Goal: Task Accomplishment & Management: Manage account settings

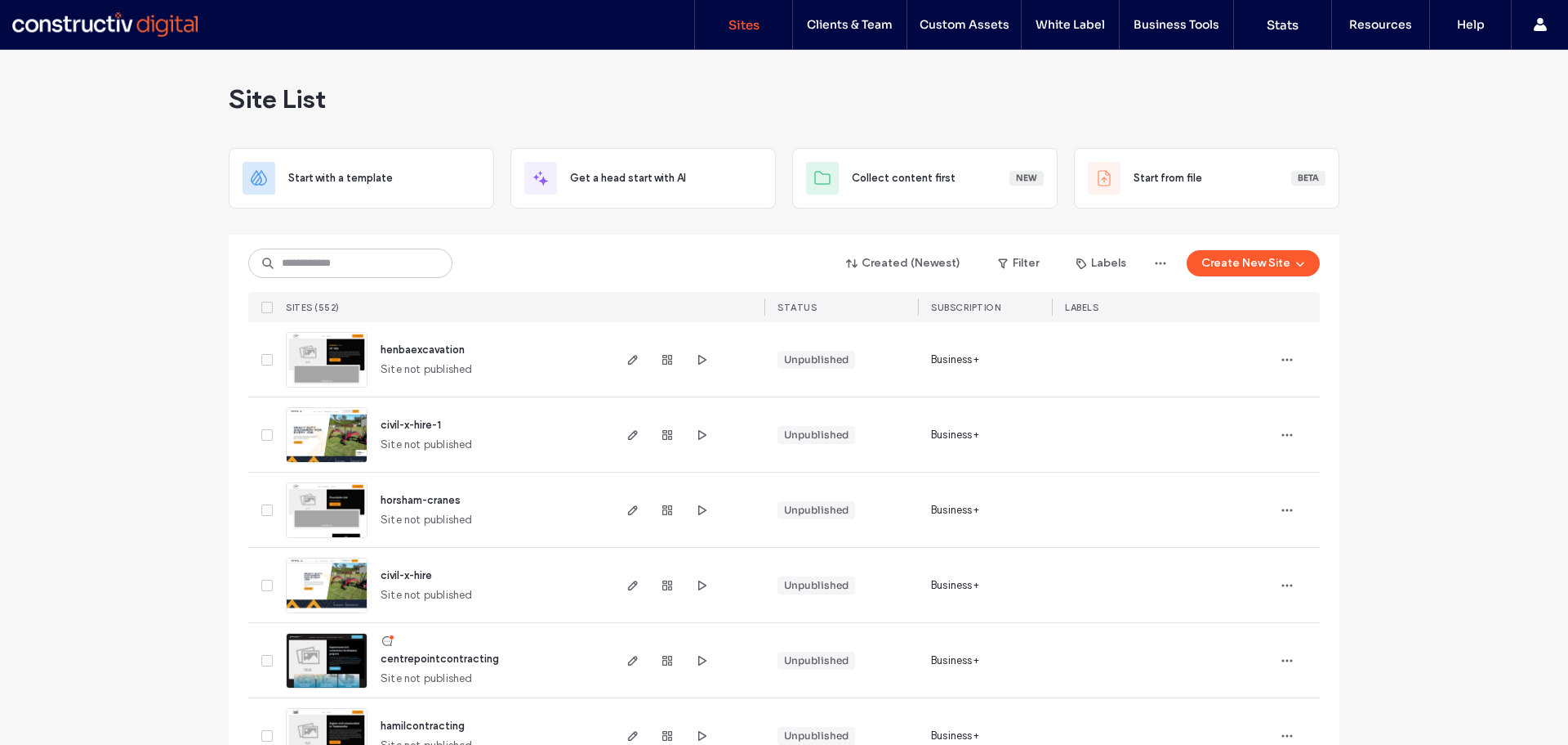
click at [305, 255] on input at bounding box center [350, 263] width 204 height 29
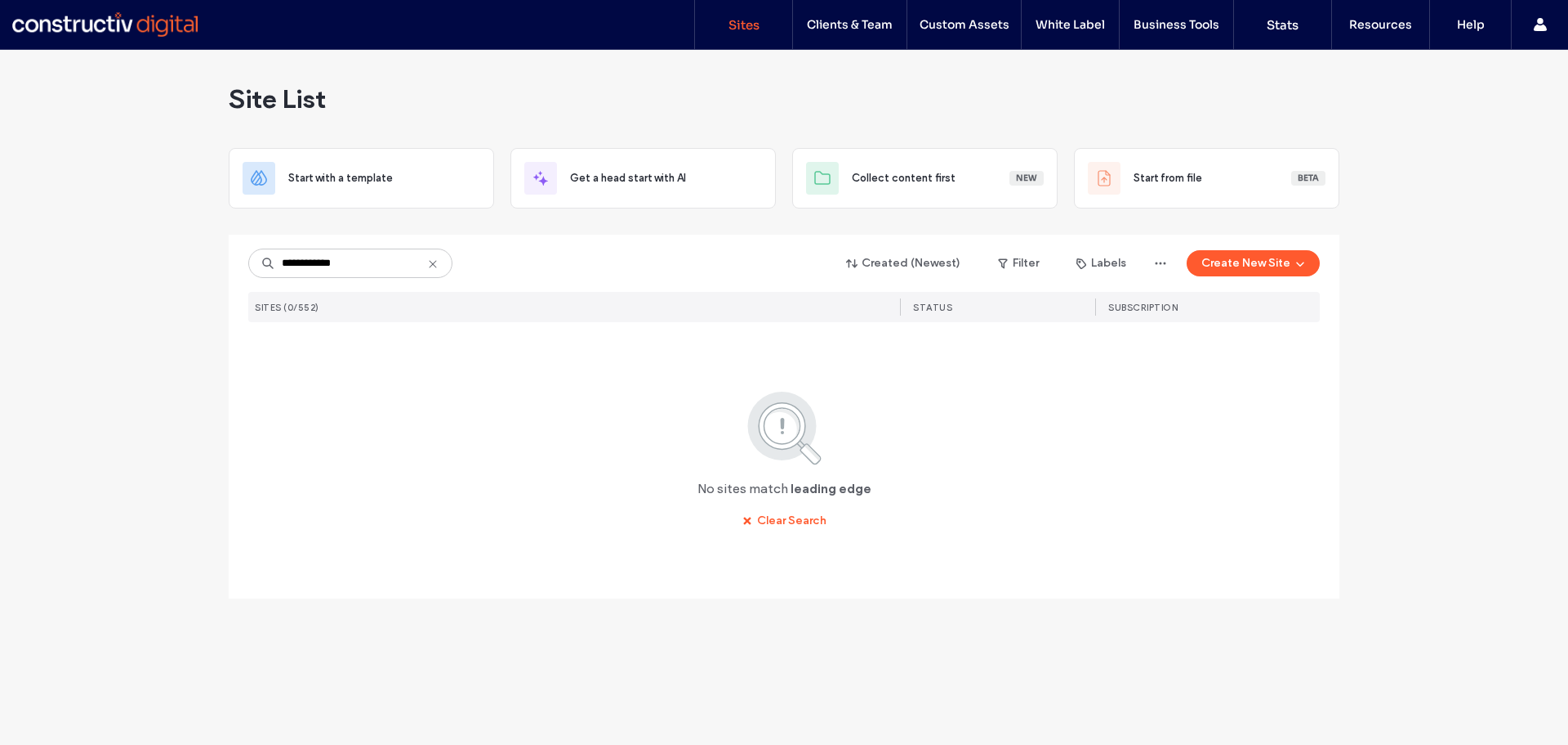
click at [320, 261] on input "**********" at bounding box center [350, 263] width 204 height 29
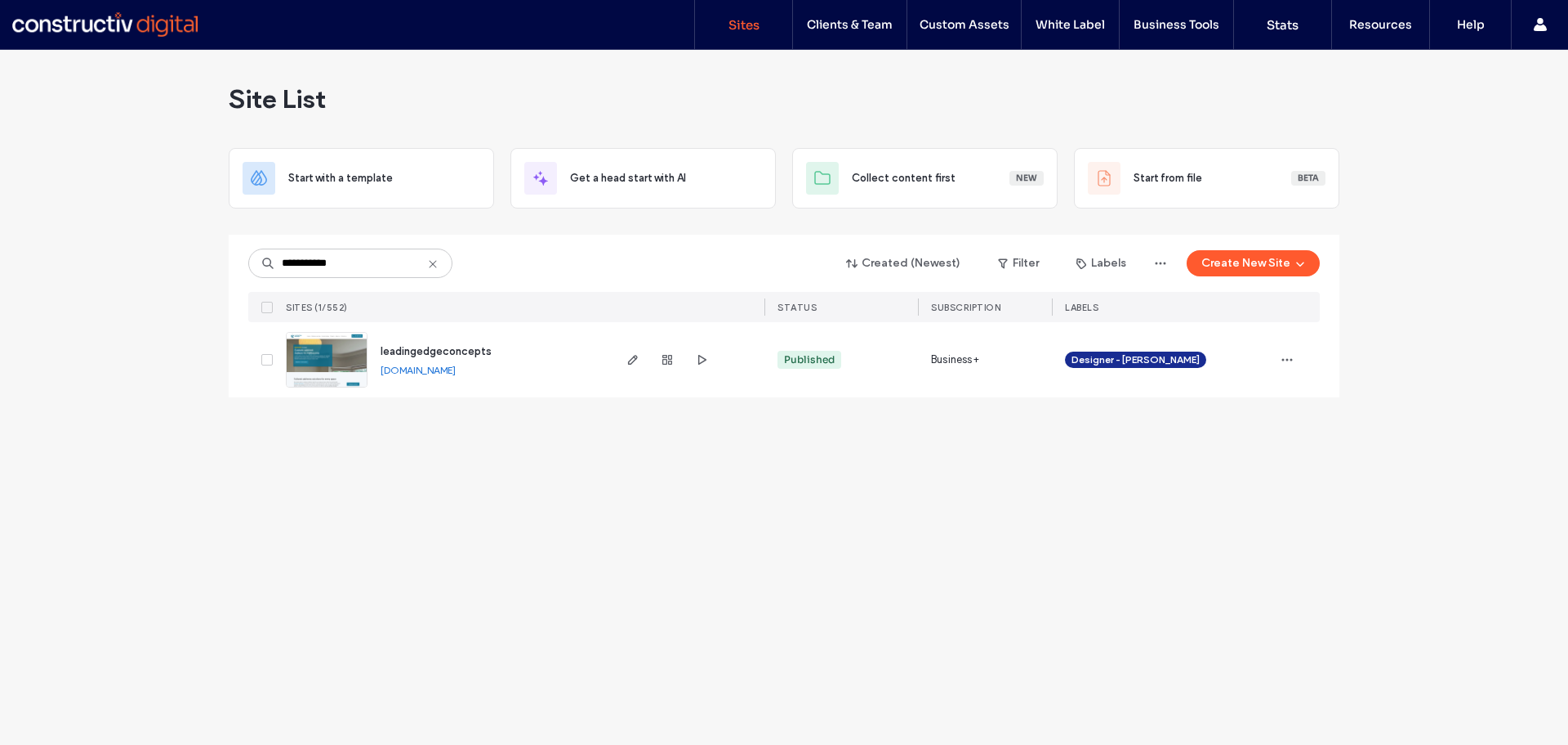
type input "**********"
click at [390, 349] on span "leadingedgeconcepts" at bounding box center [436, 351] width 111 height 13
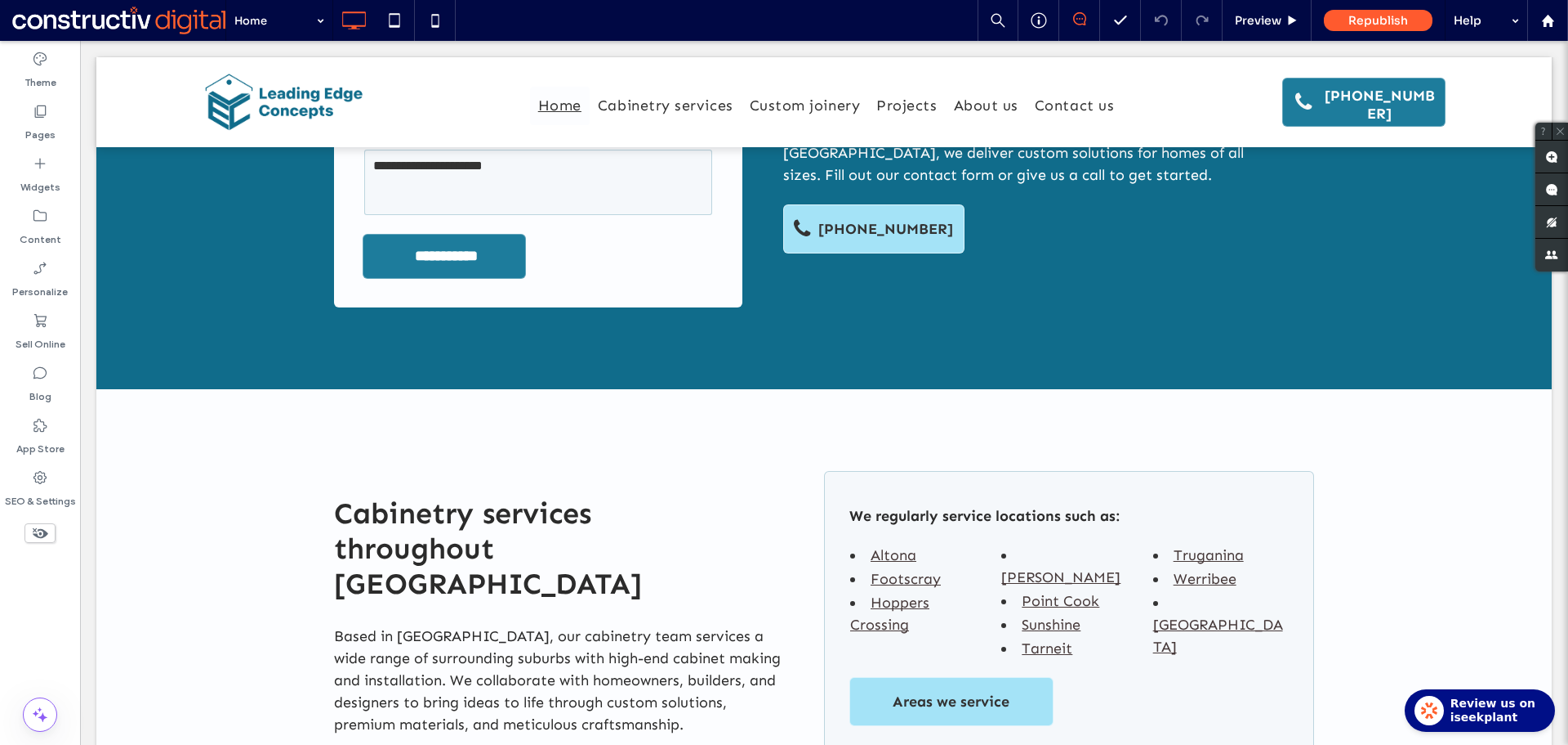
scroll to position [3855, 0]
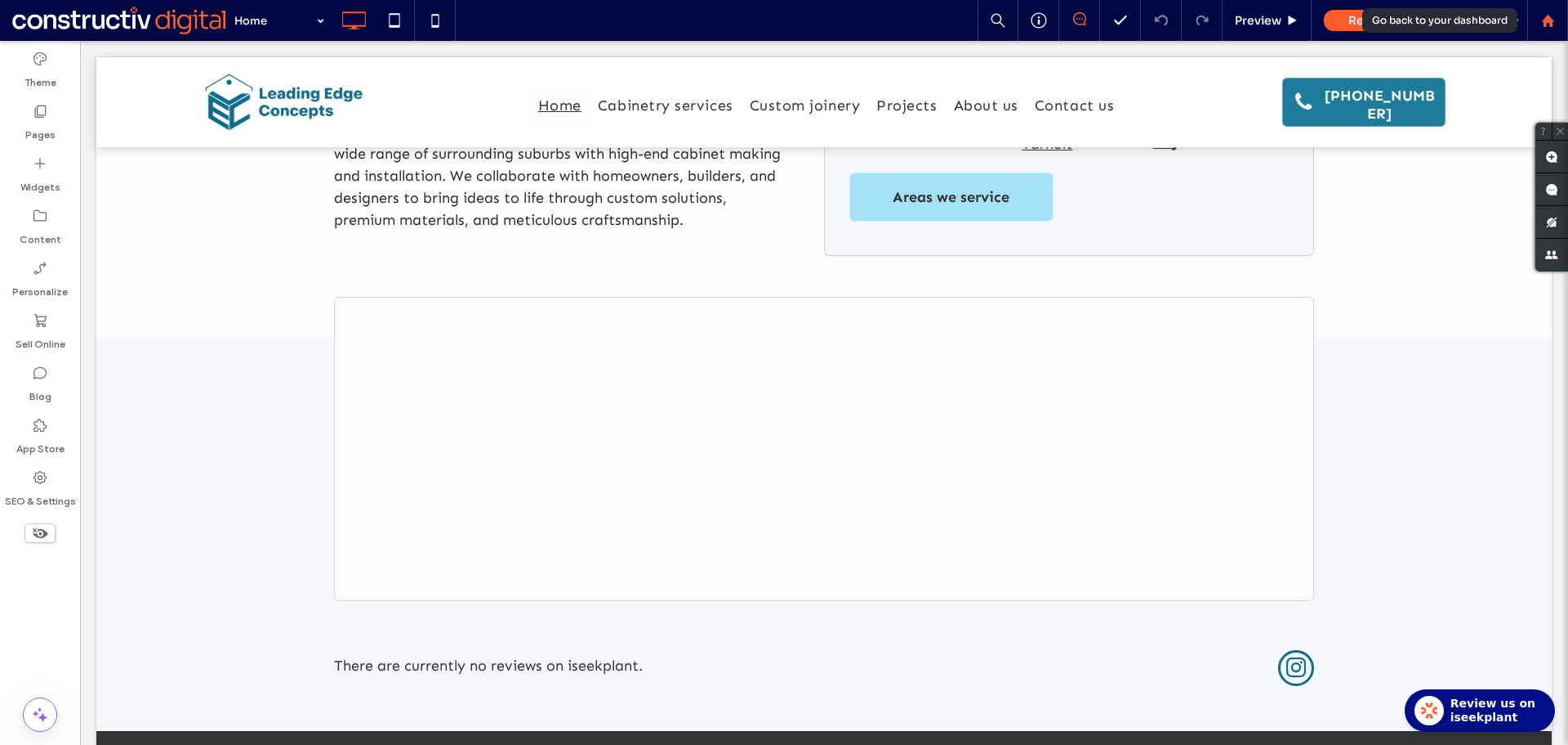
click at [1552, 24] on icon at bounding box center [1549, 20] width 14 height 14
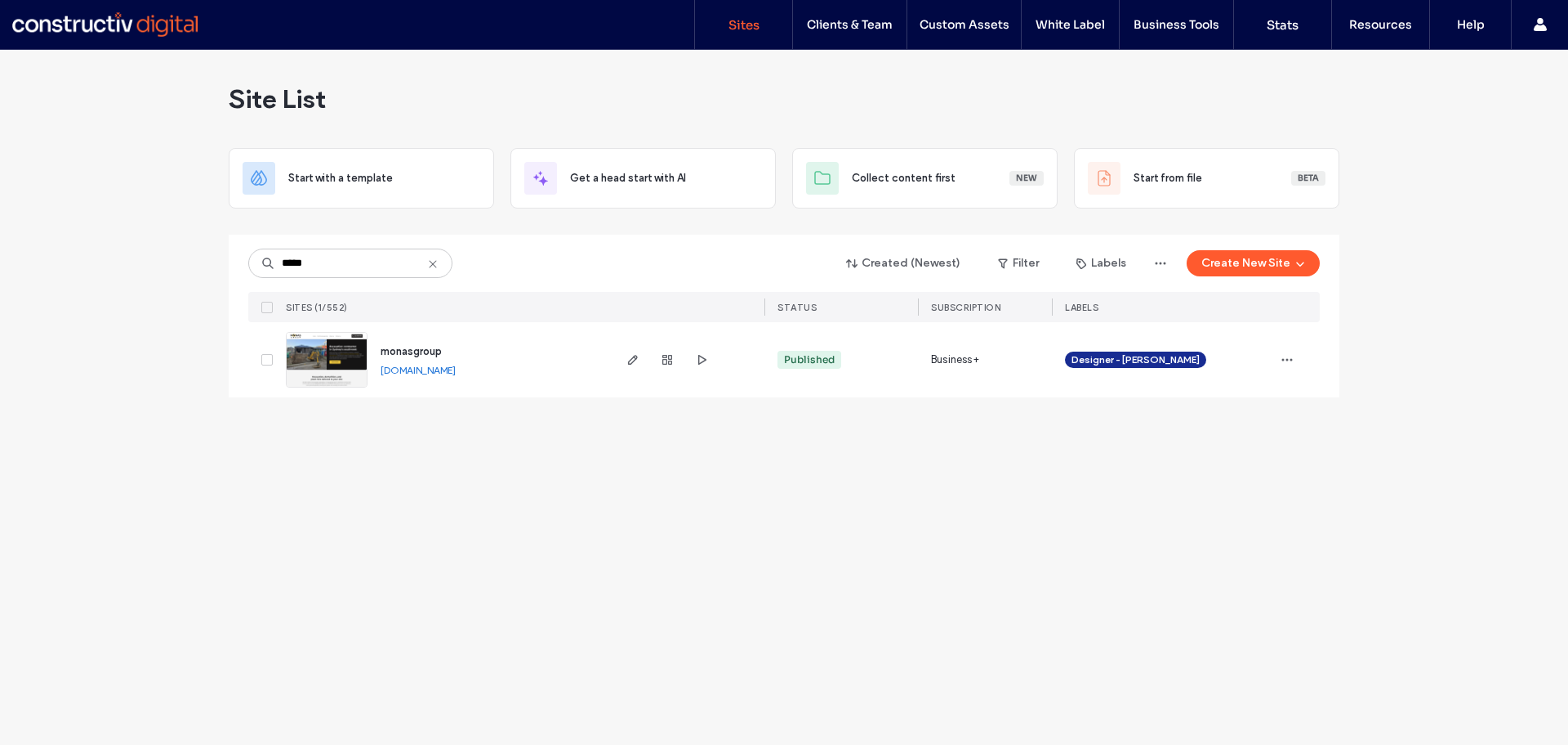
type input "*****"
click at [405, 354] on span "monasgroup" at bounding box center [411, 351] width 61 height 13
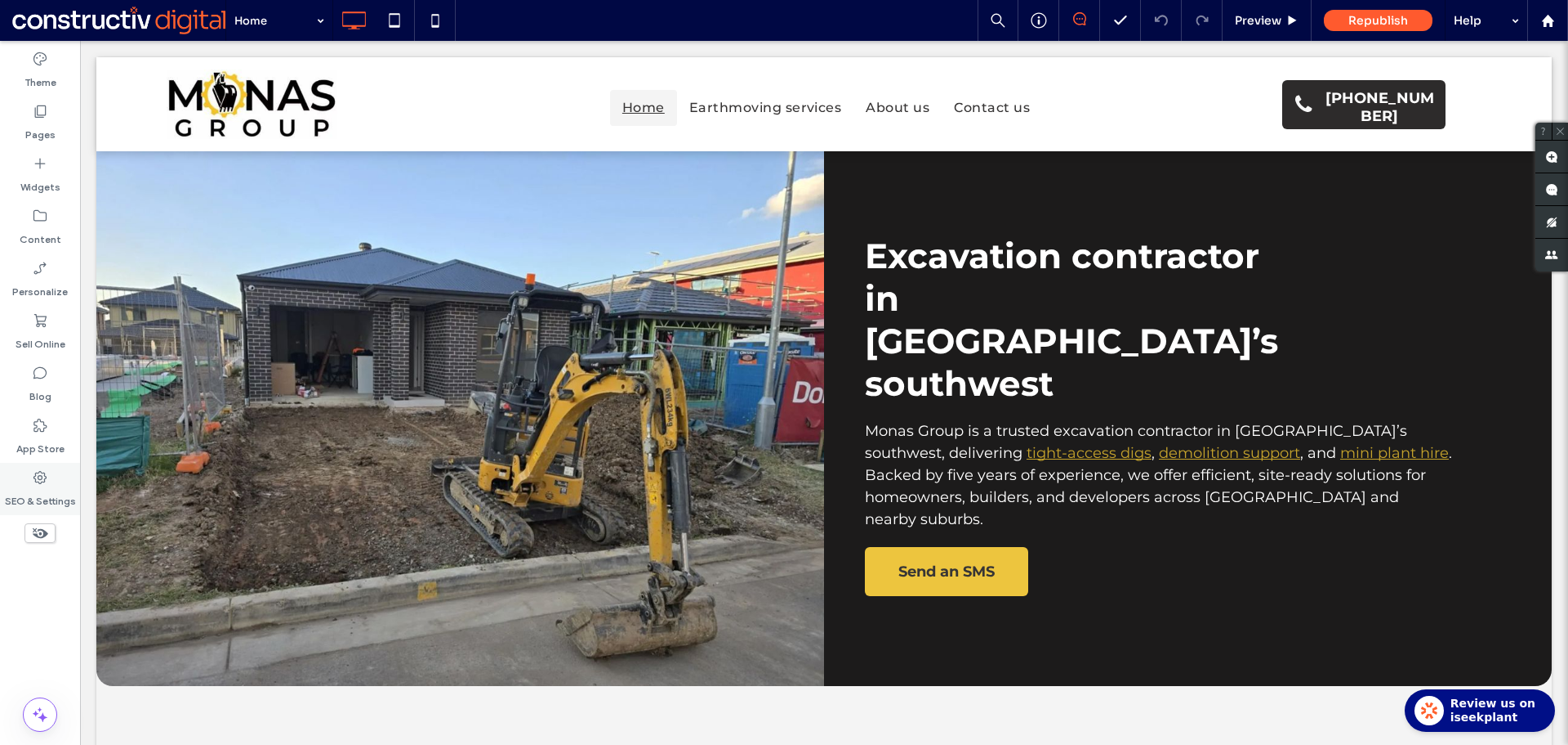
click at [42, 492] on label "SEO & Settings" at bounding box center [40, 498] width 71 height 23
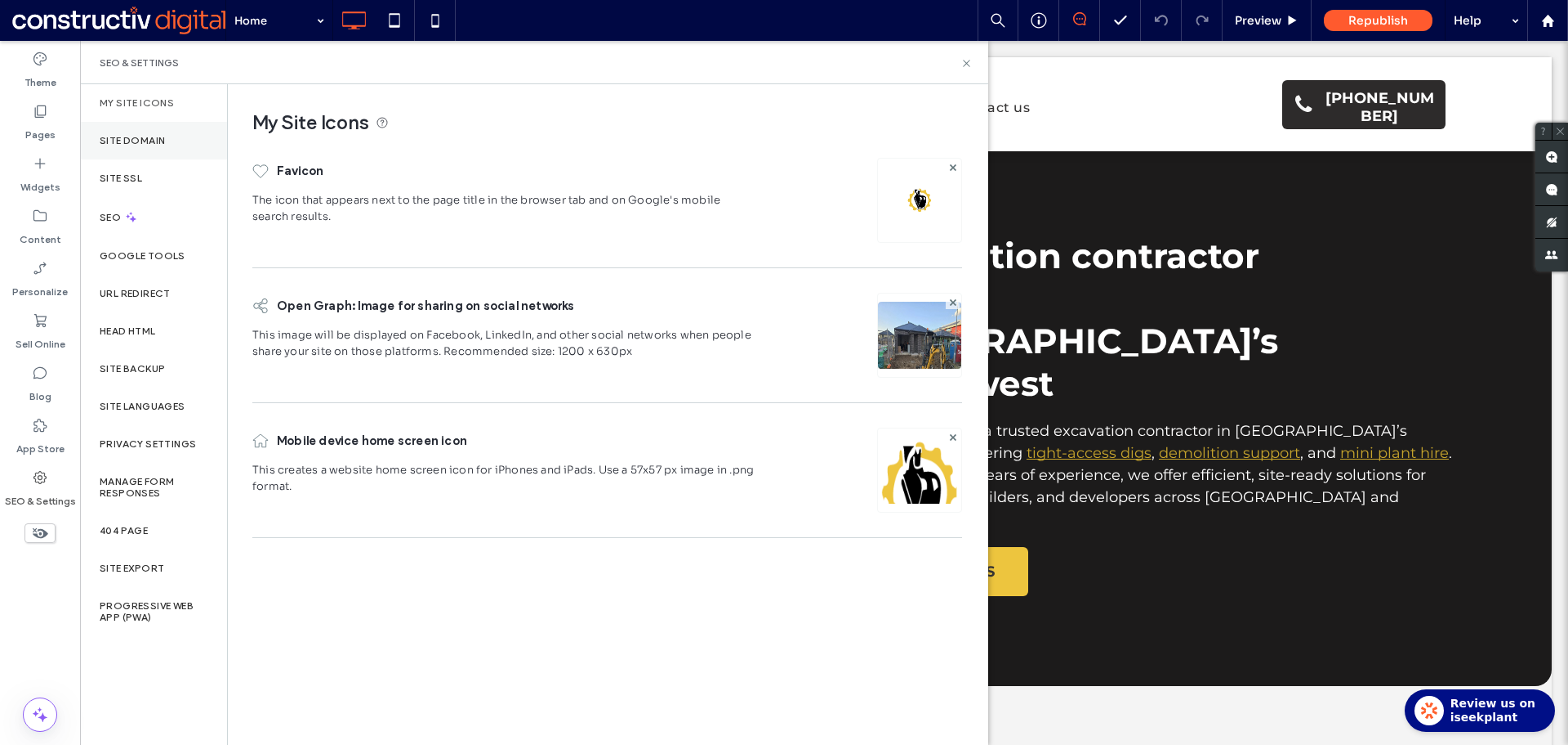
click at [174, 144] on div "Site Domain" at bounding box center [153, 140] width 147 height 38
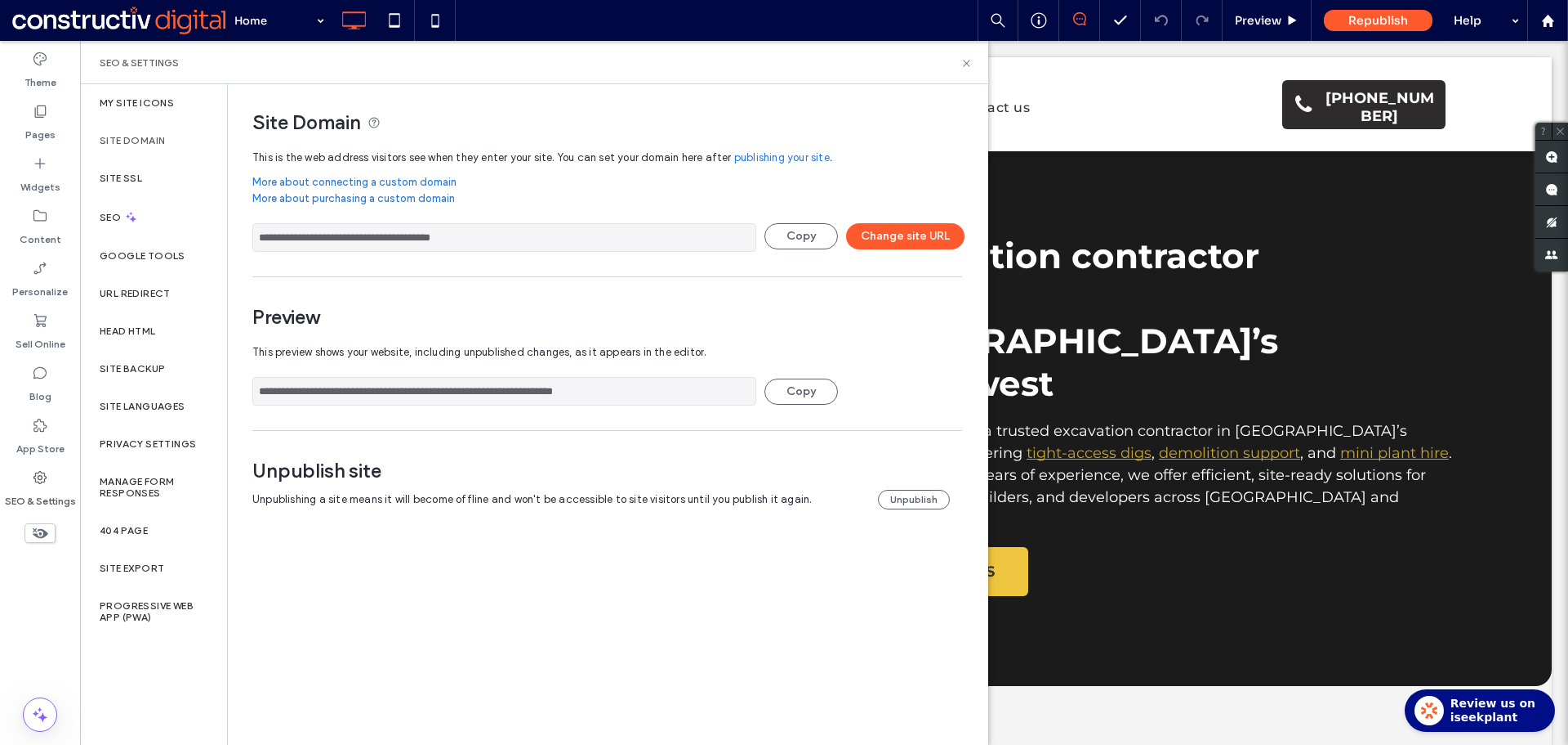
click at [342, 245] on input "**********" at bounding box center [504, 237] width 504 height 28
click at [343, 245] on input "**********" at bounding box center [504, 237] width 504 height 28
click at [550, 392] on input "**********" at bounding box center [504, 391] width 504 height 28
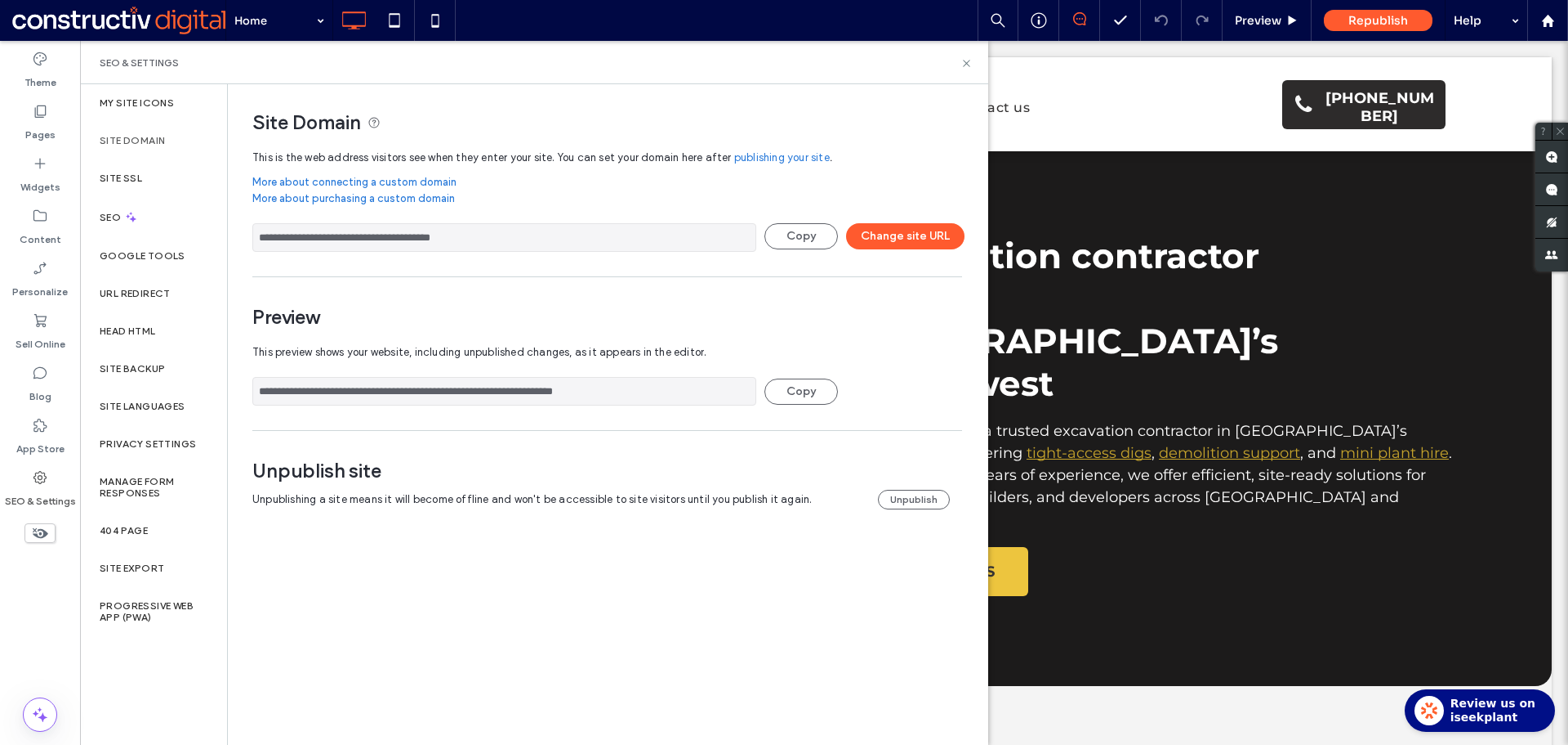
click at [550, 392] on input "**********" at bounding box center [504, 391] width 504 height 28
click at [968, 65] on icon at bounding box center [966, 63] width 13 height 13
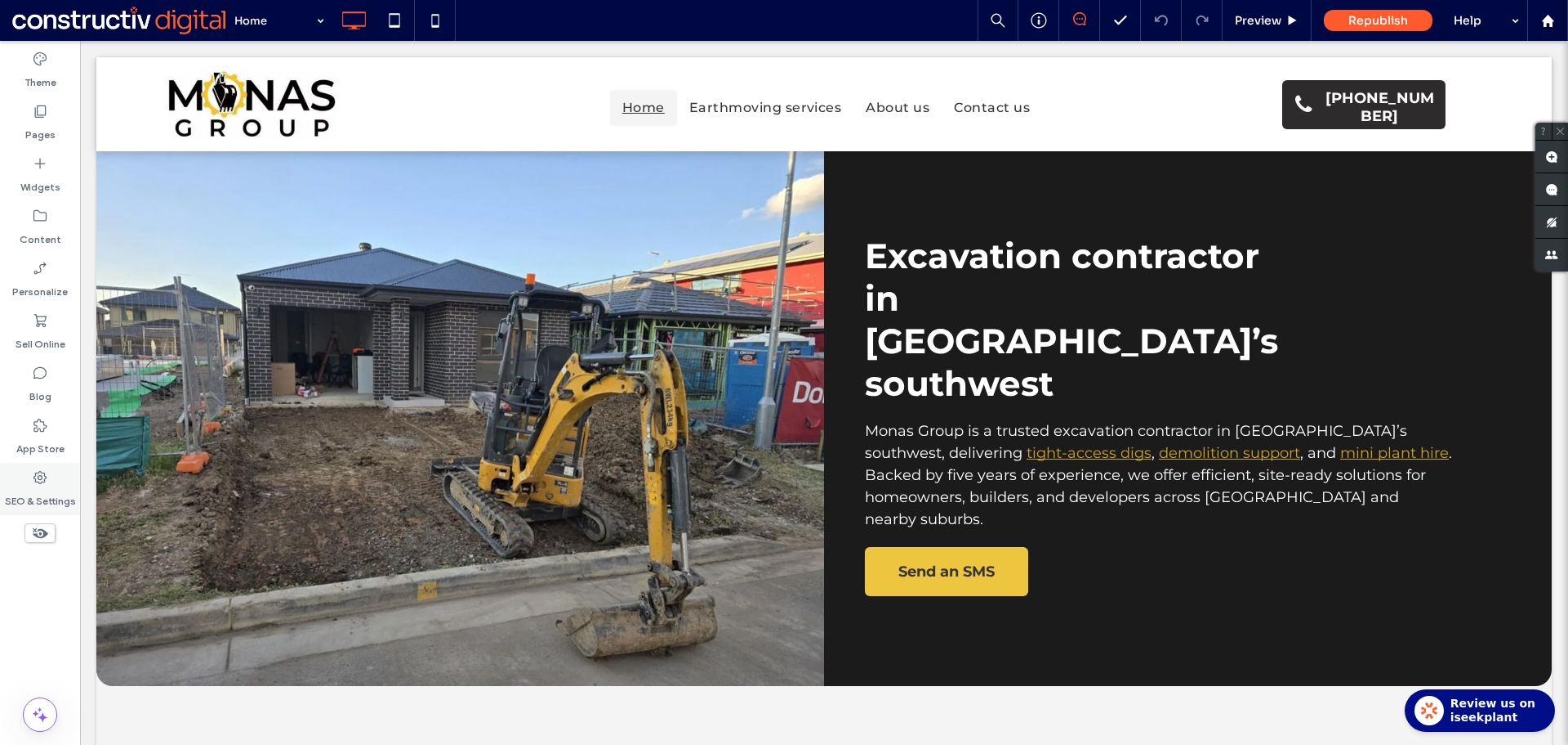
click at [23, 493] on label "SEO & Settings" at bounding box center [40, 498] width 71 height 23
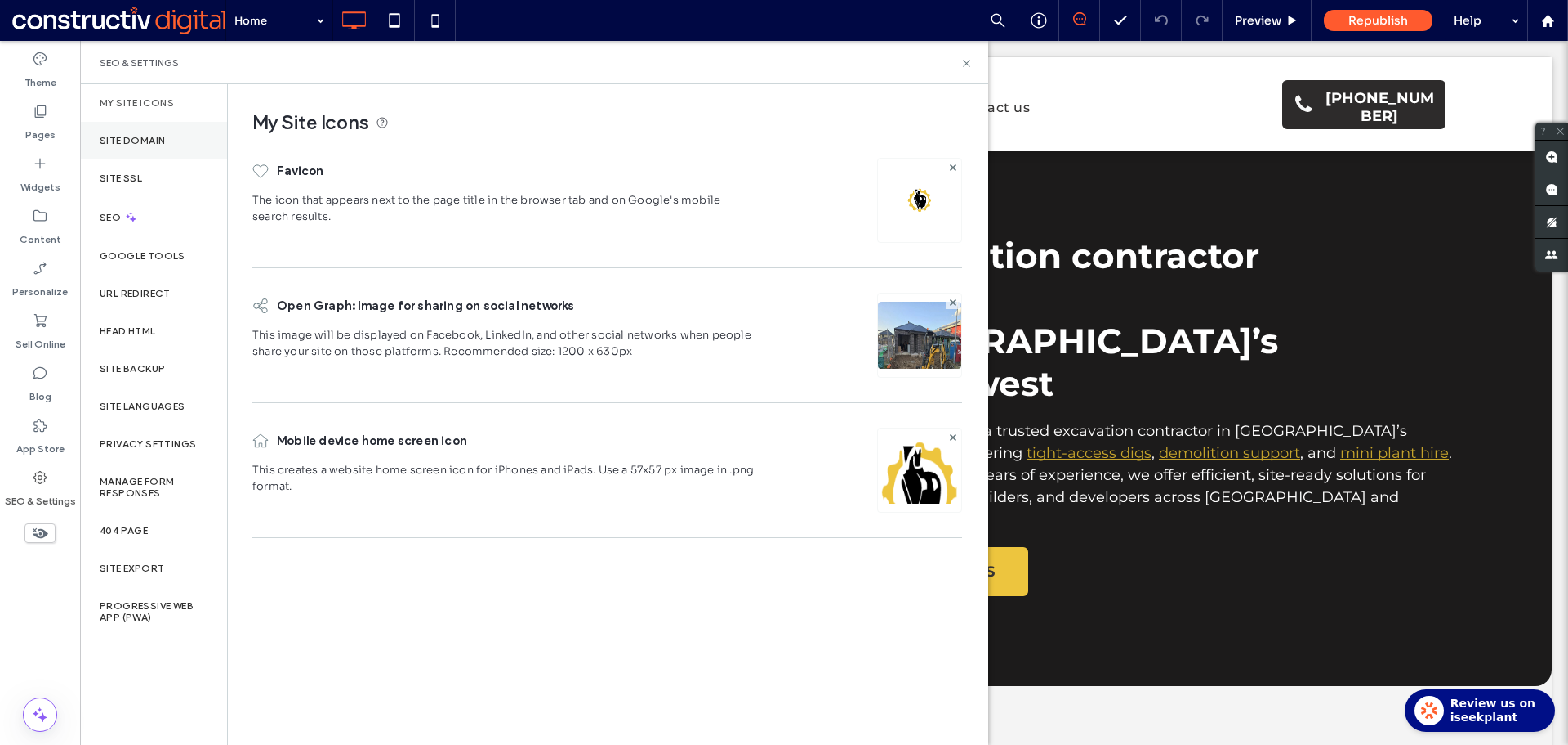
click at [160, 138] on label "Site Domain" at bounding box center [131, 140] width 65 height 12
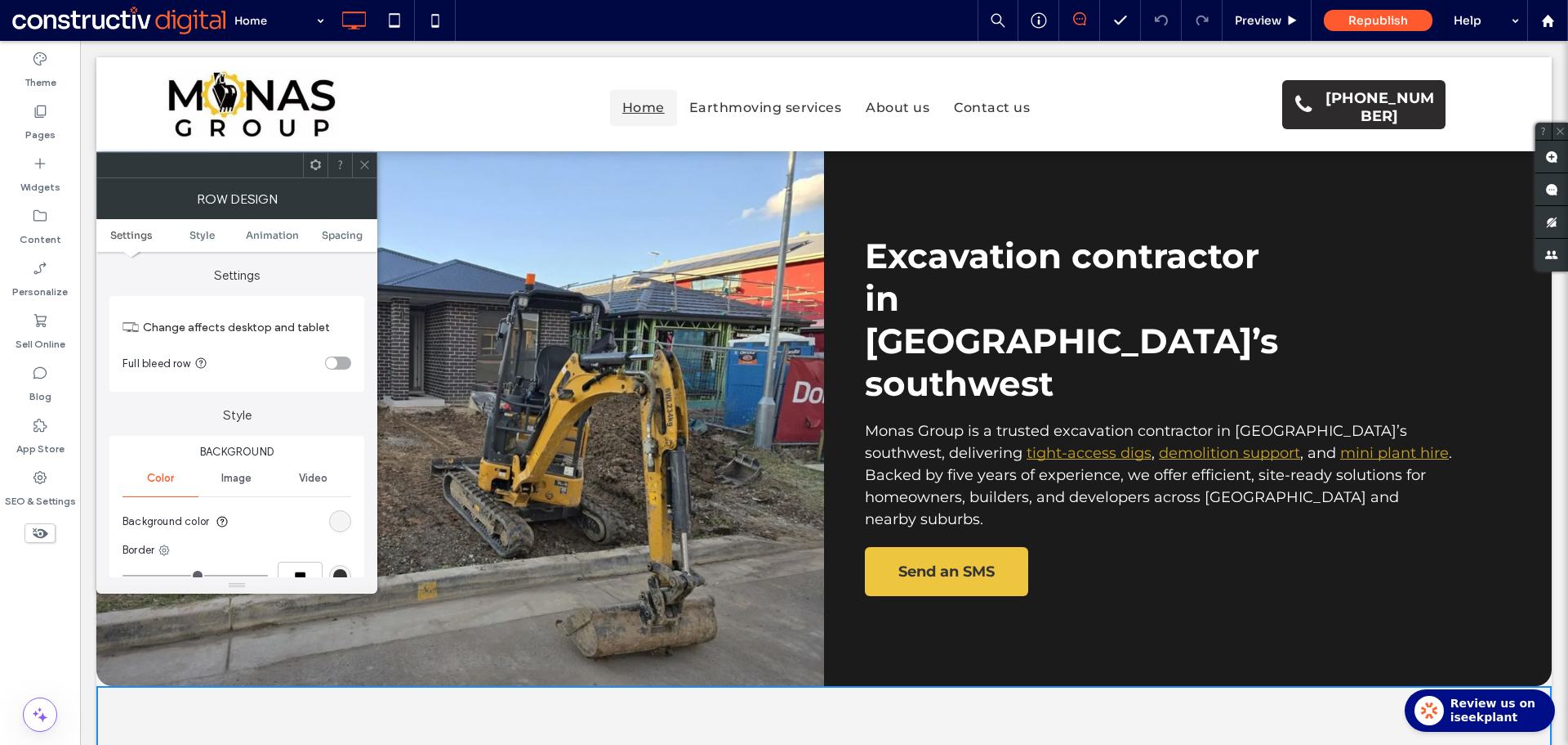
click at [372, 170] on div at bounding box center [364, 165] width 24 height 24
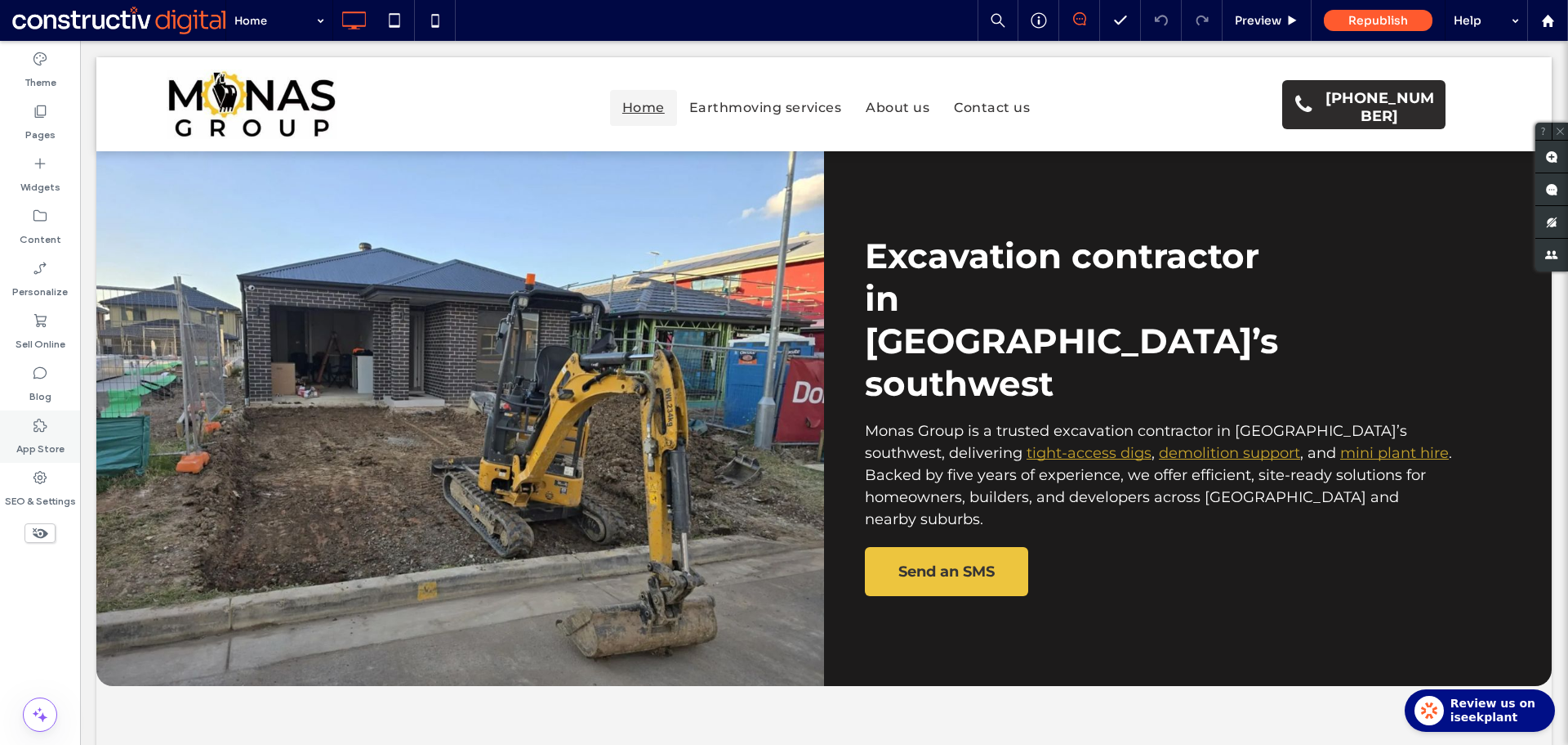
click at [38, 429] on use at bounding box center [39, 425] width 13 height 13
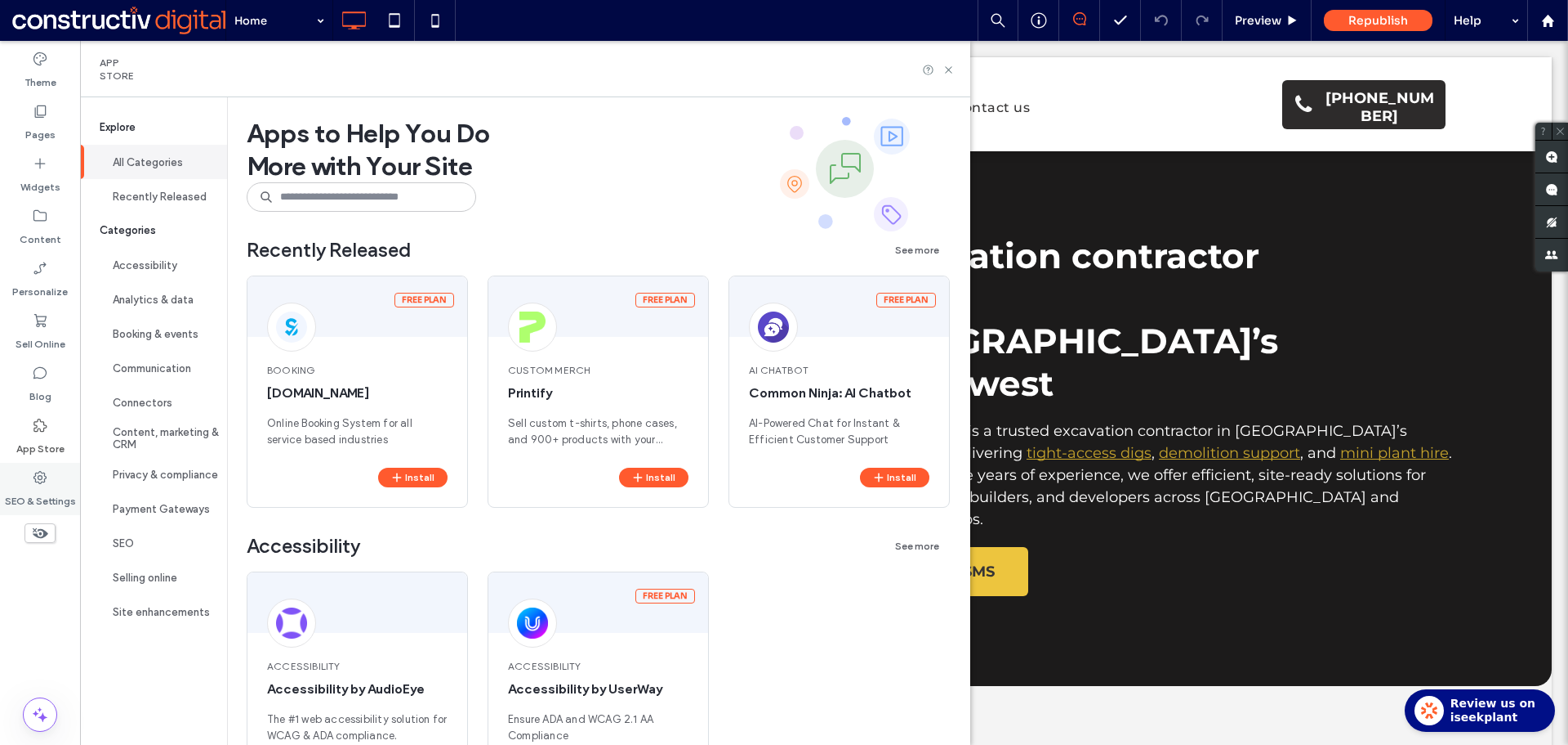
click at [40, 489] on label "SEO & Settings" at bounding box center [40, 498] width 71 height 23
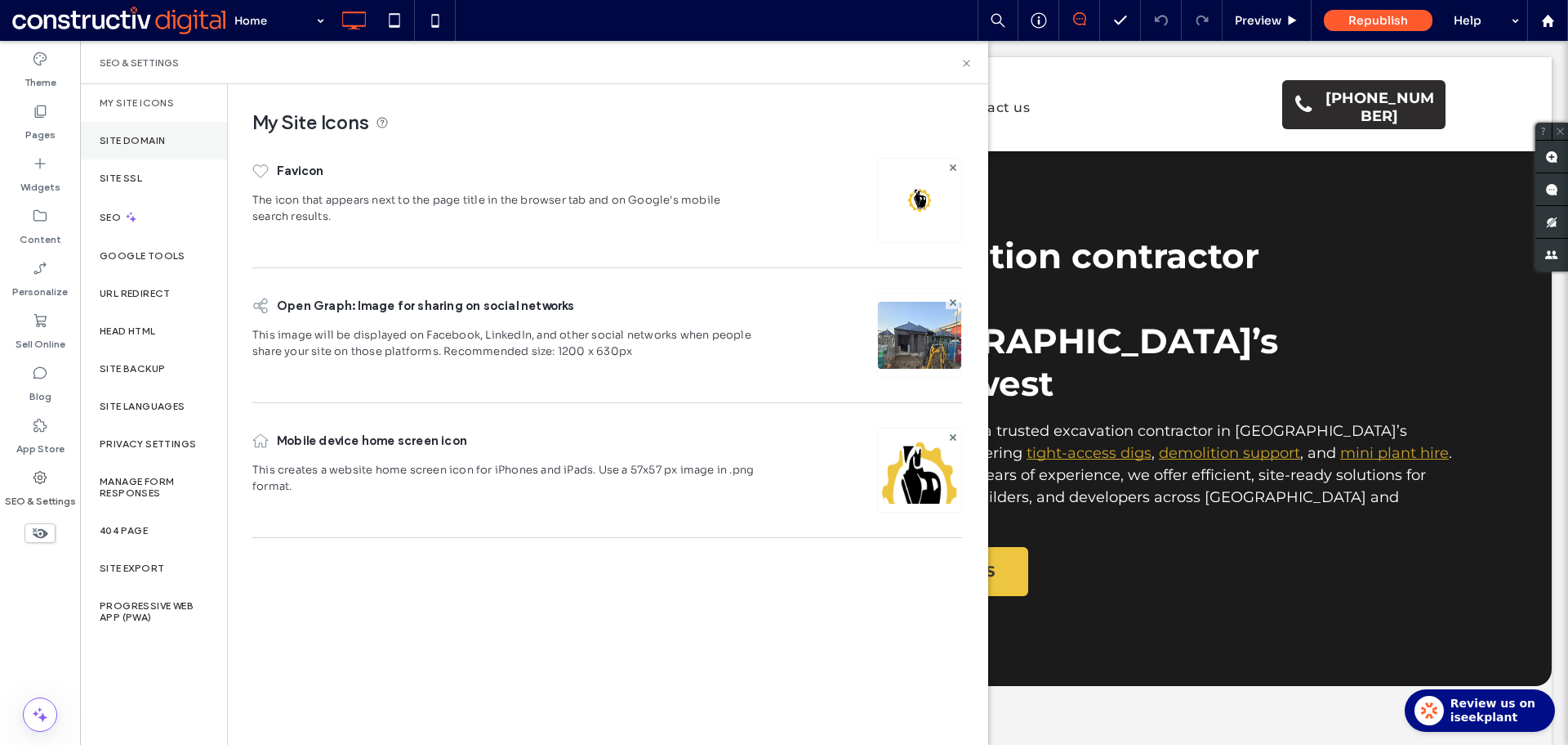
click at [148, 143] on label "Site Domain" at bounding box center [131, 140] width 65 height 12
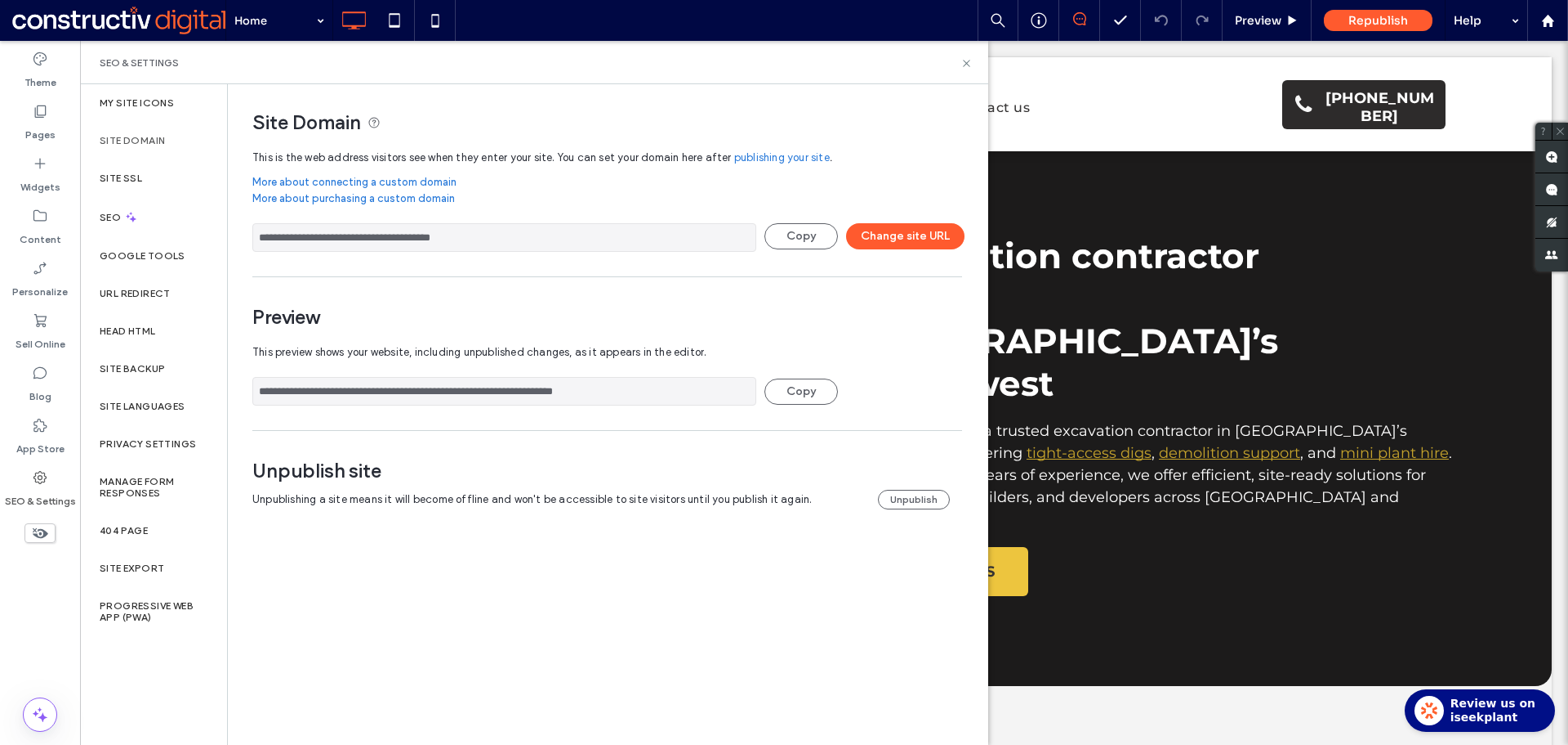
click at [470, 247] on input "**********" at bounding box center [504, 237] width 504 height 28
click at [145, 197] on div "SEO" at bounding box center [153, 216] width 147 height 40
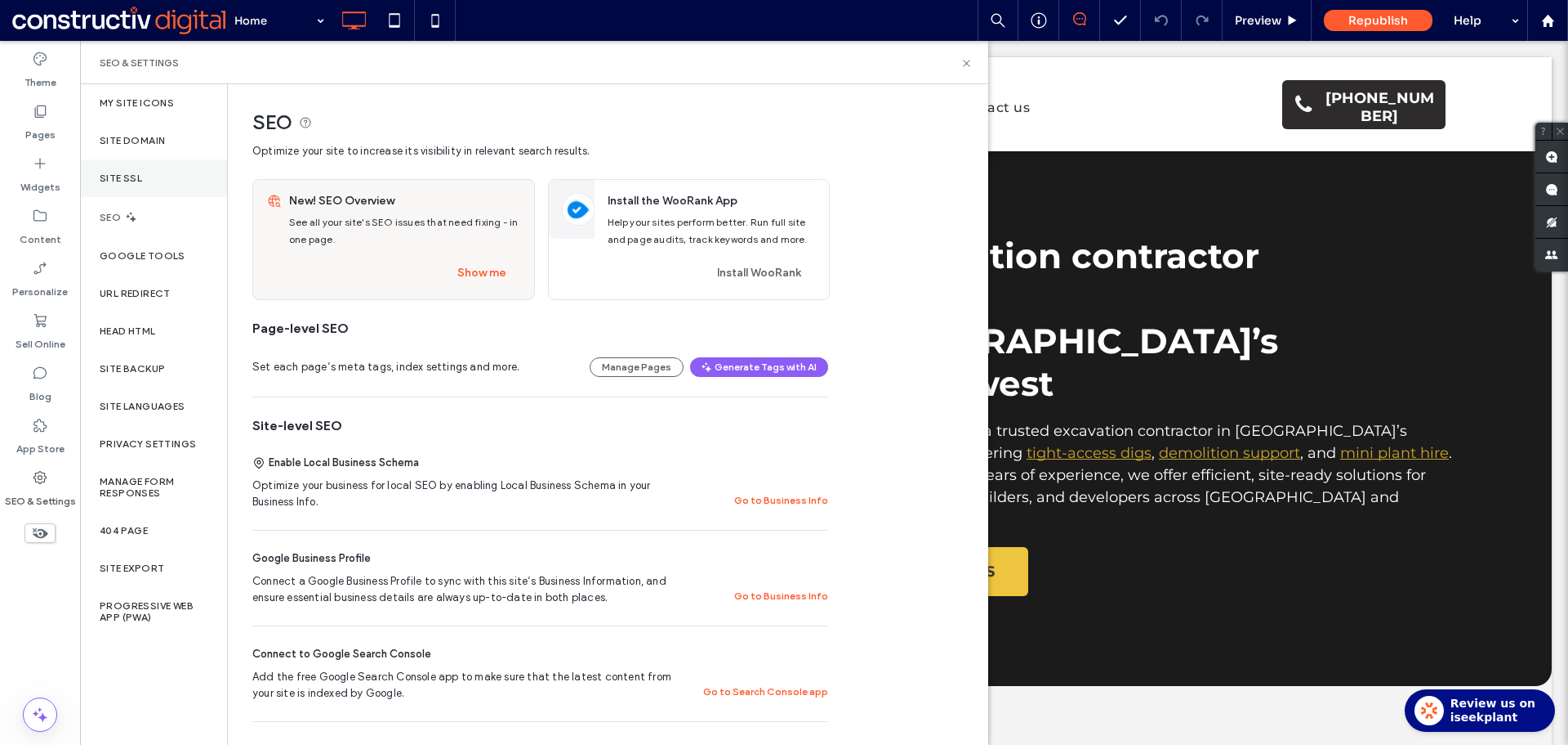
click at [206, 191] on div "Site SSL" at bounding box center [153, 178] width 147 height 38
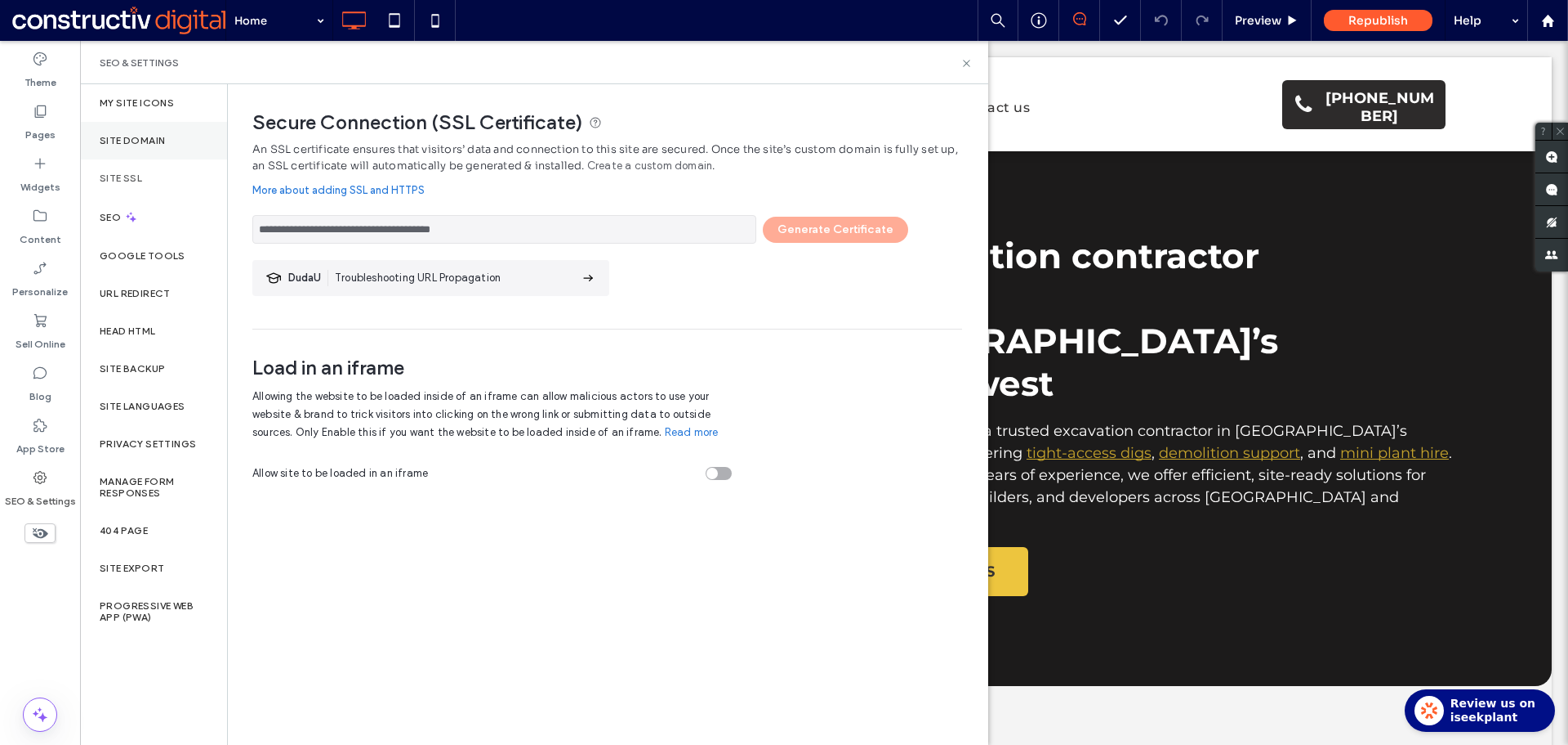
click at [115, 145] on label "Site Domain" at bounding box center [131, 140] width 65 height 12
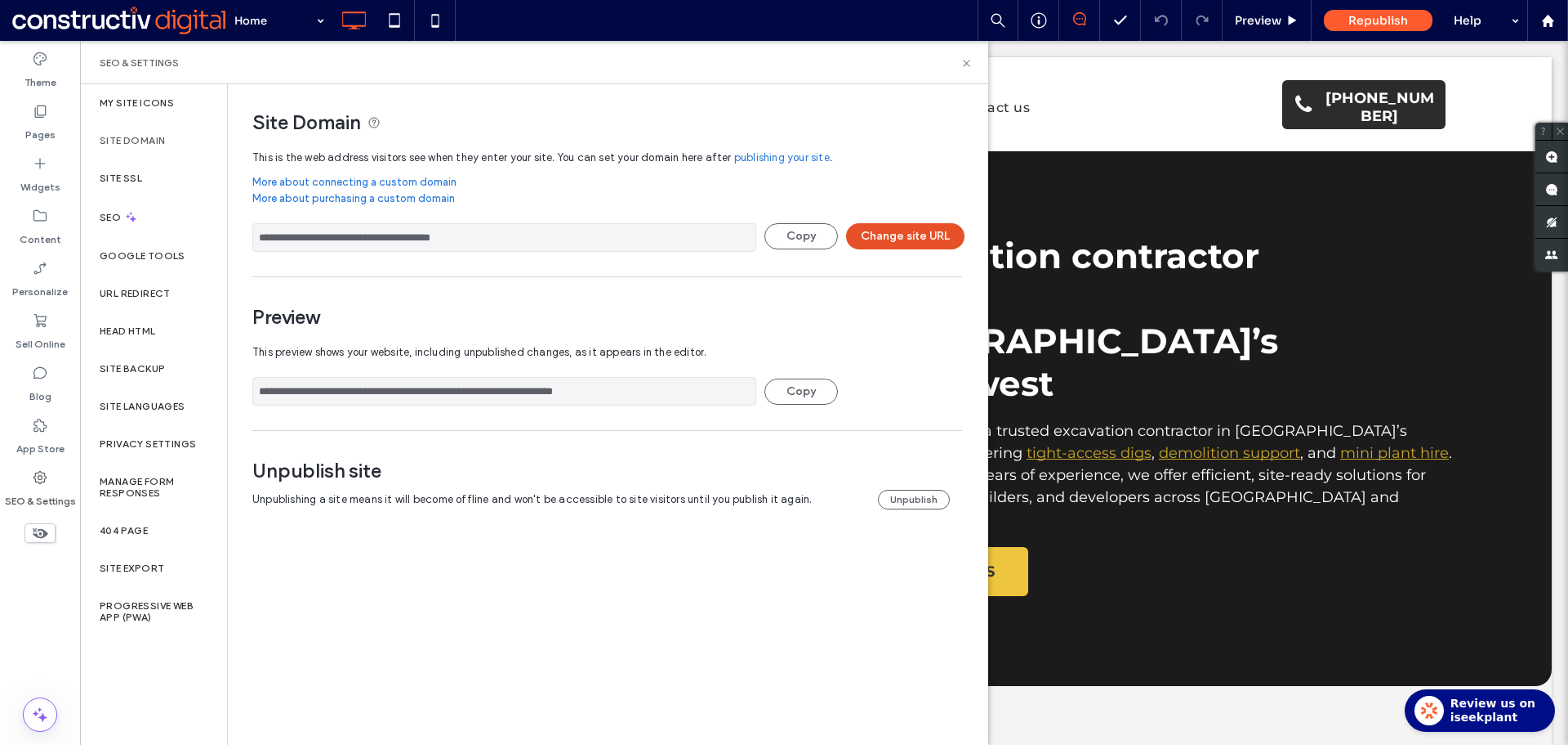
click at [889, 239] on button "Change site URL" at bounding box center [906, 236] width 119 height 26
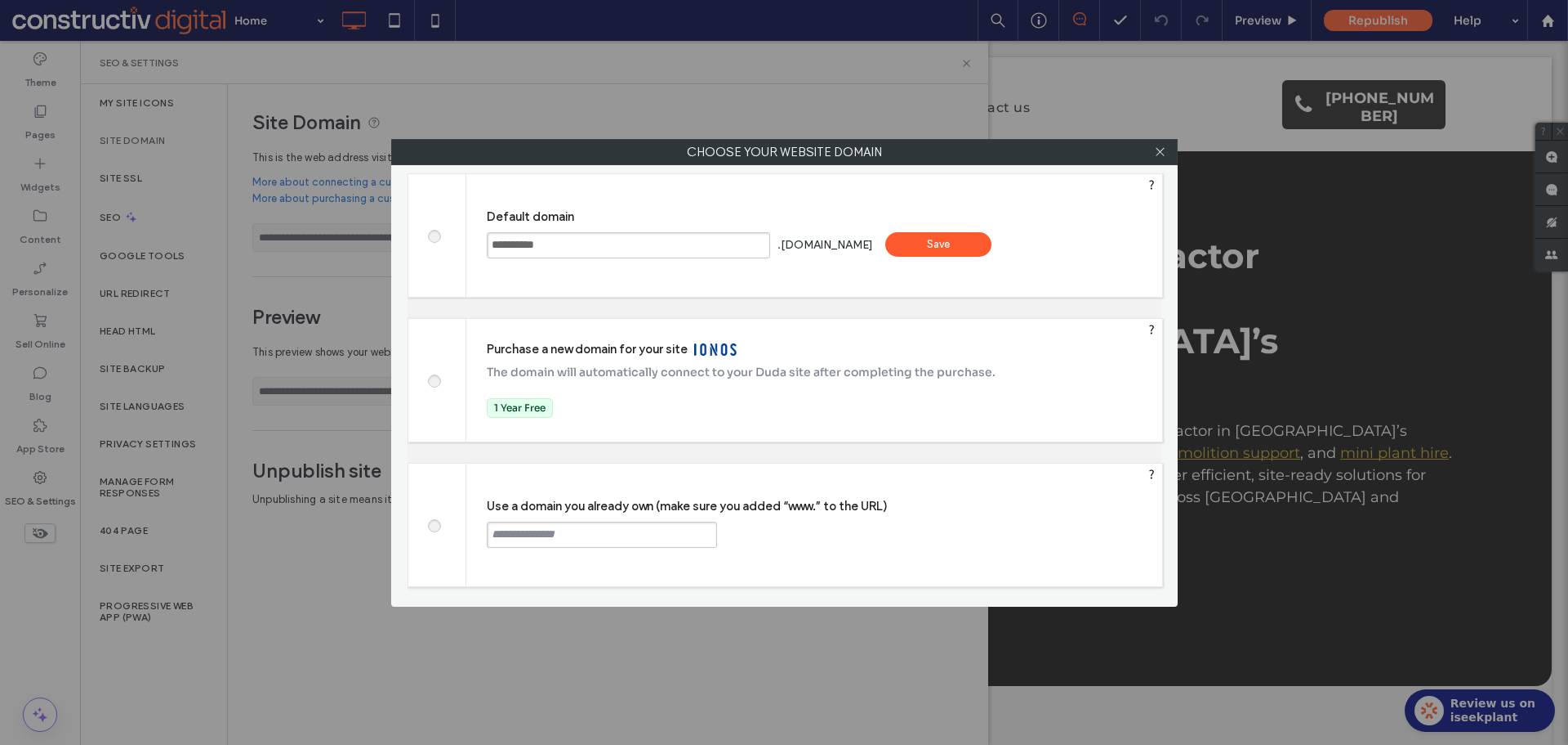
click at [992, 252] on div "Save" at bounding box center [938, 243] width 106 height 24
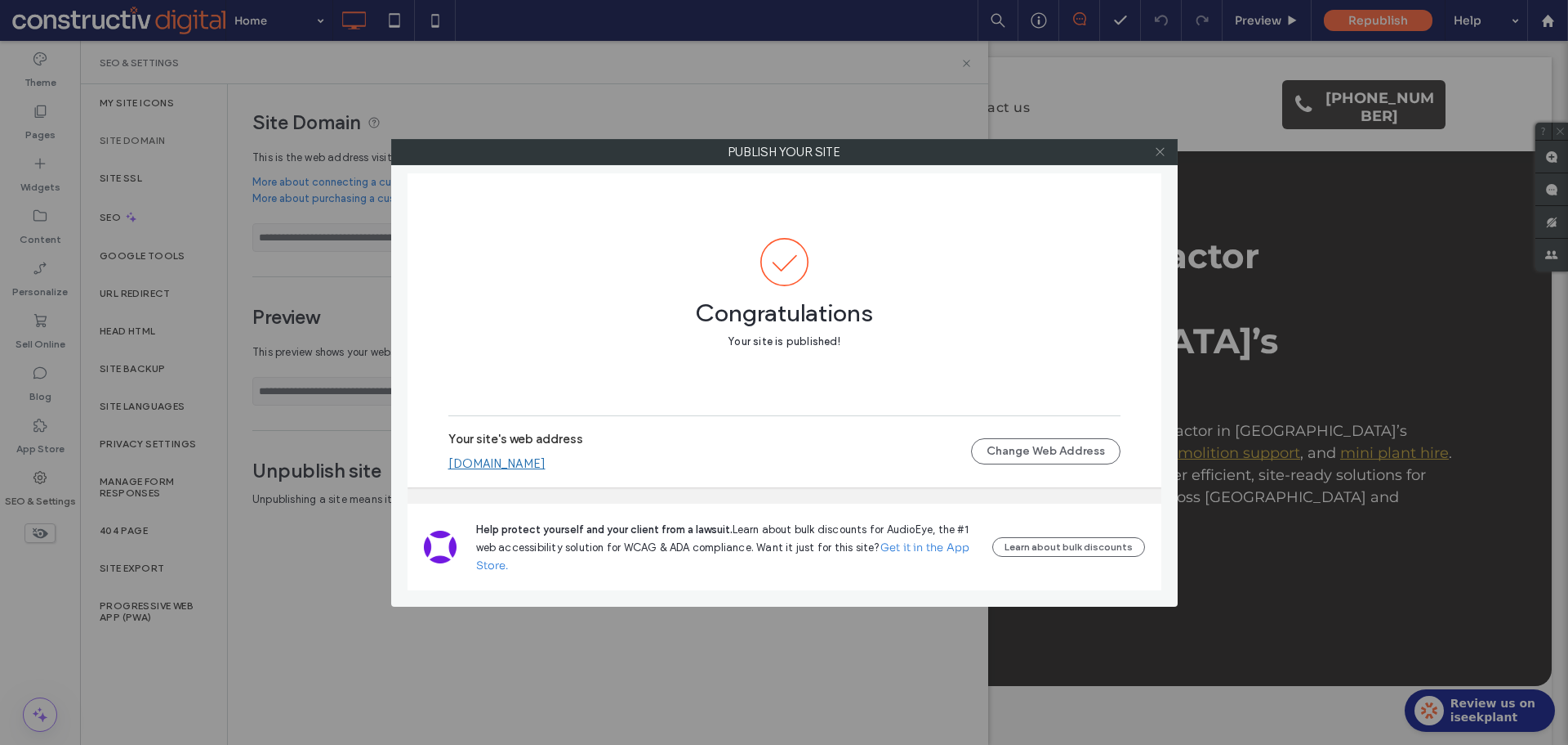
click at [1164, 152] on icon at bounding box center [1160, 151] width 13 height 13
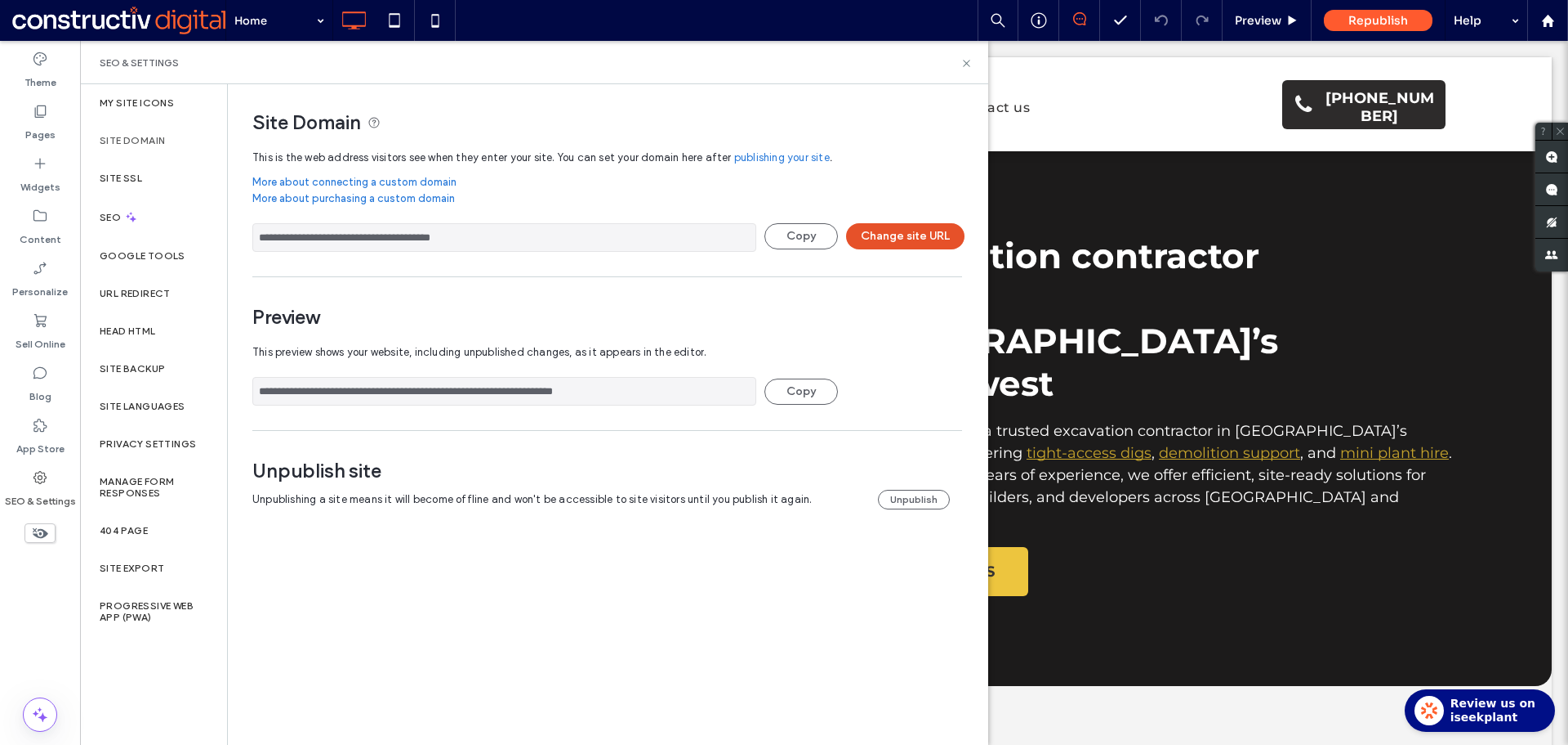
click at [887, 231] on button "Change site URL" at bounding box center [906, 236] width 119 height 26
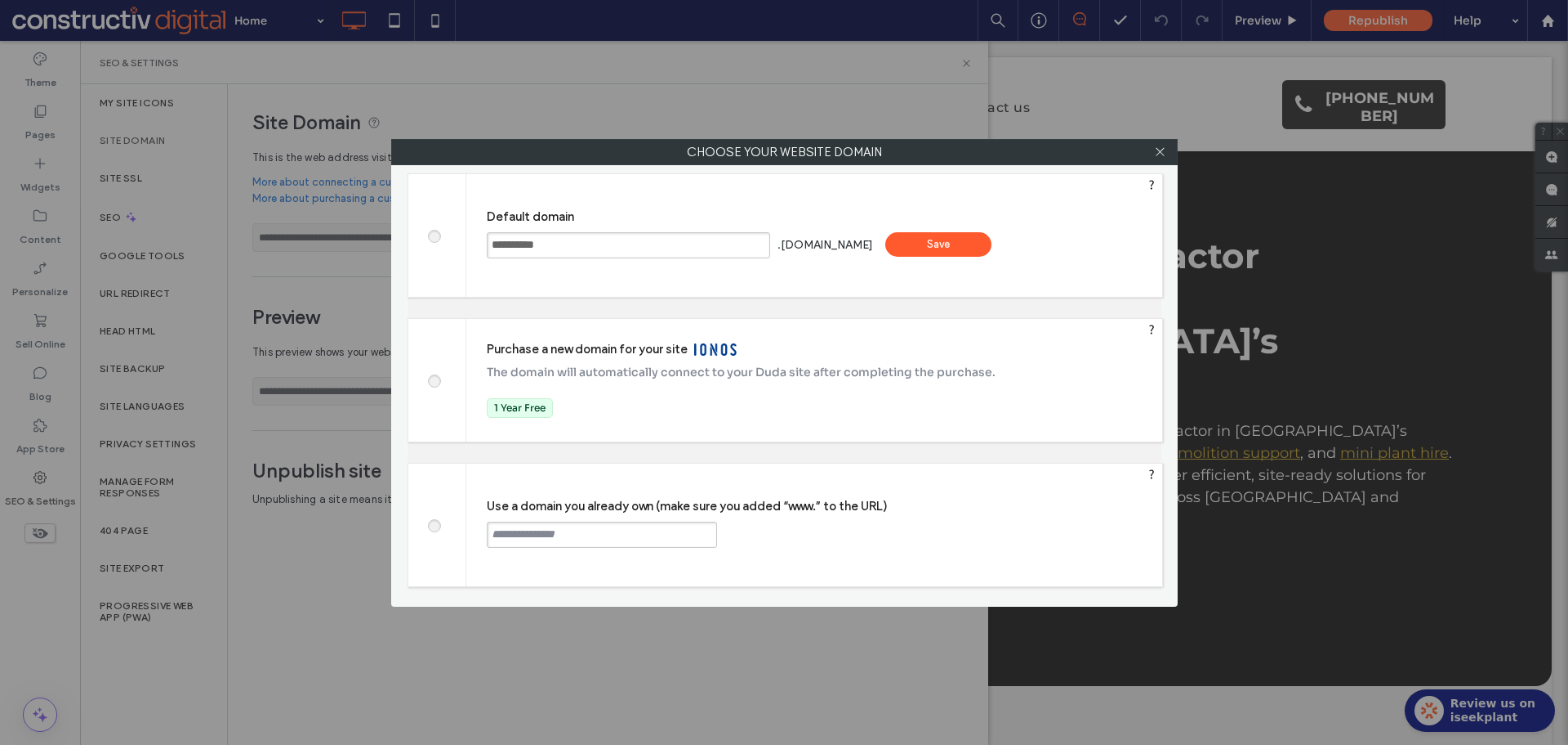
click at [579, 534] on input "text" at bounding box center [602, 534] width 231 height 26
click at [578, 533] on input "text" at bounding box center [602, 534] width 231 height 26
click at [583, 536] on input "text" at bounding box center [602, 534] width 231 height 26
drag, startPoint x: 583, startPoint y: 536, endPoint x: 1187, endPoint y: 363, distance: 628.3
click at [586, 534] on input "**********" at bounding box center [602, 534] width 231 height 26
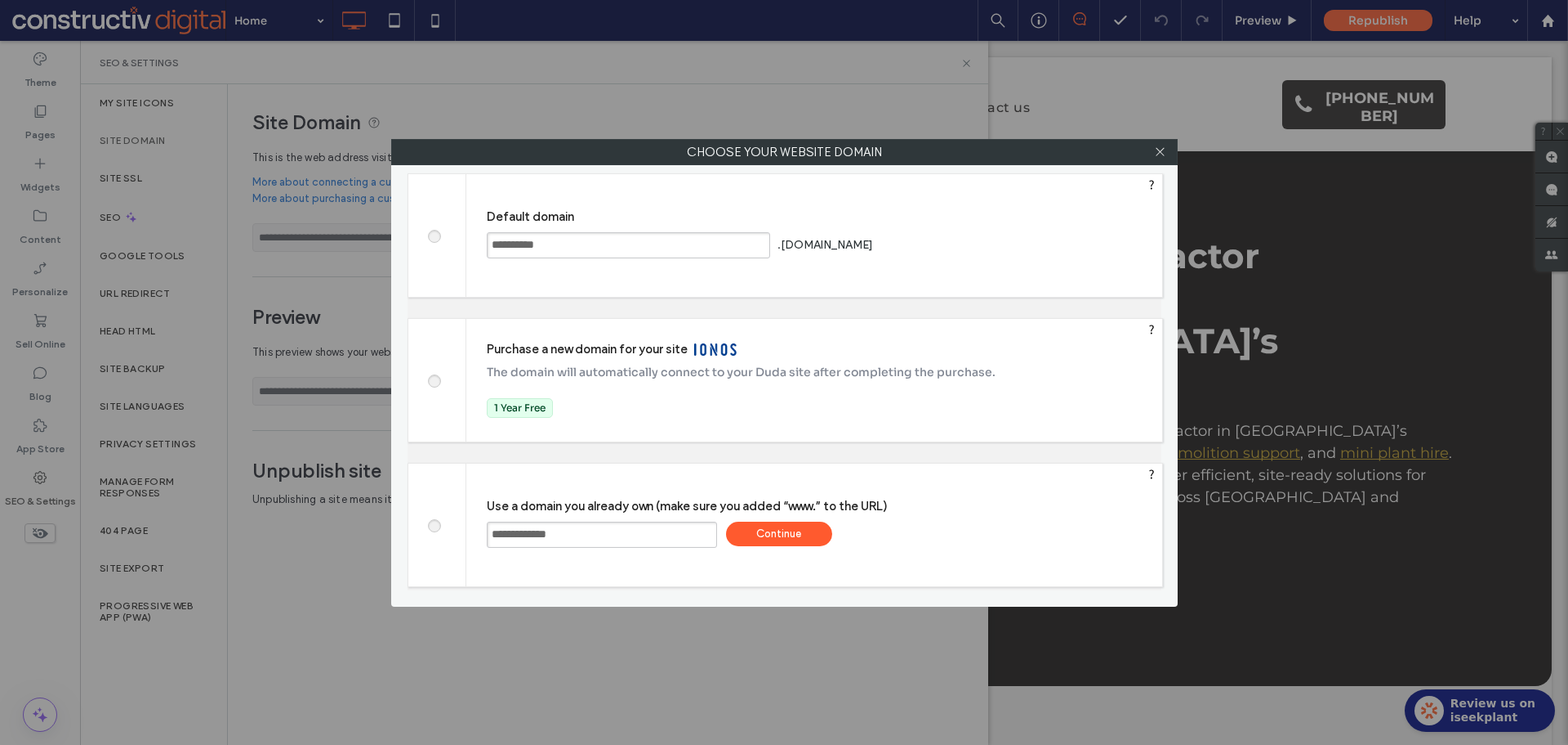
click at [492, 536] on input "**********" at bounding box center [602, 534] width 231 height 26
type input "**********"
click at [809, 535] on div "Continue" at bounding box center [779, 533] width 106 height 24
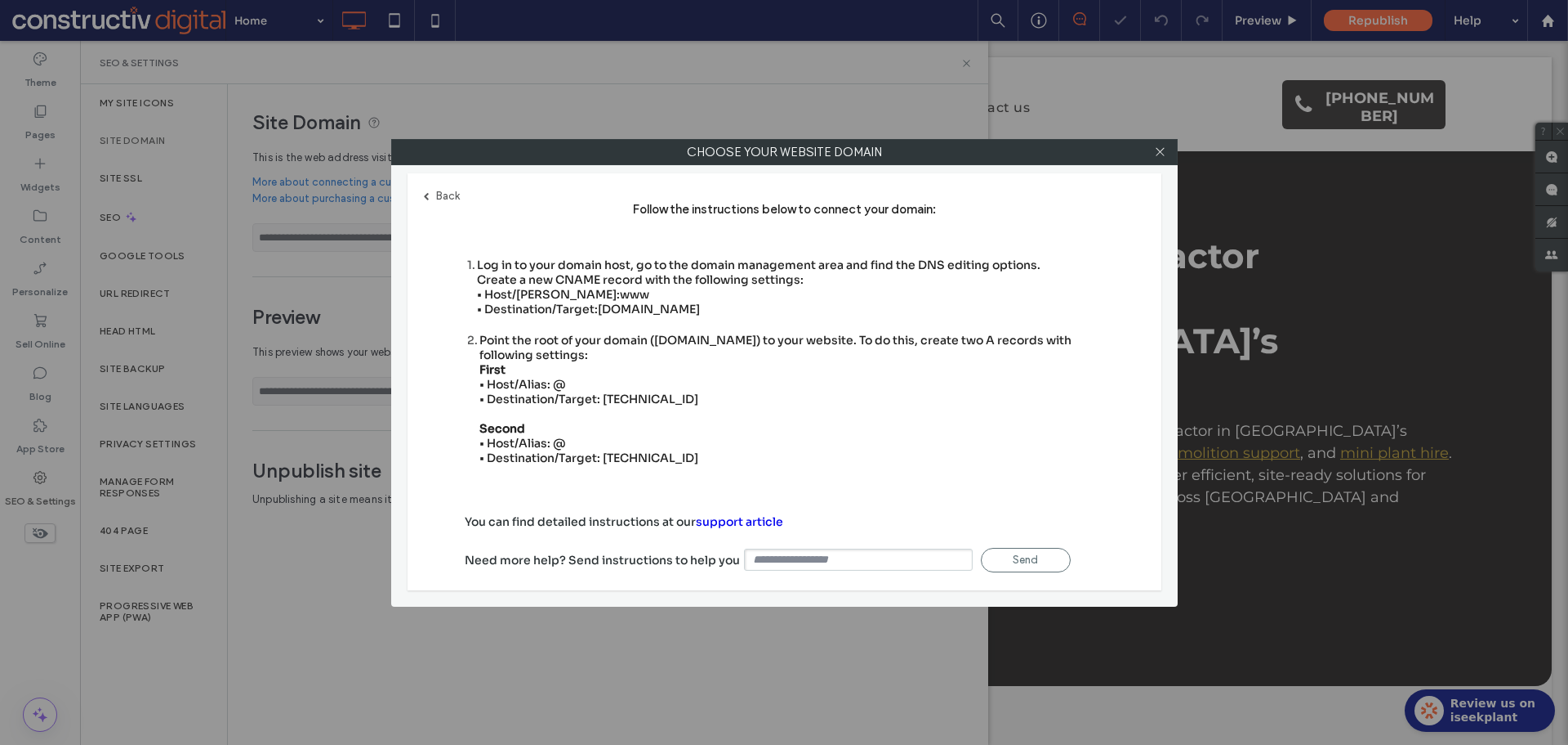
type input "**********"
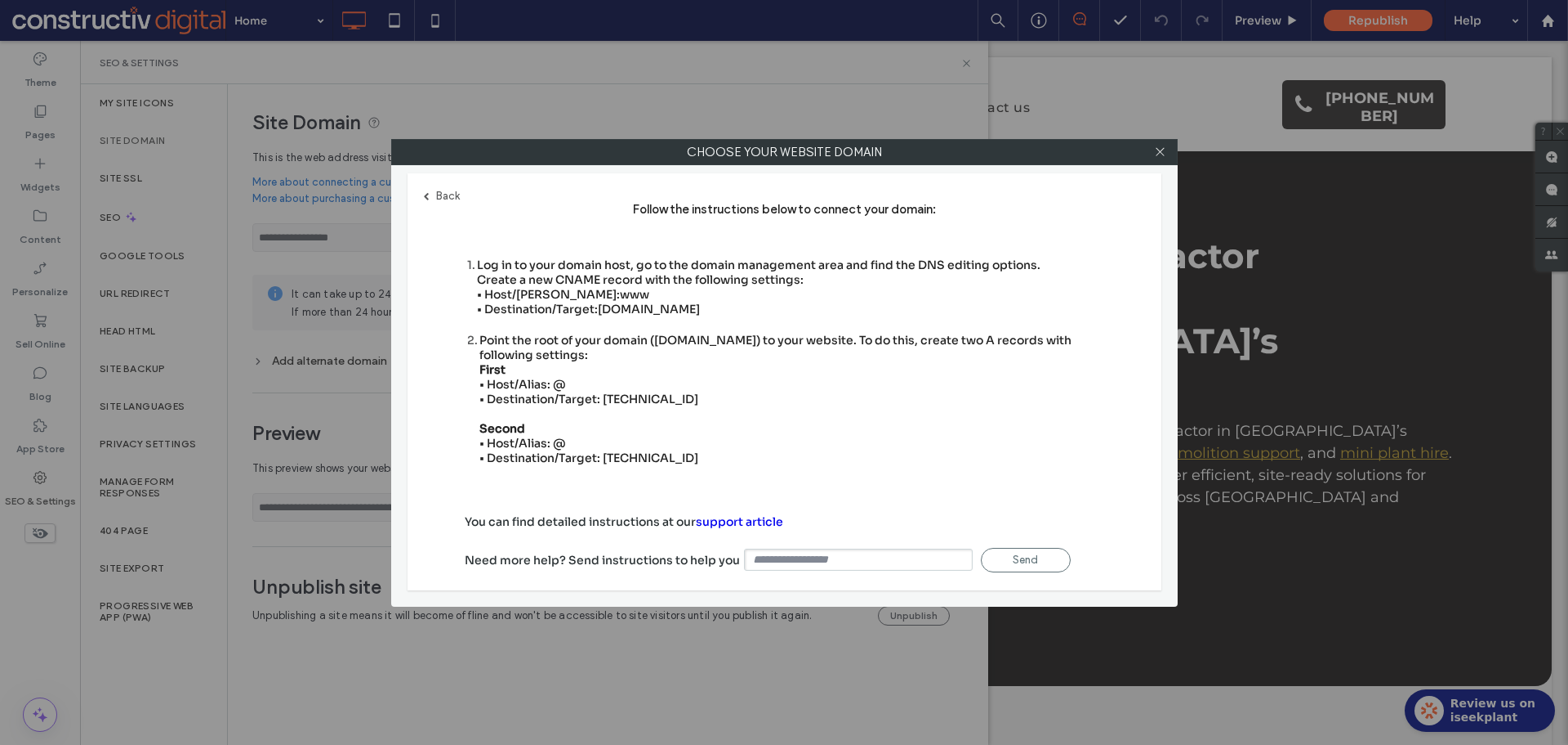
drag, startPoint x: 599, startPoint y: 398, endPoint x: 670, endPoint y: 398, distance: 71.0
click at [670, 398] on div "Point the root of your domain (domain.com) to your website. To do this, create …" at bounding box center [792, 399] width 625 height 132
copy div "35.172.94.1"
click at [646, 459] on div "Point the root of your domain (domain.com) to your website. To do this, create …" at bounding box center [792, 399] width 625 height 132
click at [647, 458] on div "Point the root of your domain (domain.com) to your website. To do this, create …" at bounding box center [792, 399] width 625 height 132
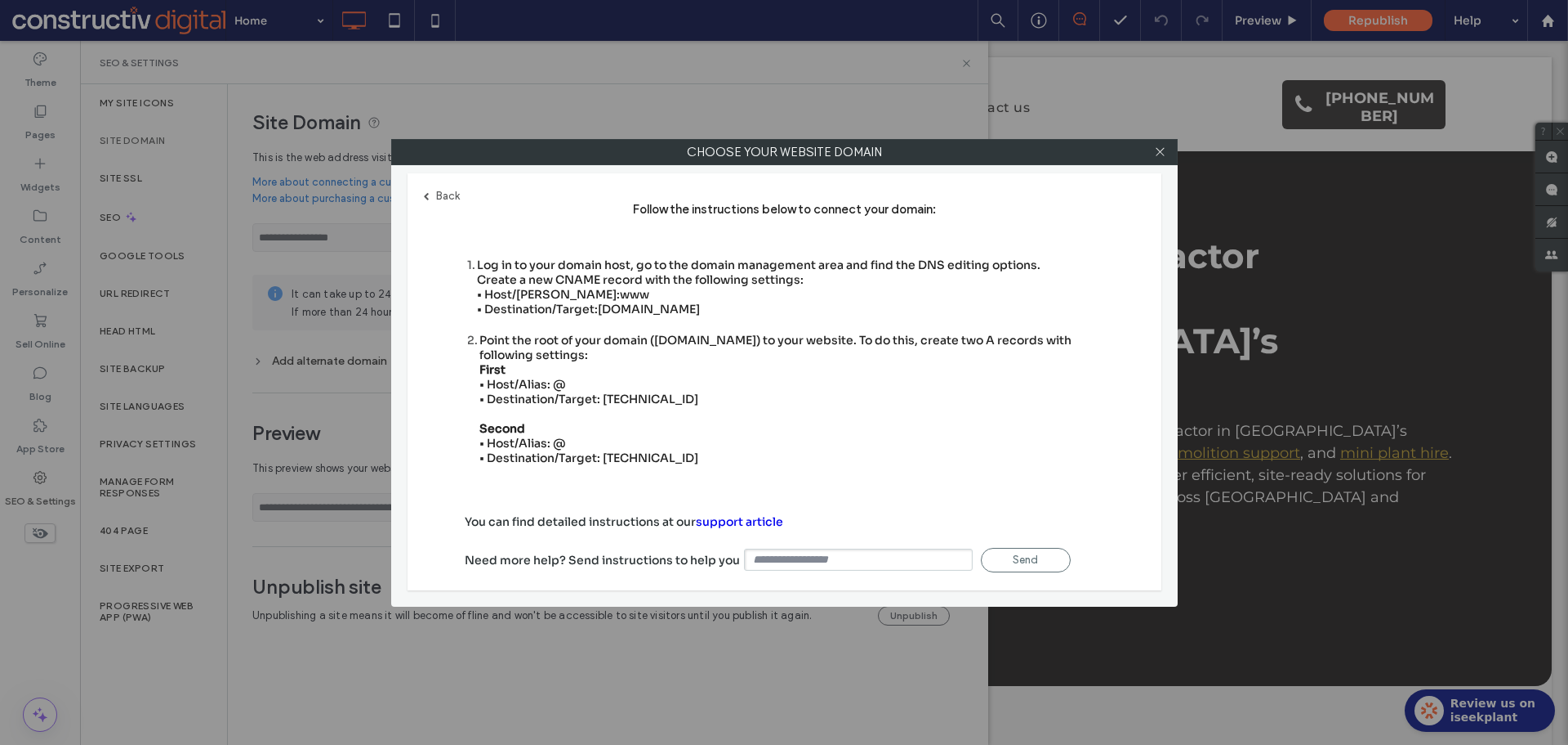
copy div "100.24.208.97"
drag, startPoint x: 602, startPoint y: 309, endPoint x: 739, endPoint y: 307, distance: 137.0
click at [739, 307] on div "Log in to your domain host, go to the domain management area and find the DNS e…" at bounding box center [758, 286] width 564 height 58
copy span "s.multiscreensite.com"
click at [1152, 150] on div at bounding box center [1160, 152] width 24 height 24
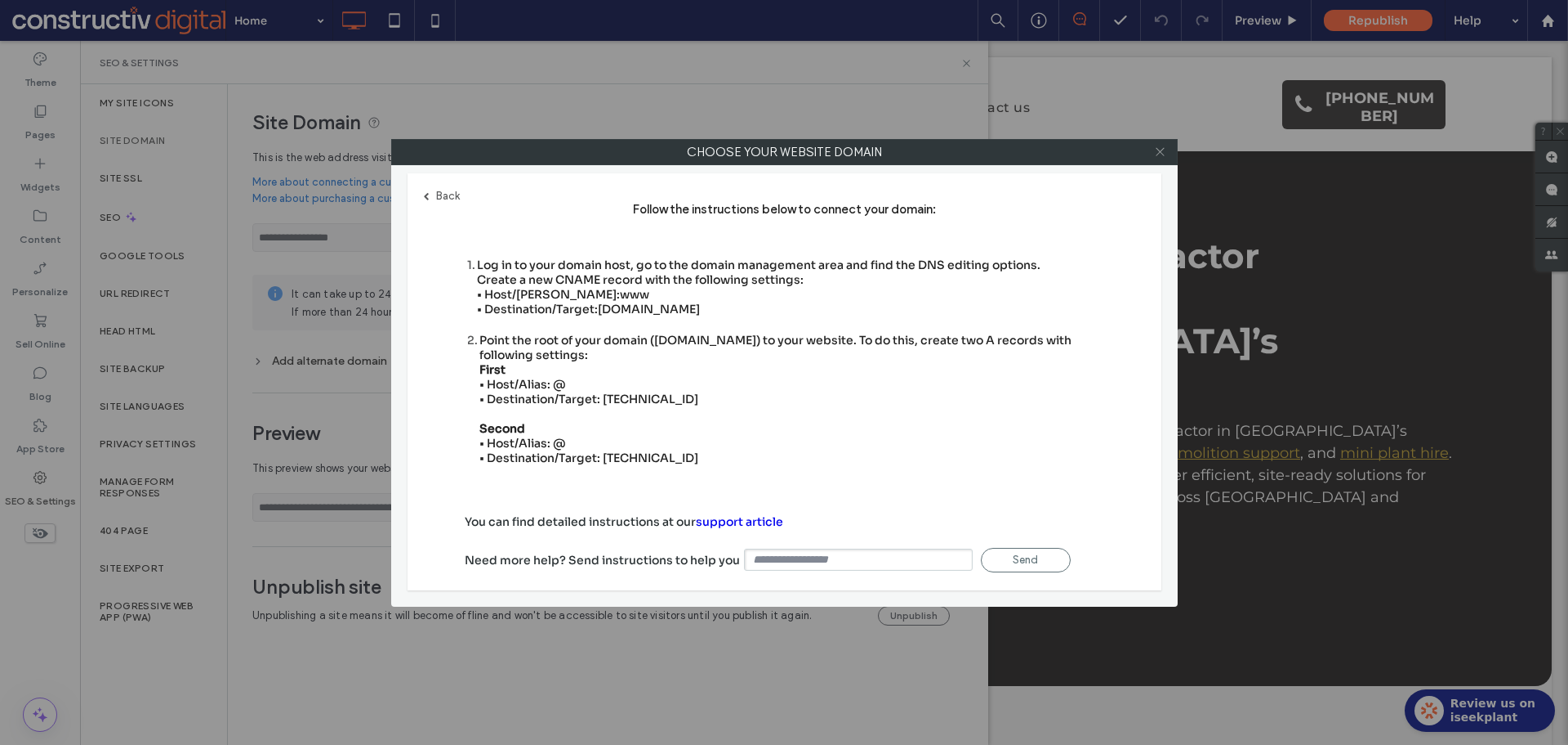
click at [1161, 150] on icon at bounding box center [1160, 151] width 13 height 13
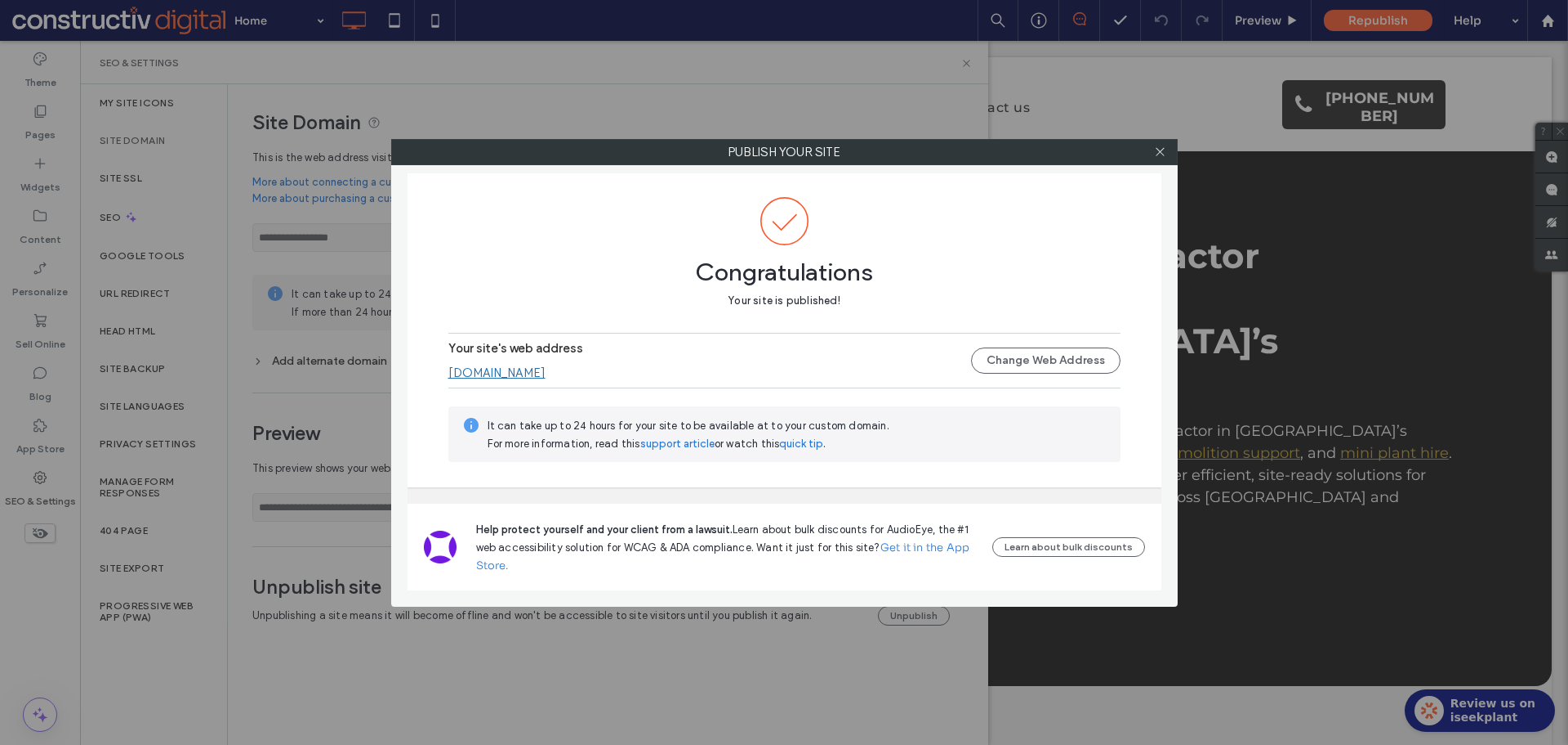
click at [546, 375] on link "www.monasgroup.au" at bounding box center [497, 372] width 97 height 15
click at [1161, 151] on use at bounding box center [1160, 152] width 8 height 8
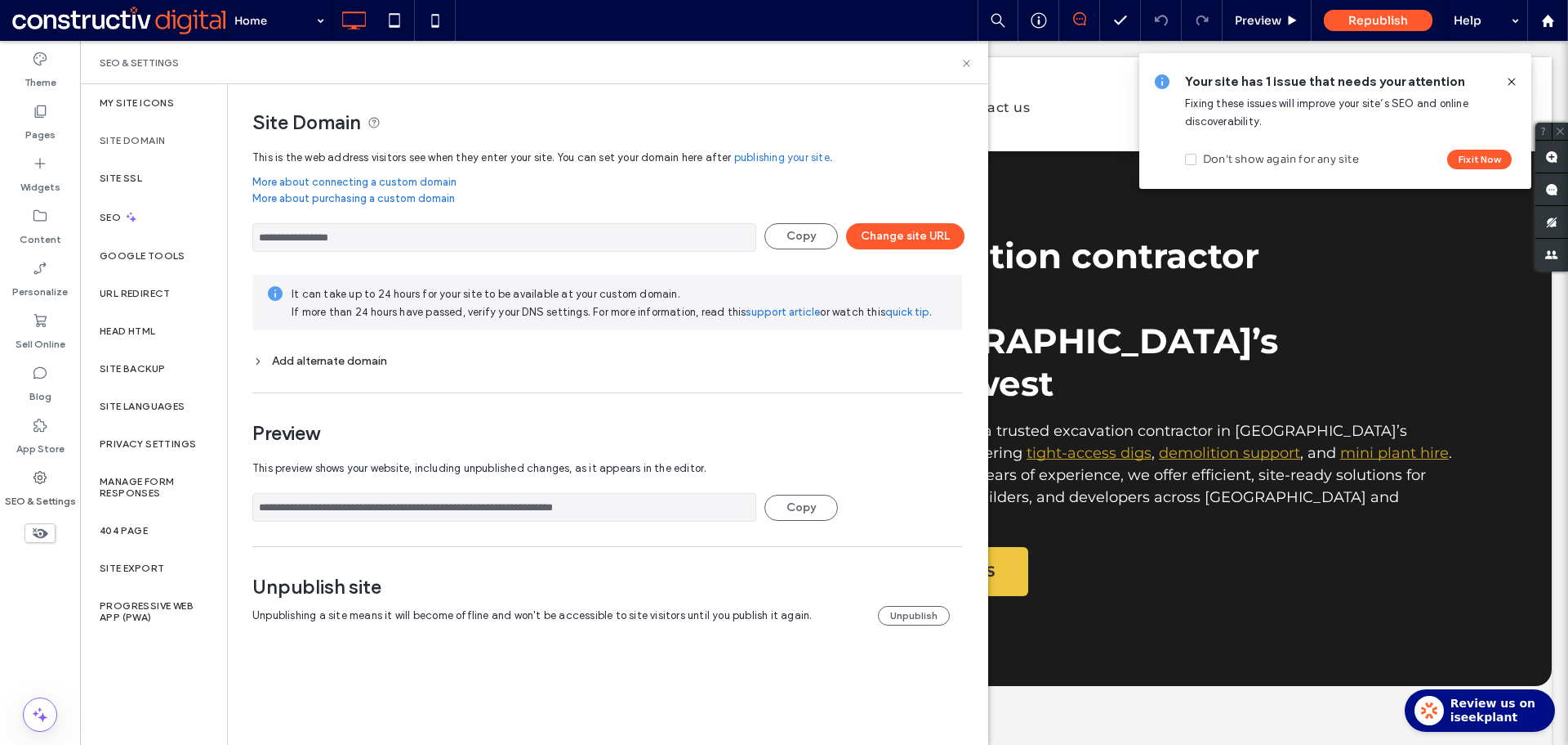
click at [1513, 78] on icon at bounding box center [1512, 81] width 13 height 13
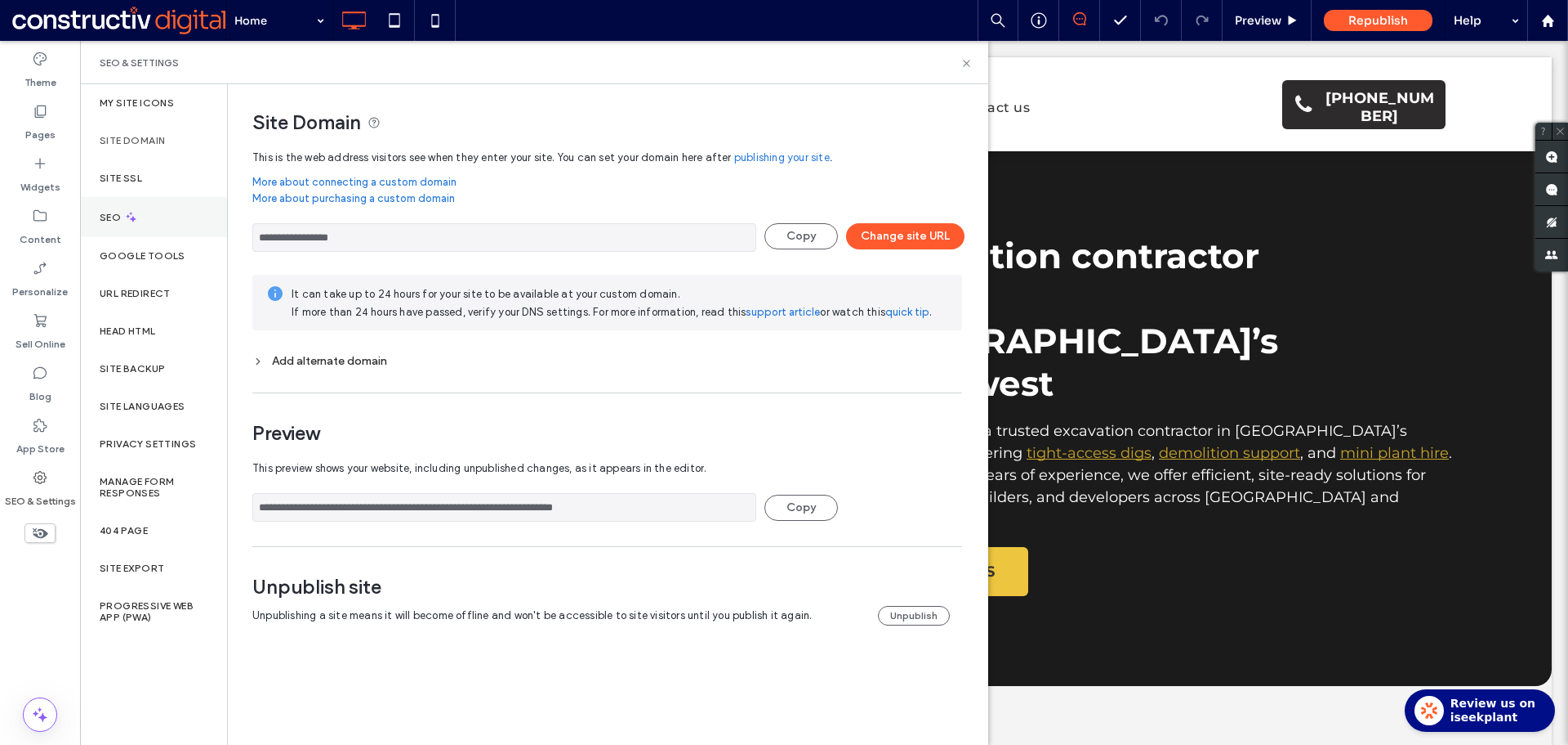
click at [114, 214] on label "SEO" at bounding box center [111, 217] width 24 height 12
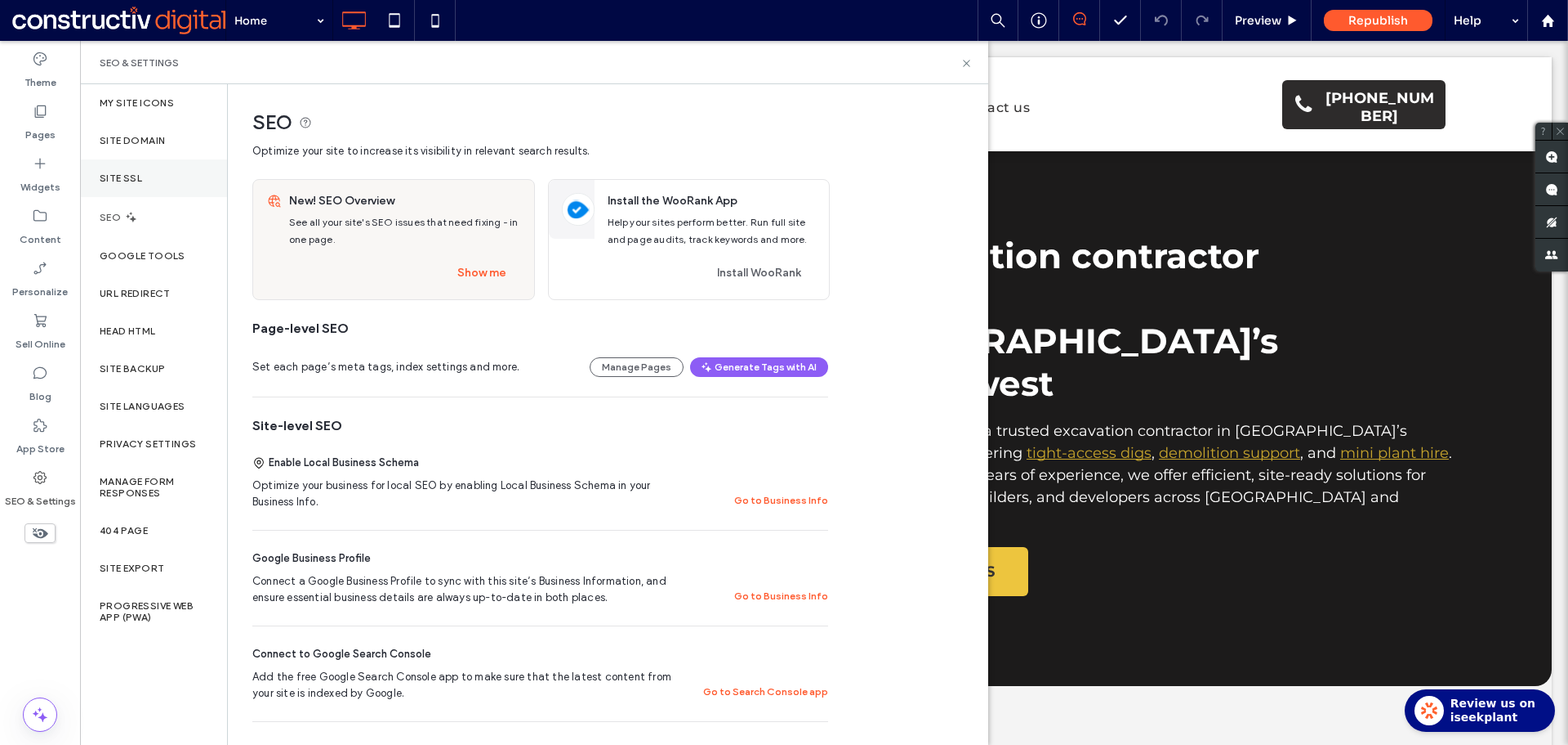
click at [140, 179] on label "Site SSL" at bounding box center [121, 178] width 43 height 12
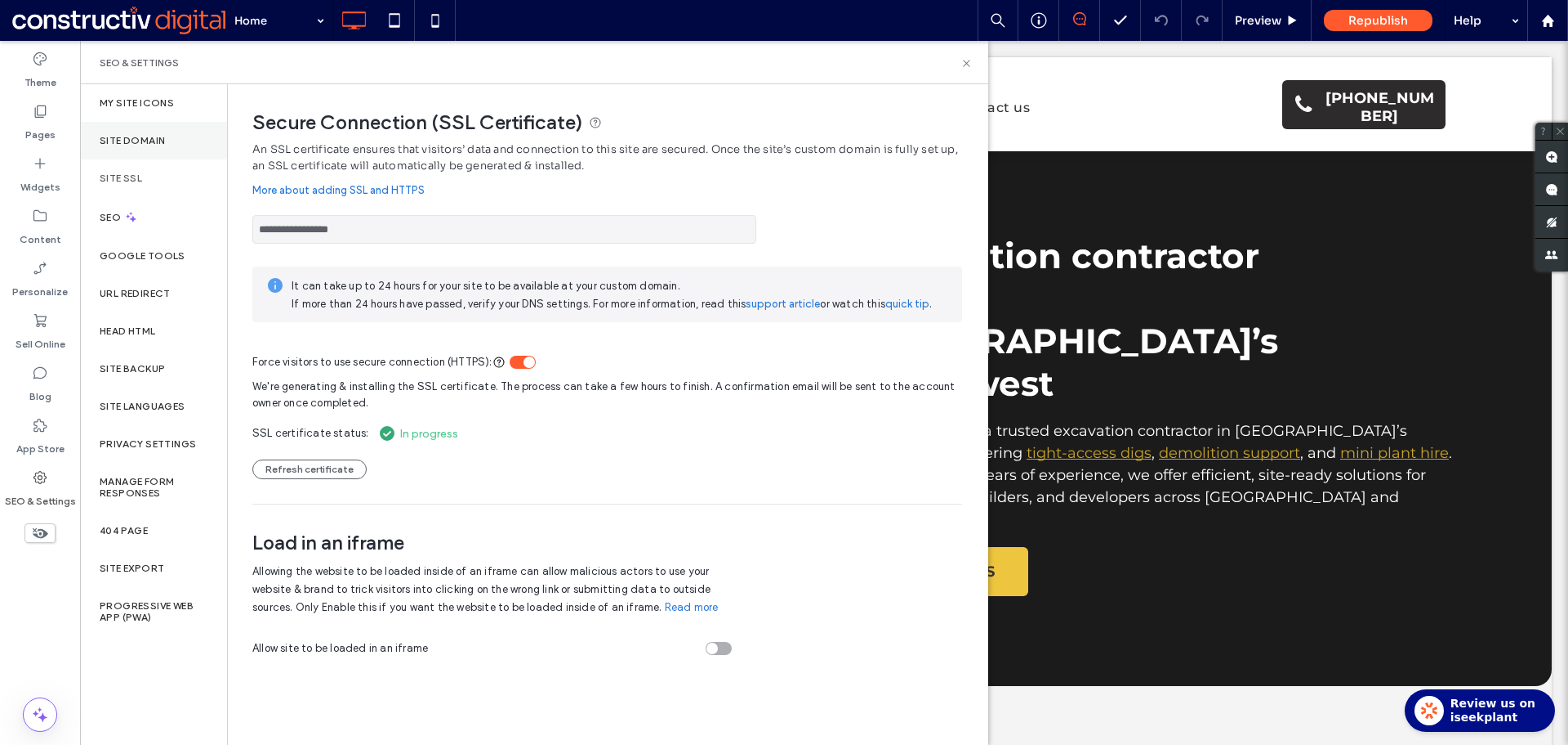
click at [101, 140] on label "Site Domain" at bounding box center [131, 140] width 65 height 12
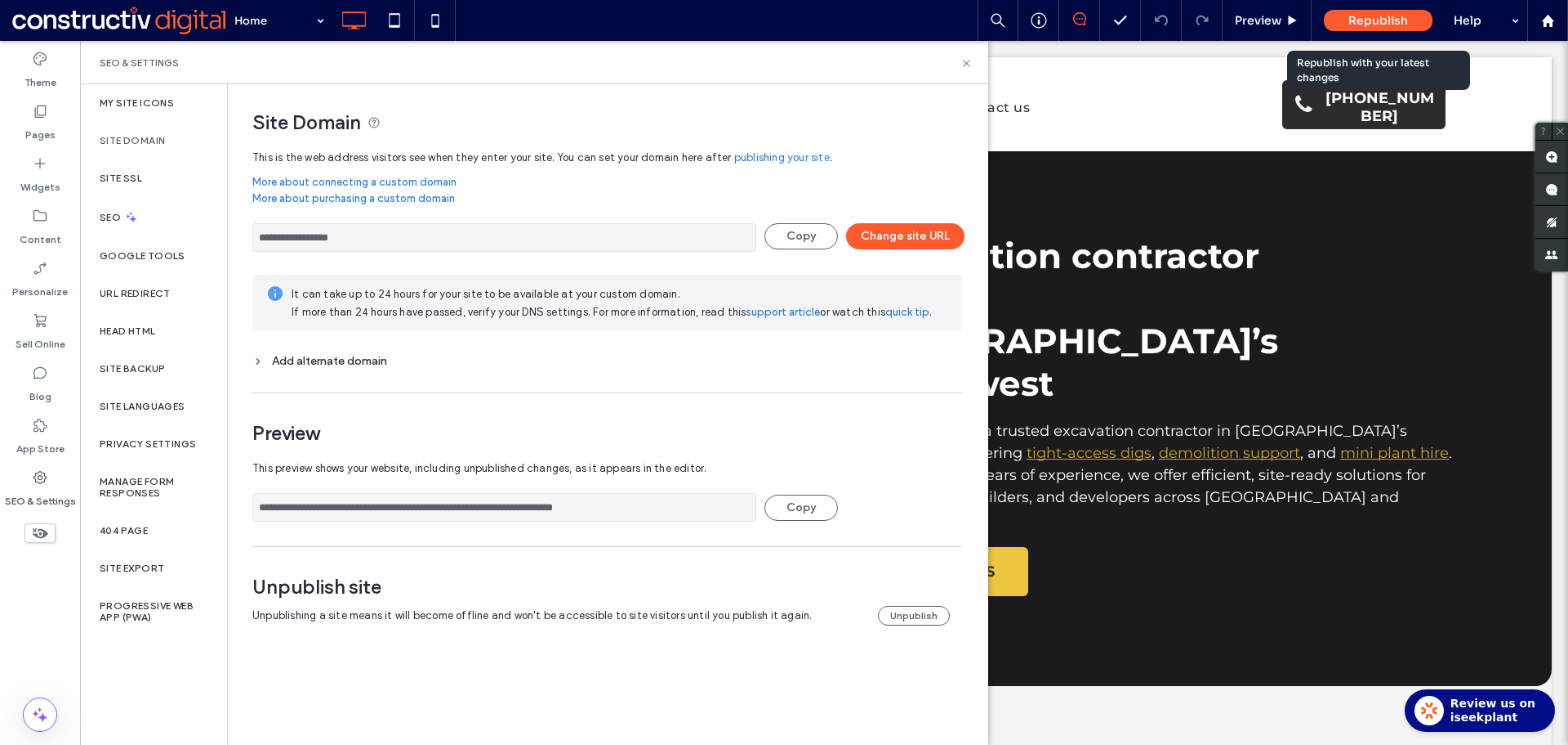
click at [1391, 18] on span "Republish" at bounding box center [1378, 19] width 59 height 15
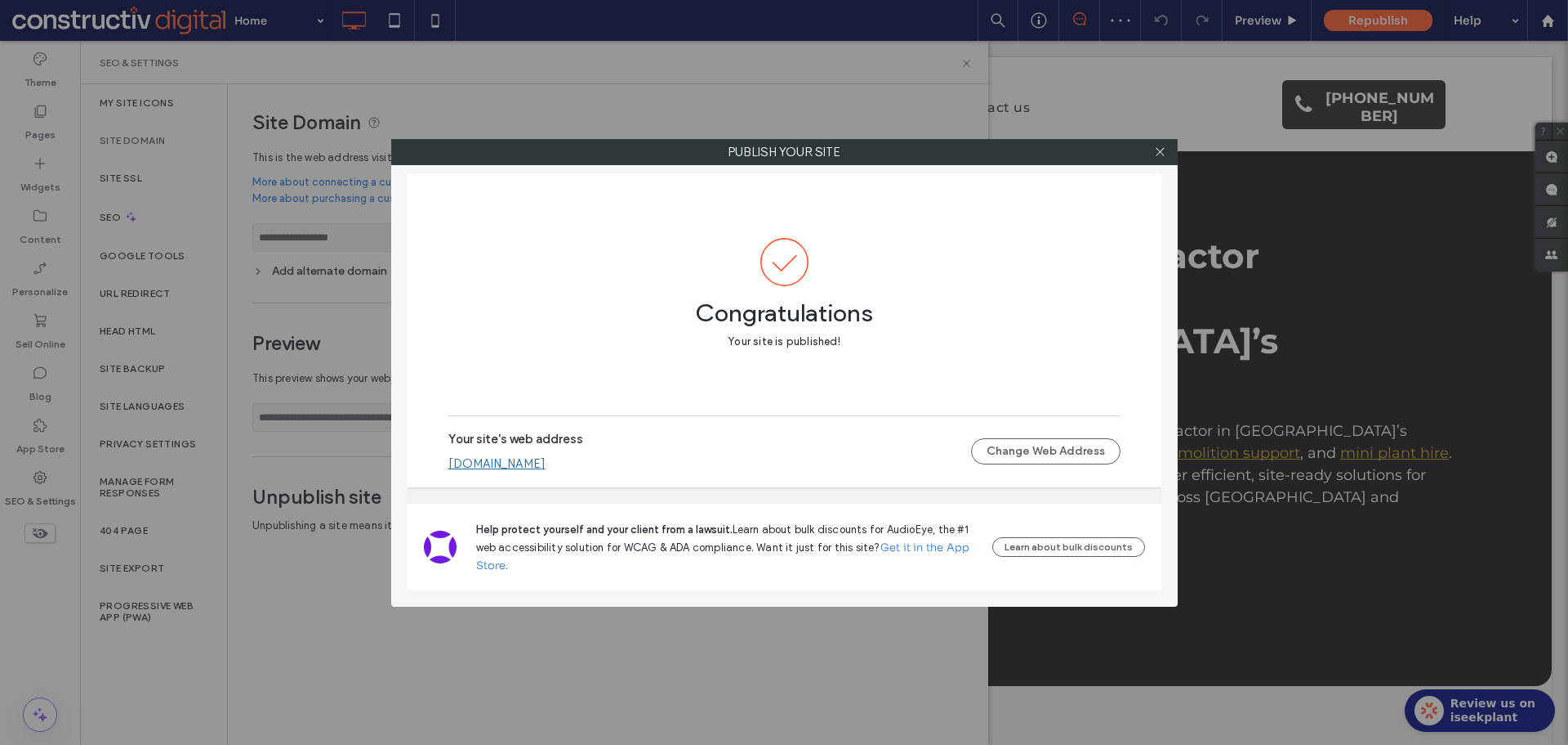
click at [484, 467] on link "www.monasgroup.au" at bounding box center [497, 463] width 97 height 15
click at [1156, 155] on icon at bounding box center [1160, 151] width 13 height 13
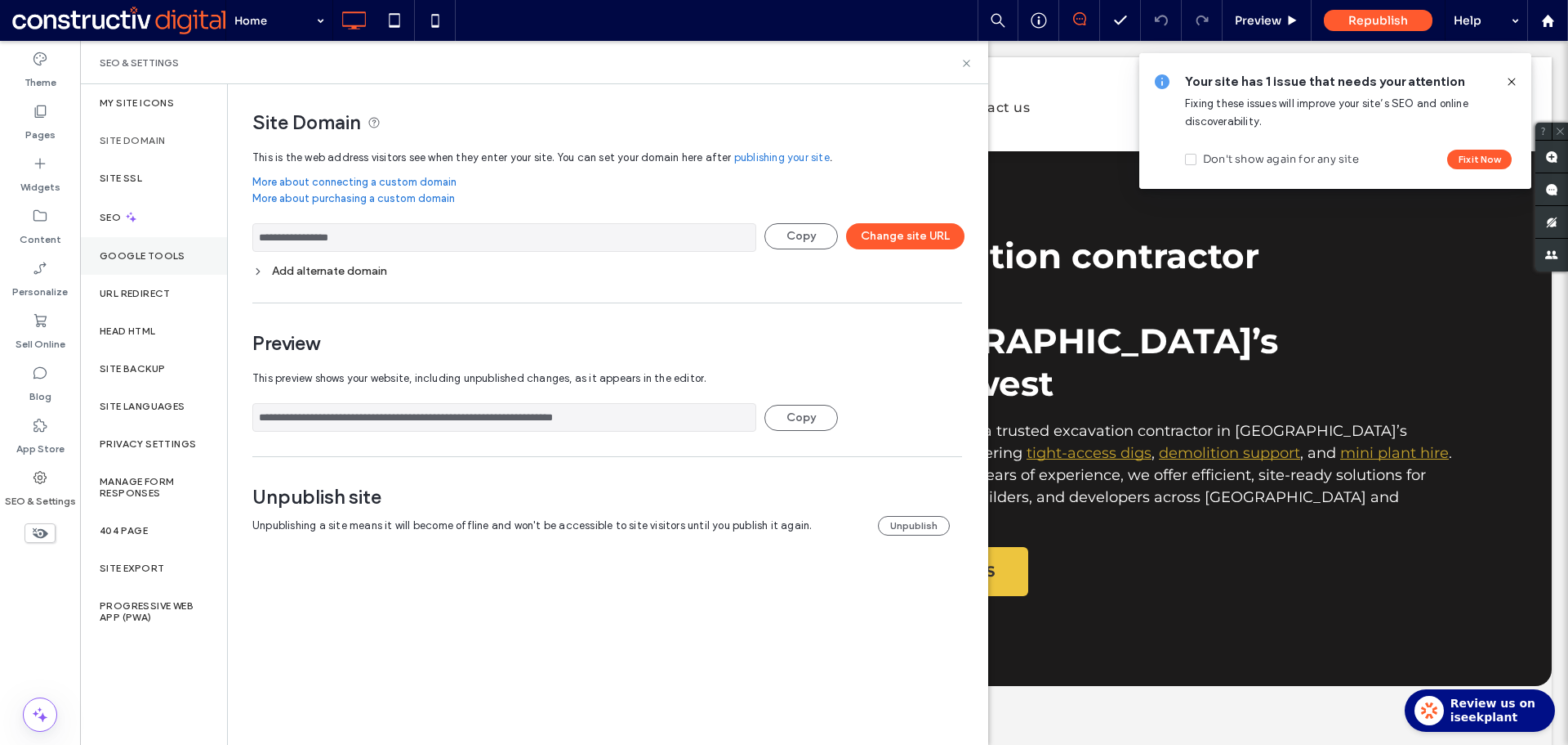
click at [128, 267] on div "Google Tools" at bounding box center [153, 255] width 147 height 38
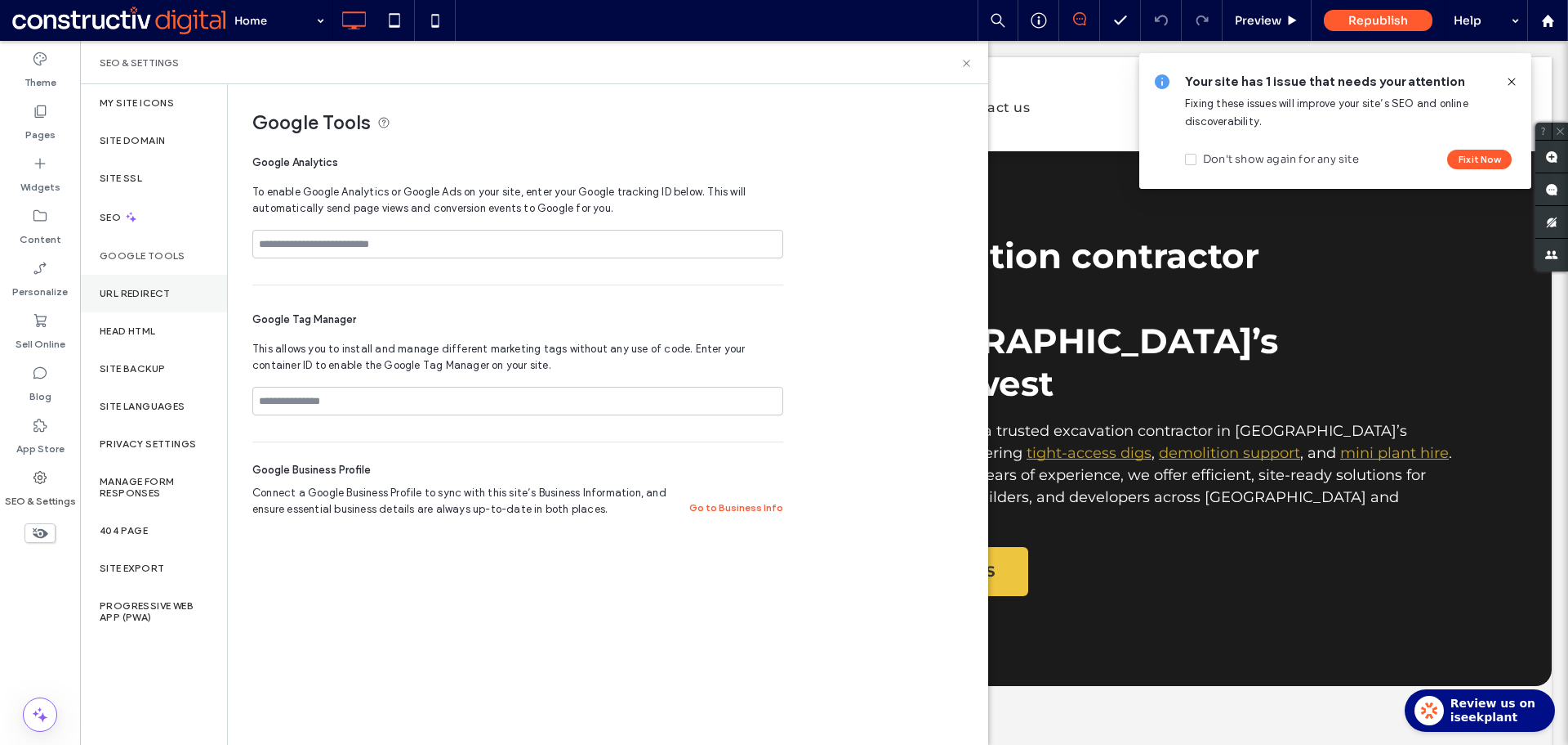
click at [128, 299] on div "URL Redirect" at bounding box center [153, 293] width 147 height 38
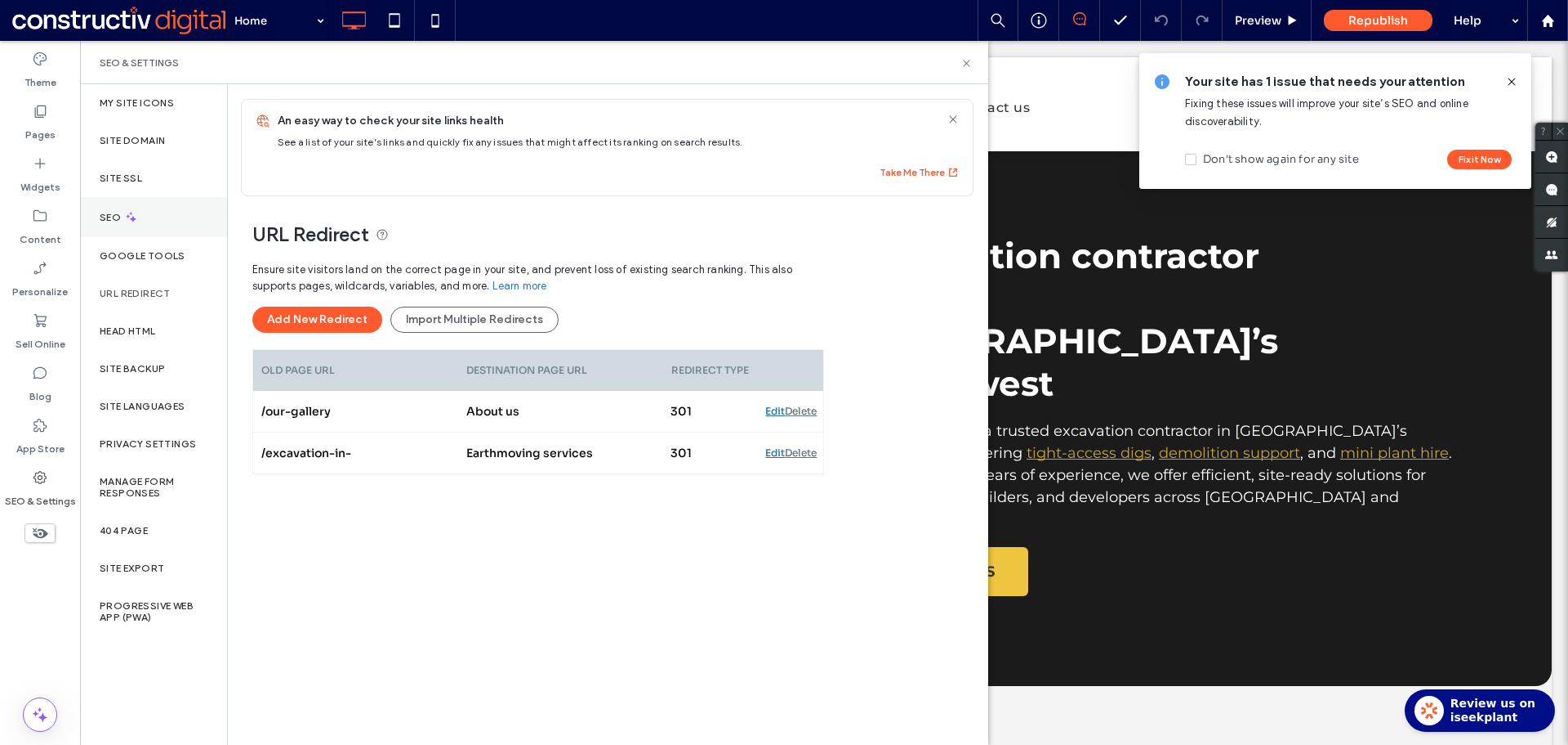
click at [122, 209] on div "SEO" at bounding box center [153, 216] width 147 height 40
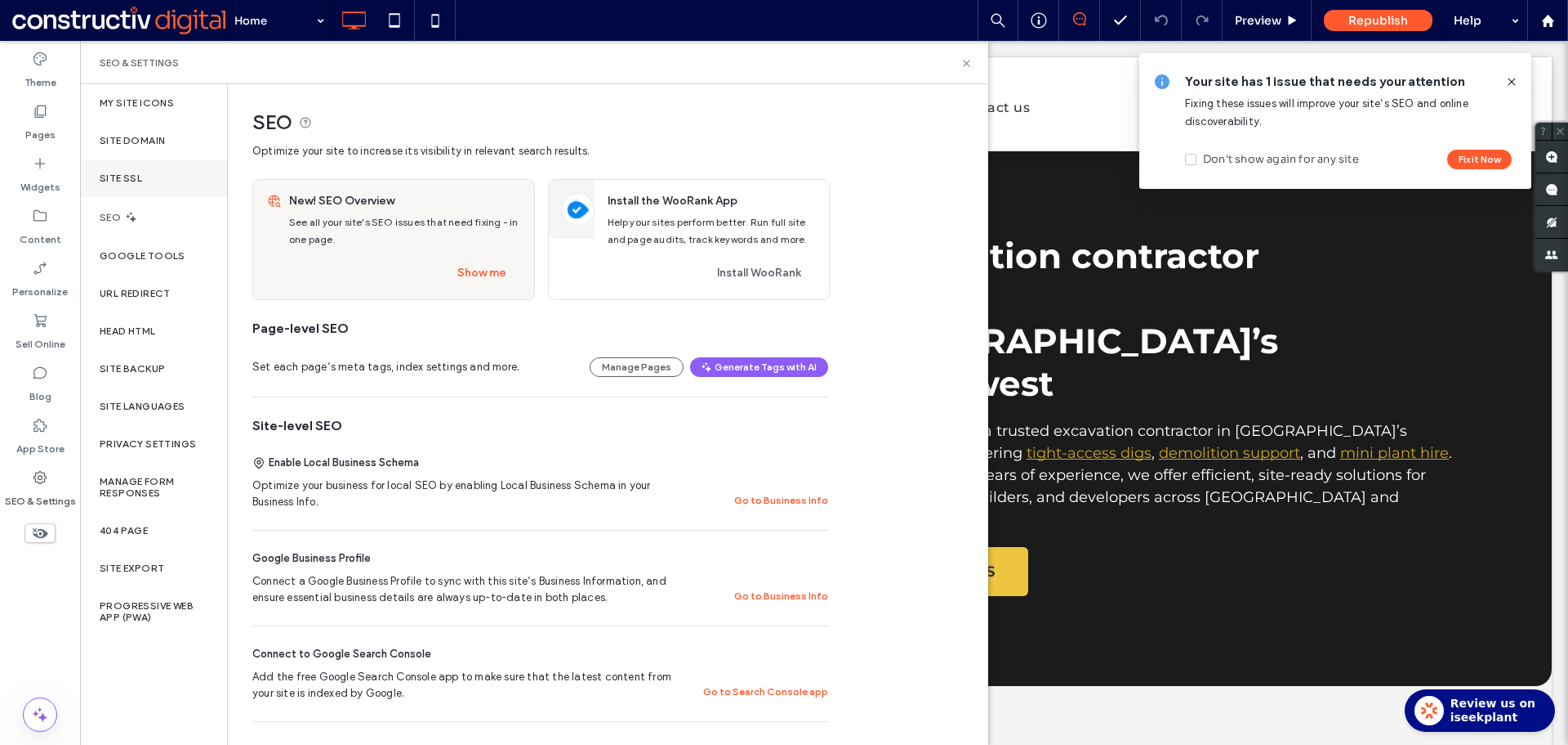
click at [132, 186] on div "Site SSL" at bounding box center [153, 178] width 147 height 38
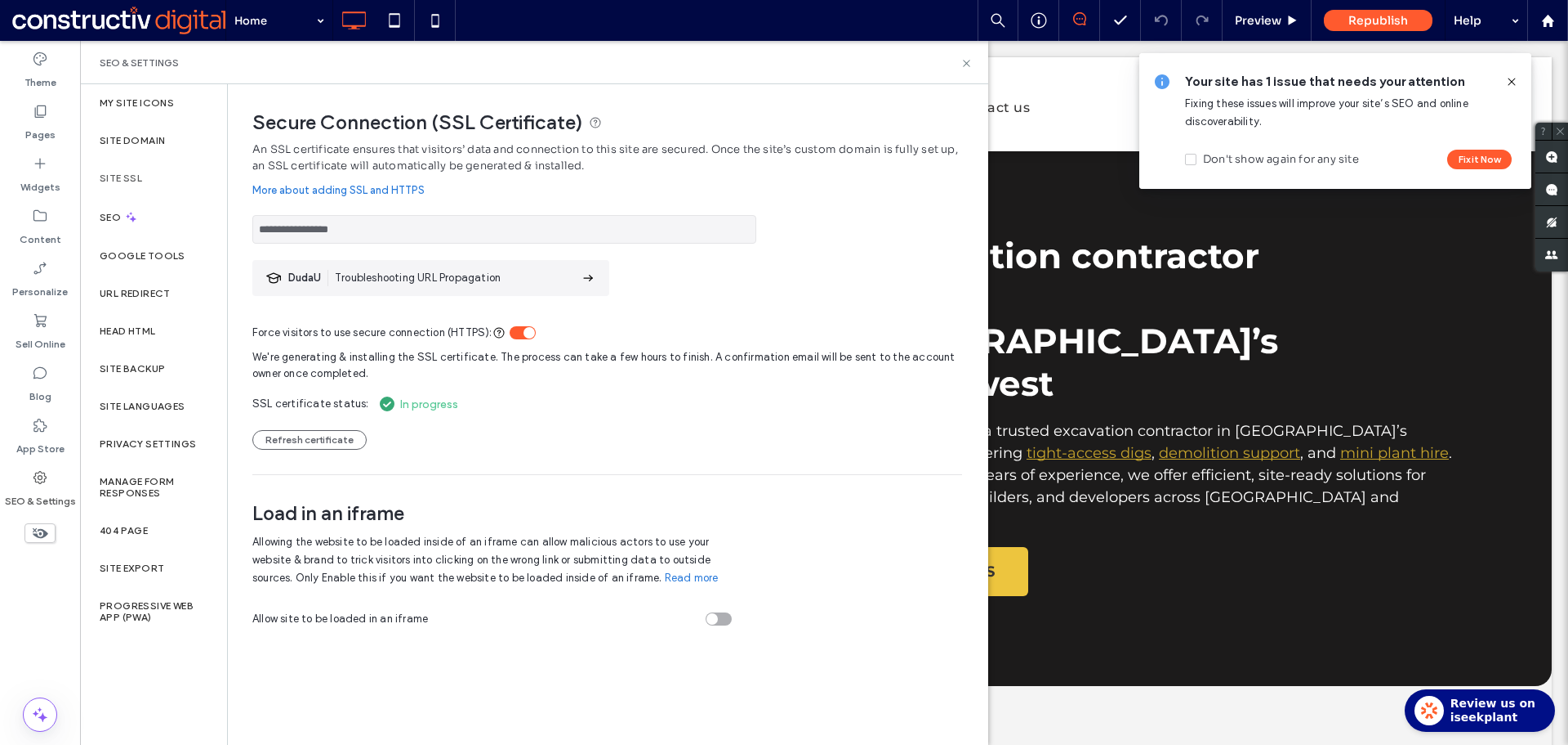
click at [135, 174] on label "Site SSL" at bounding box center [121, 178] width 43 height 12
click at [142, 153] on div "Site Domain" at bounding box center [153, 140] width 147 height 38
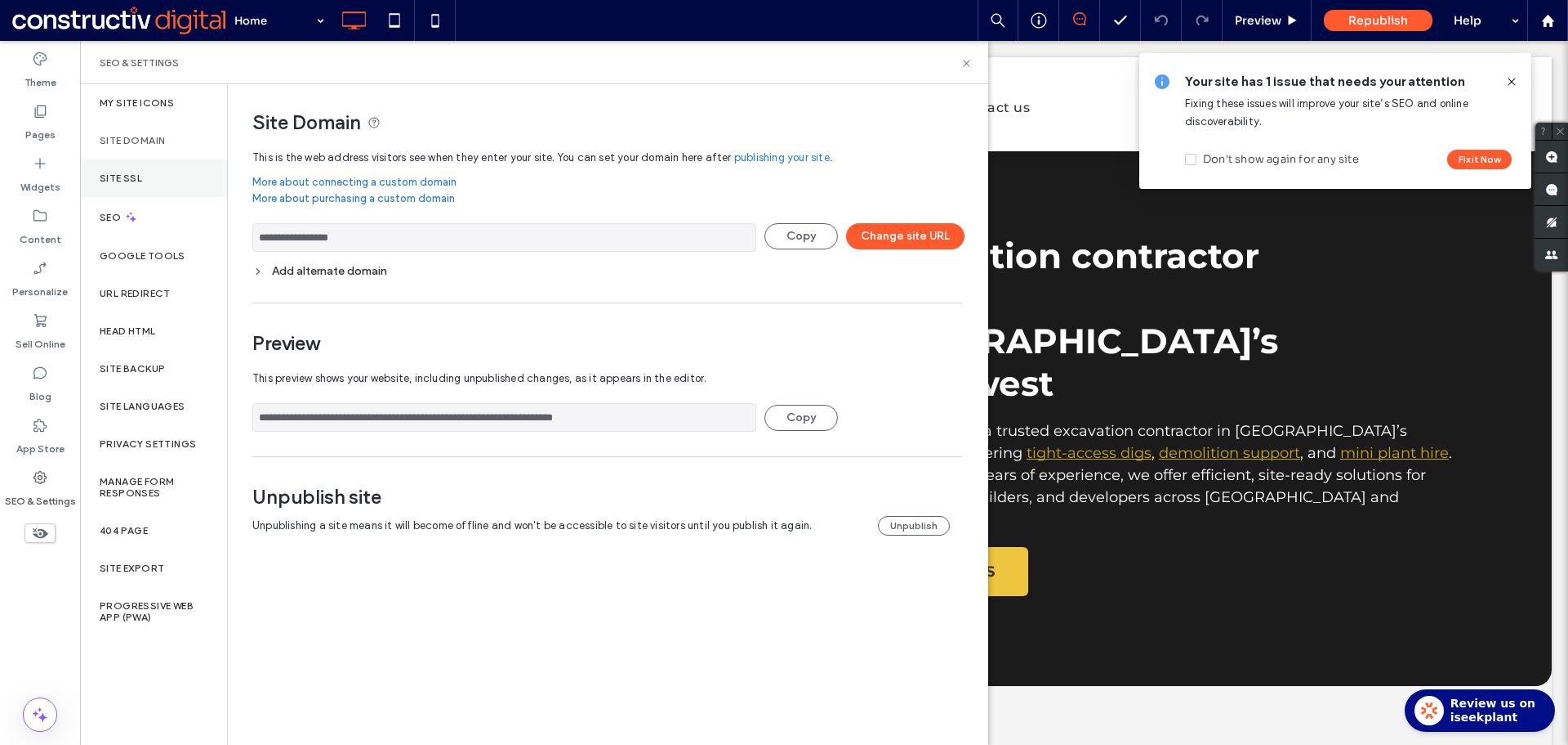
click at [164, 174] on div "Site SSL" at bounding box center [153, 178] width 147 height 38
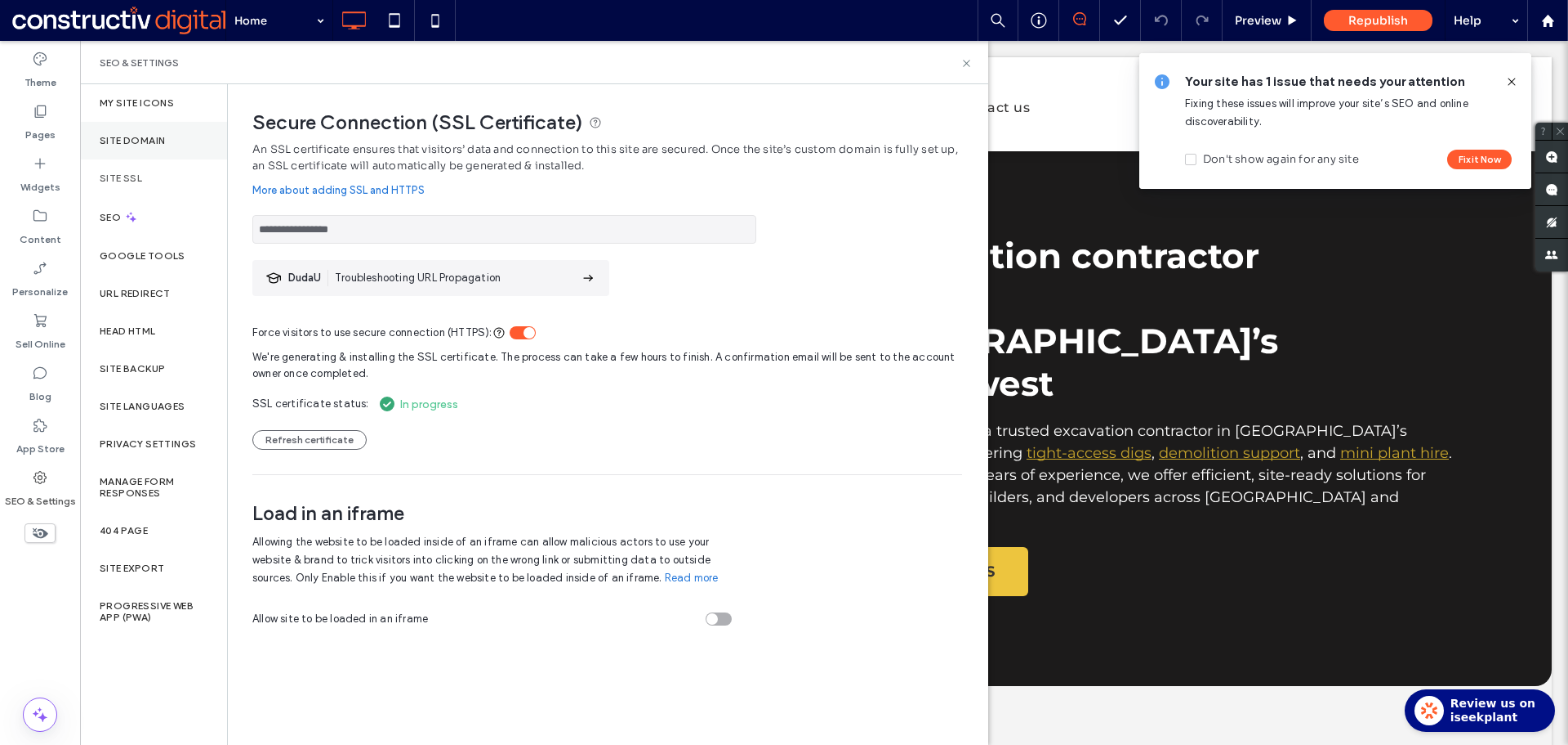
click at [158, 159] on div "Site Domain" at bounding box center [153, 140] width 147 height 38
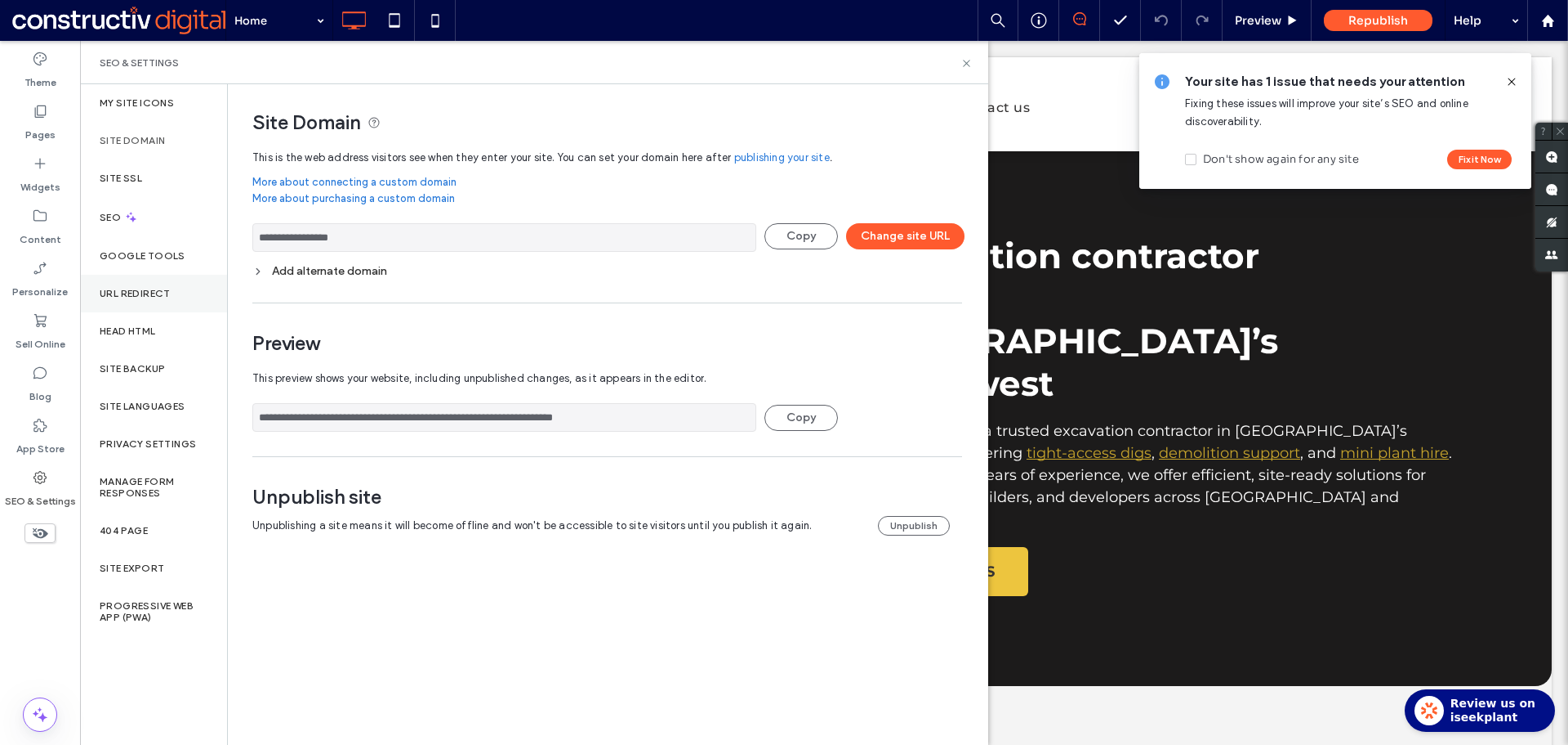
click at [152, 287] on label "URL Redirect" at bounding box center [134, 293] width 71 height 12
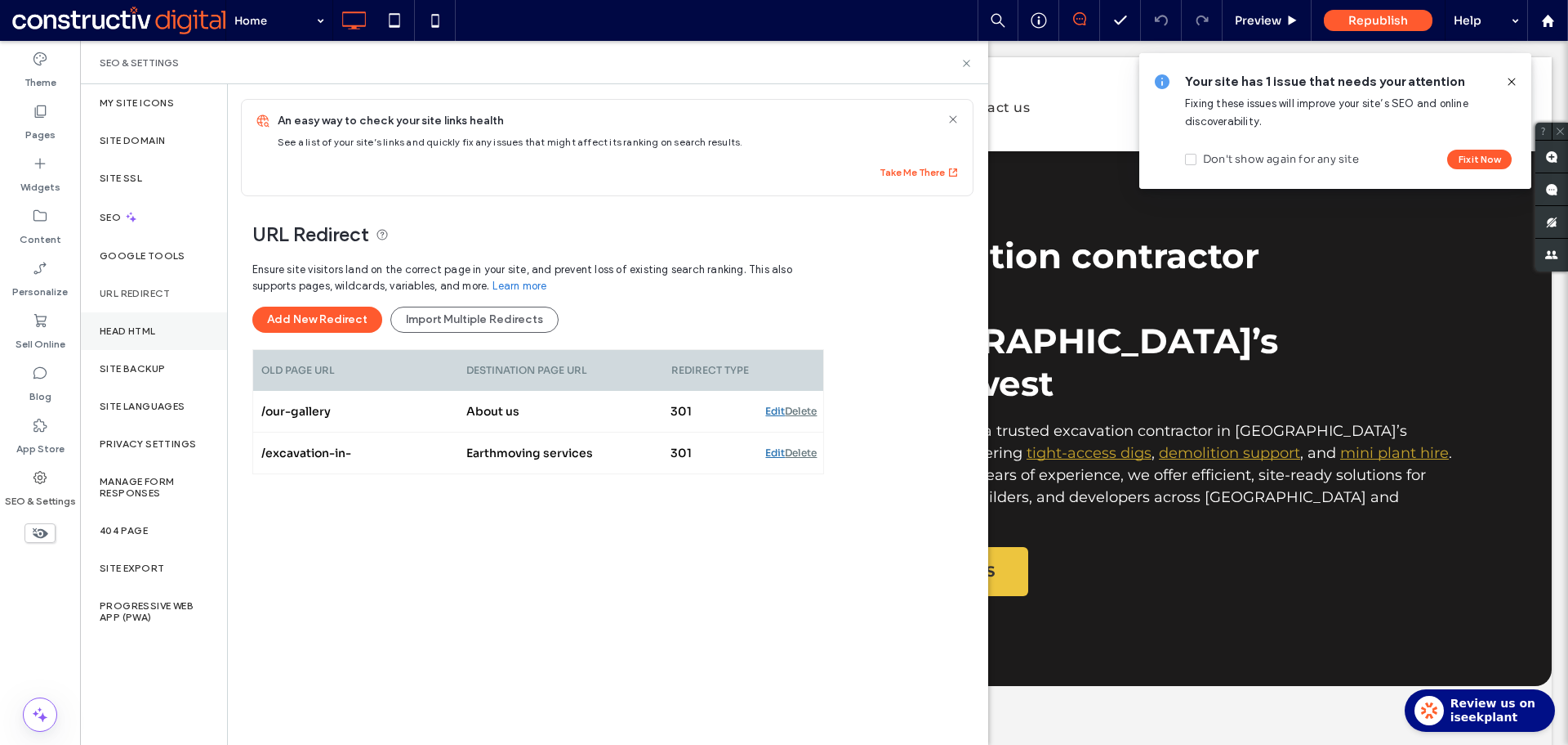
click at [153, 337] on div "Head HTML" at bounding box center [153, 331] width 147 height 38
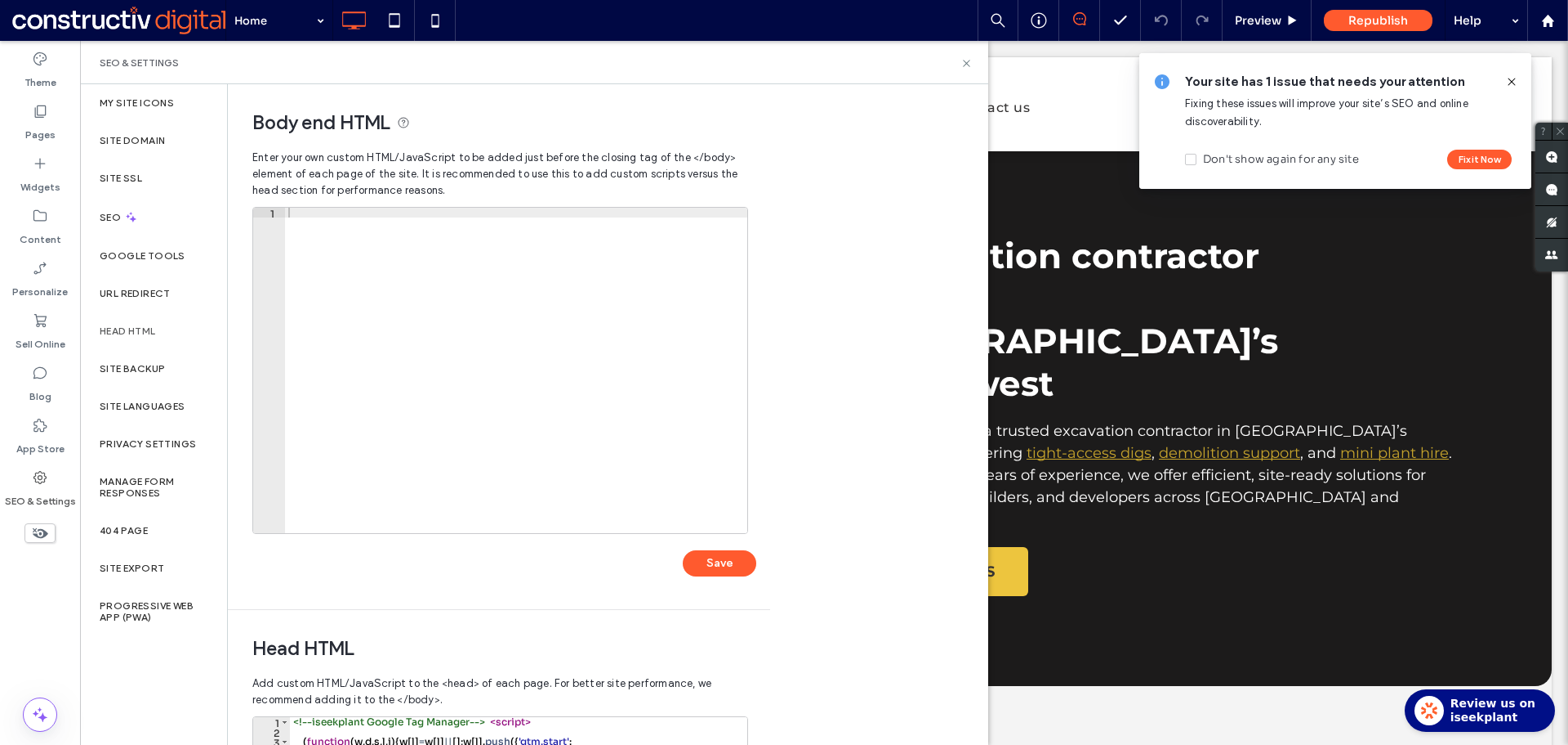
click at [153, 344] on div "Head HTML" at bounding box center [153, 331] width 147 height 38
click at [153, 363] on label "Site Backup" at bounding box center [131, 369] width 65 height 12
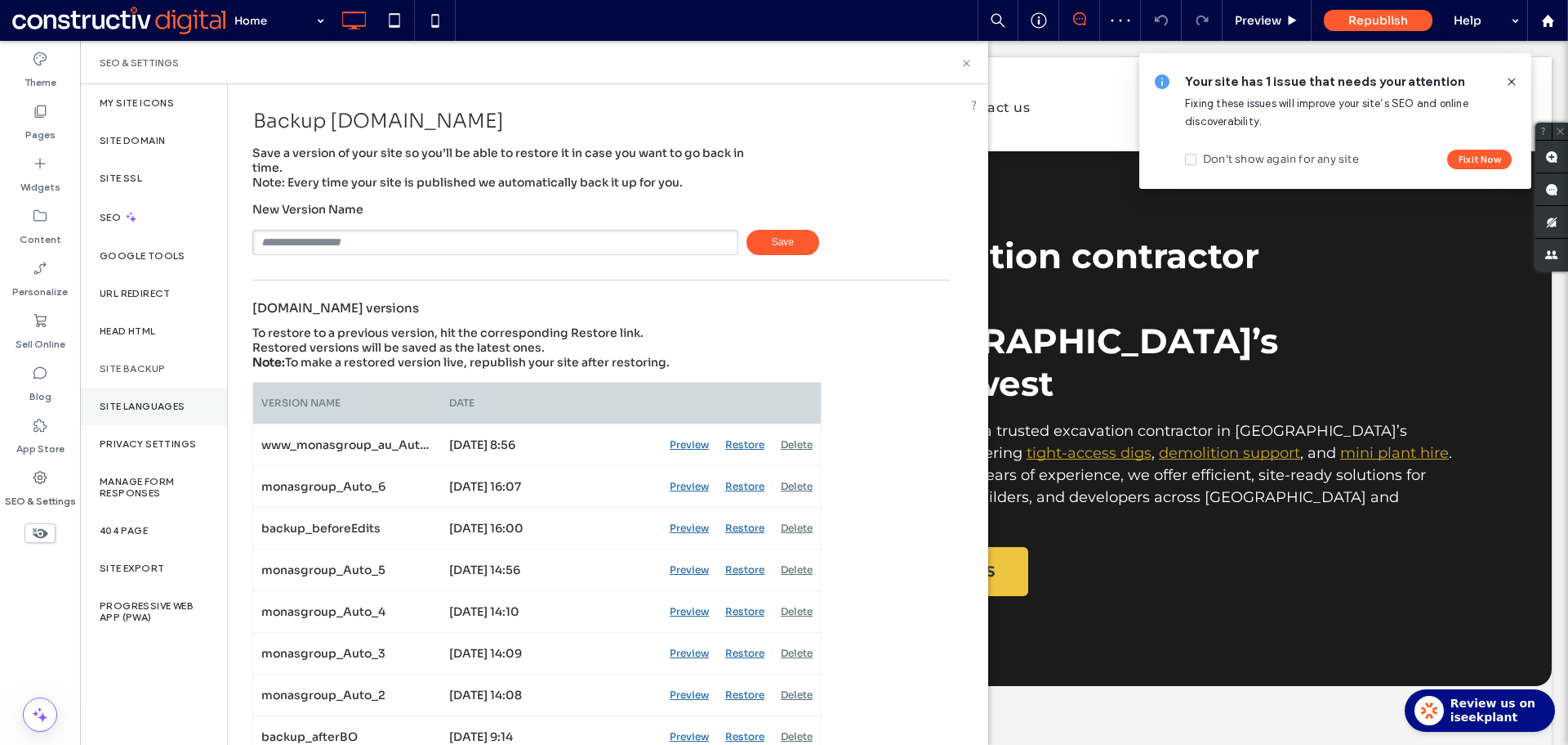
click at [156, 401] on label "Site Languages" at bounding box center [142, 406] width 86 height 12
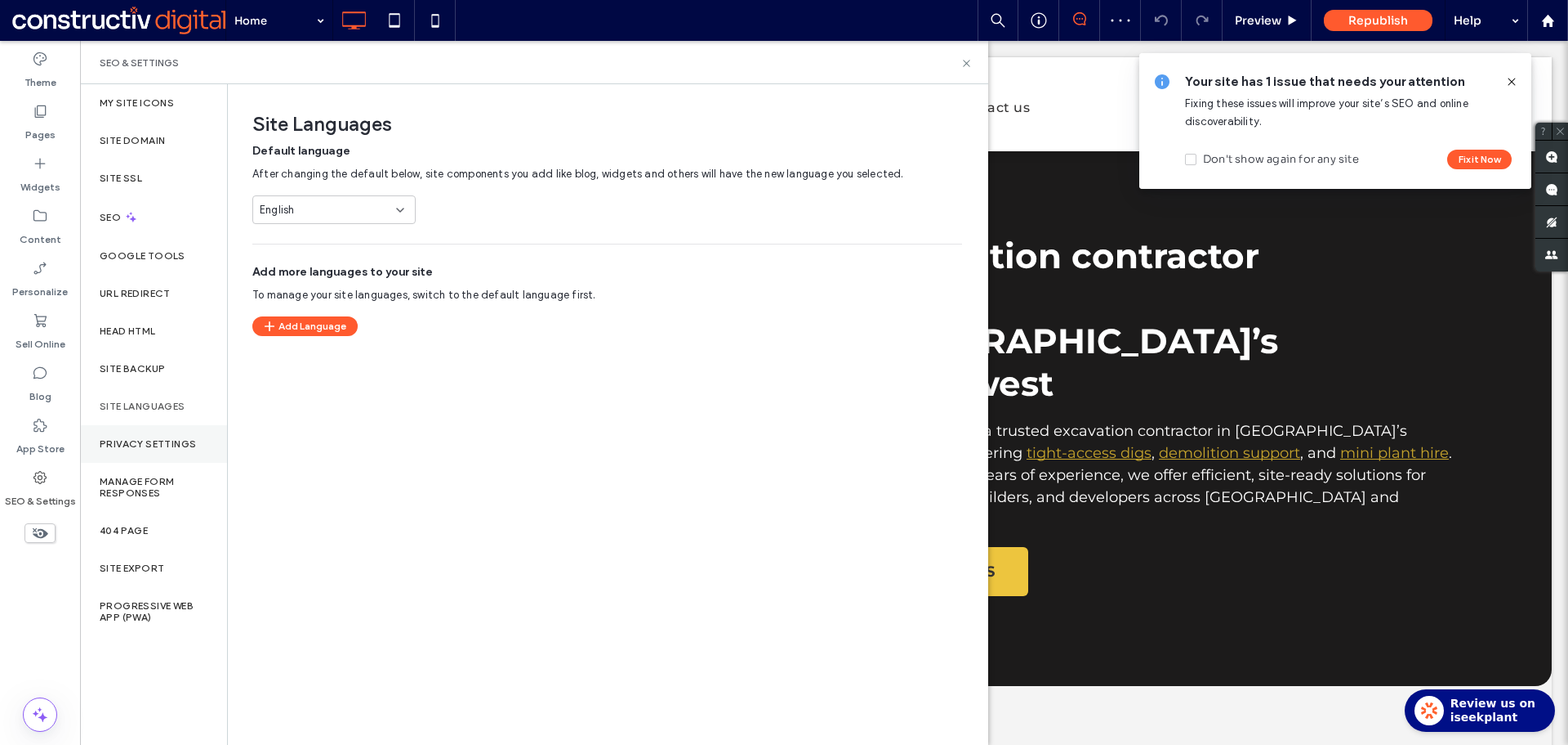
click at [160, 453] on div "Privacy Settings" at bounding box center [153, 443] width 147 height 38
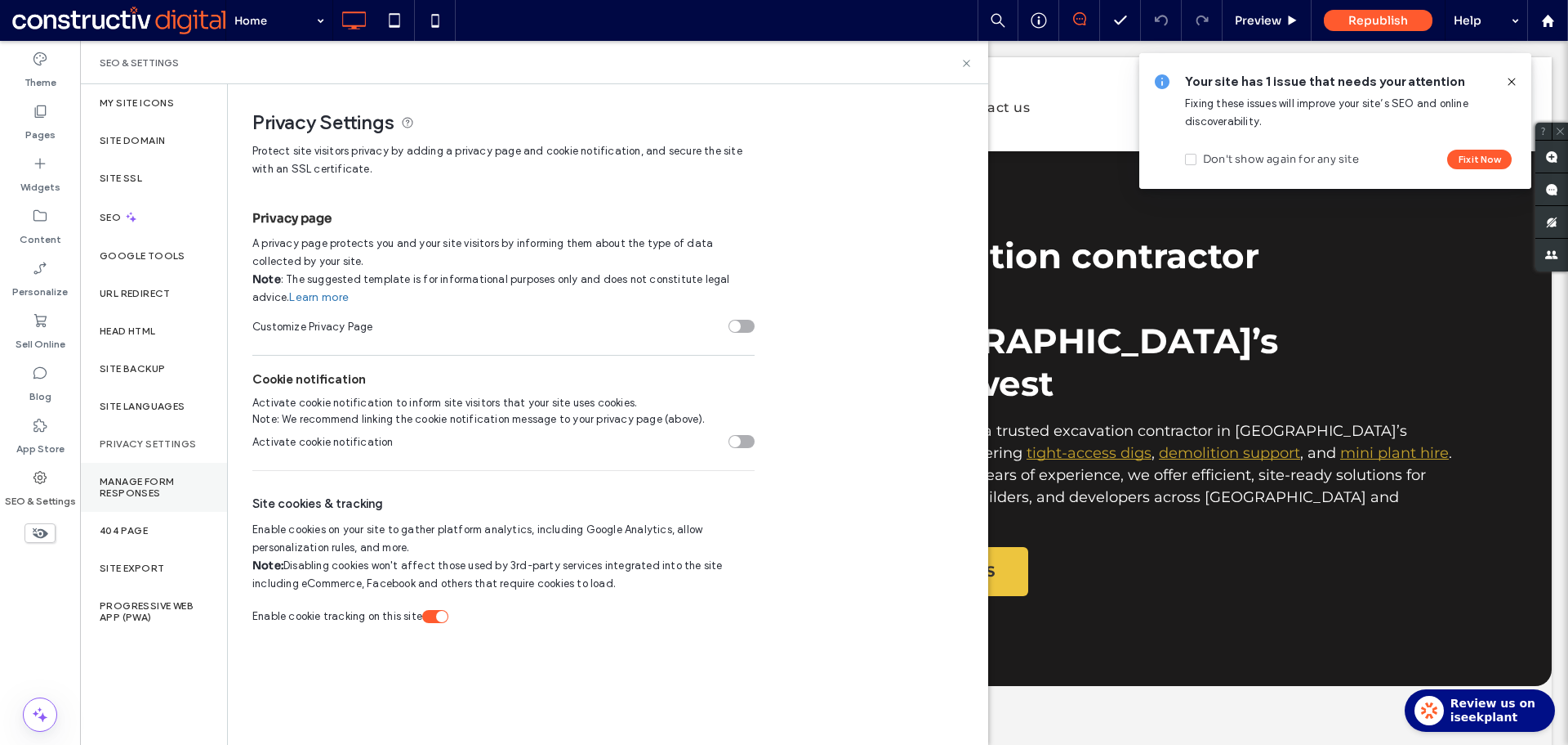
click at [156, 467] on div "Manage Form Responses" at bounding box center [153, 487] width 147 height 49
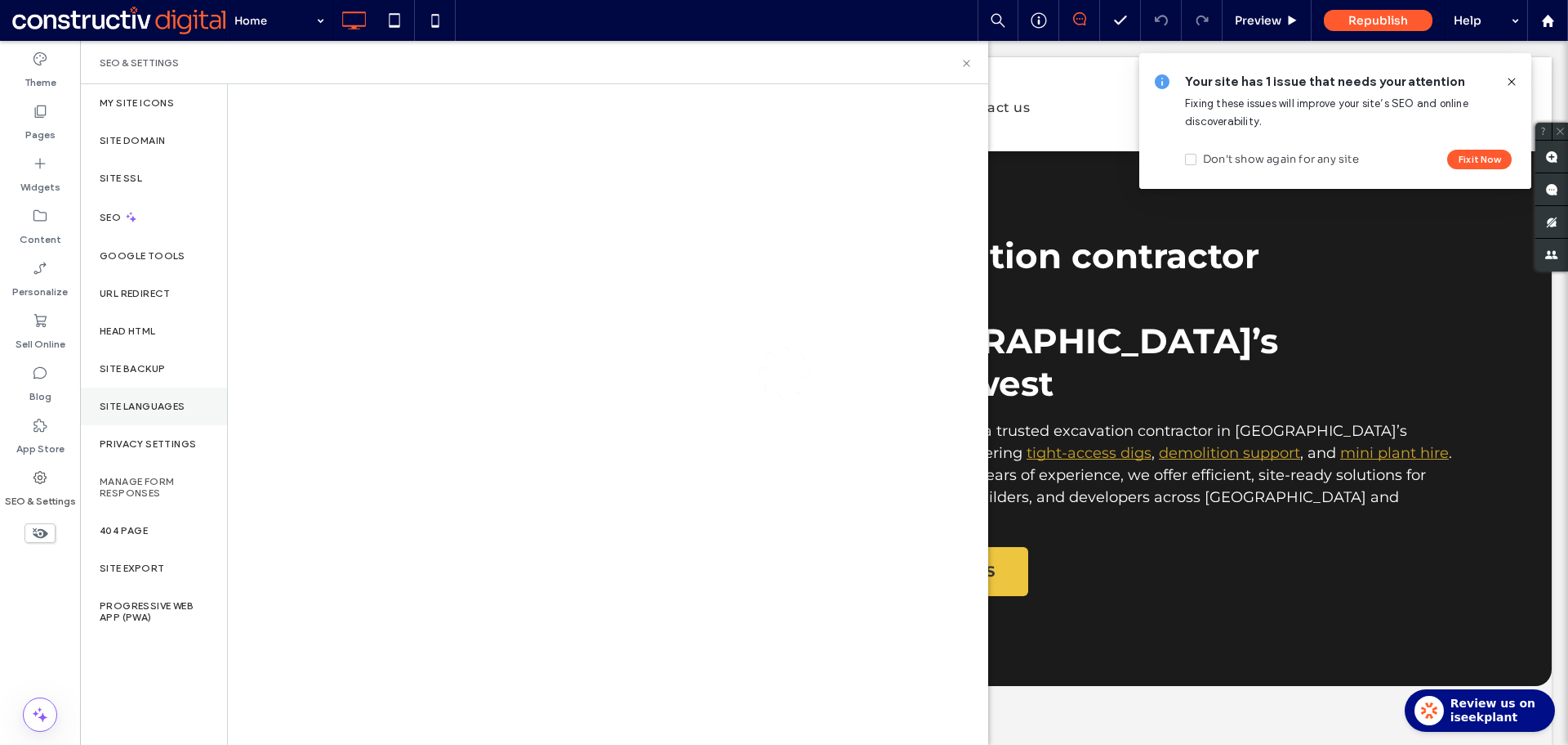
click at [159, 406] on label "Site Languages" at bounding box center [142, 406] width 86 height 12
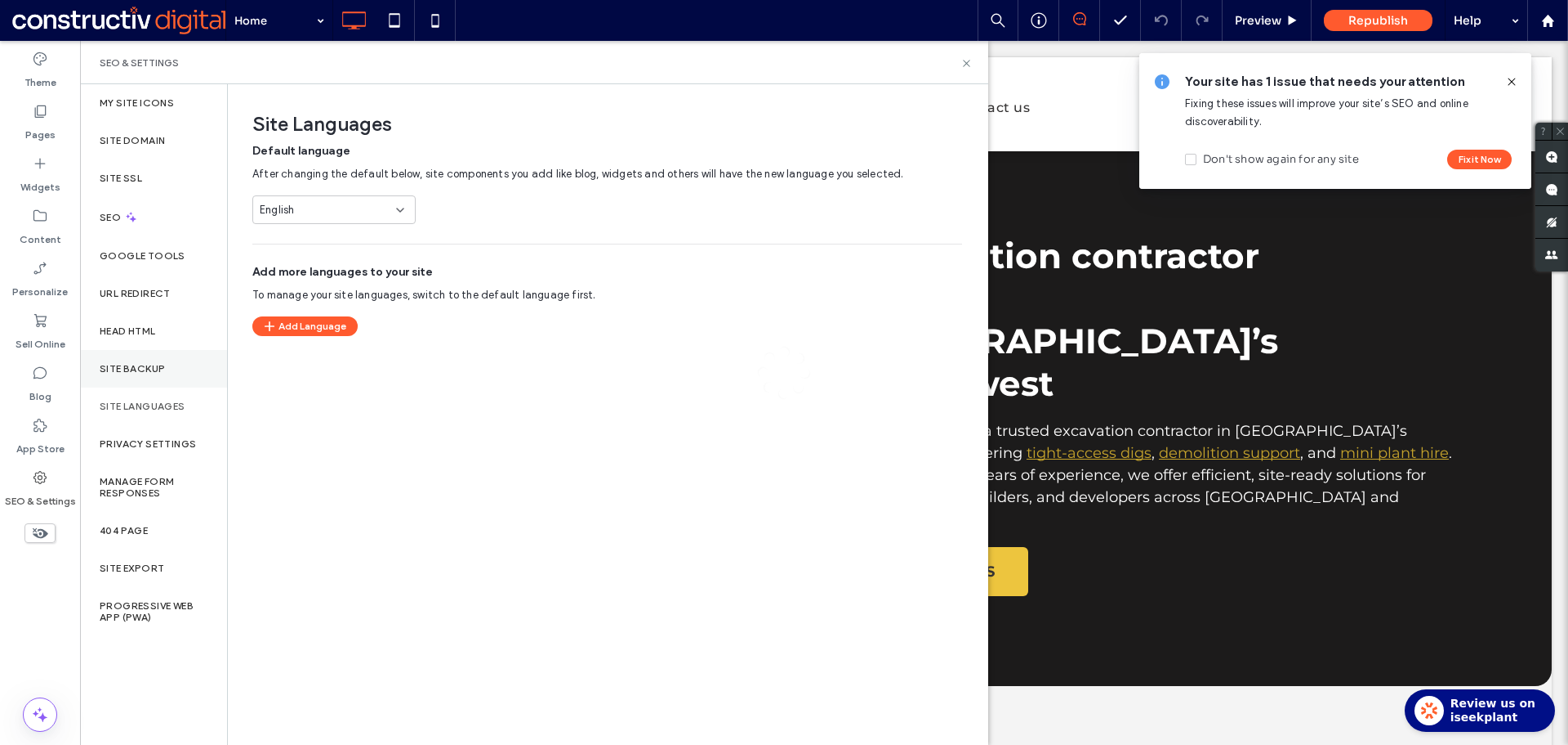
click at [156, 365] on label "Site Backup" at bounding box center [131, 369] width 65 height 12
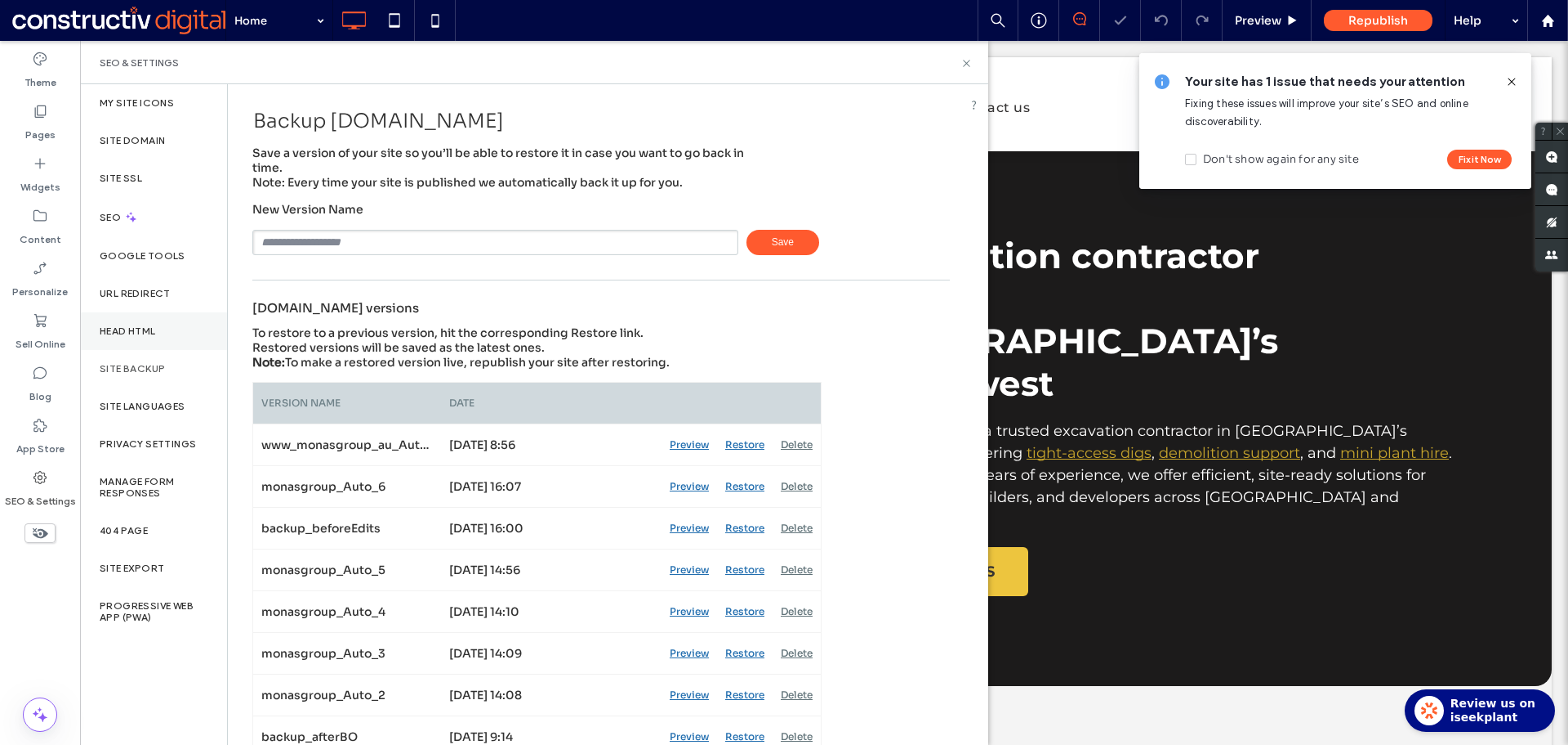
click at [153, 333] on label "Head HTML" at bounding box center [128, 331] width 56 height 12
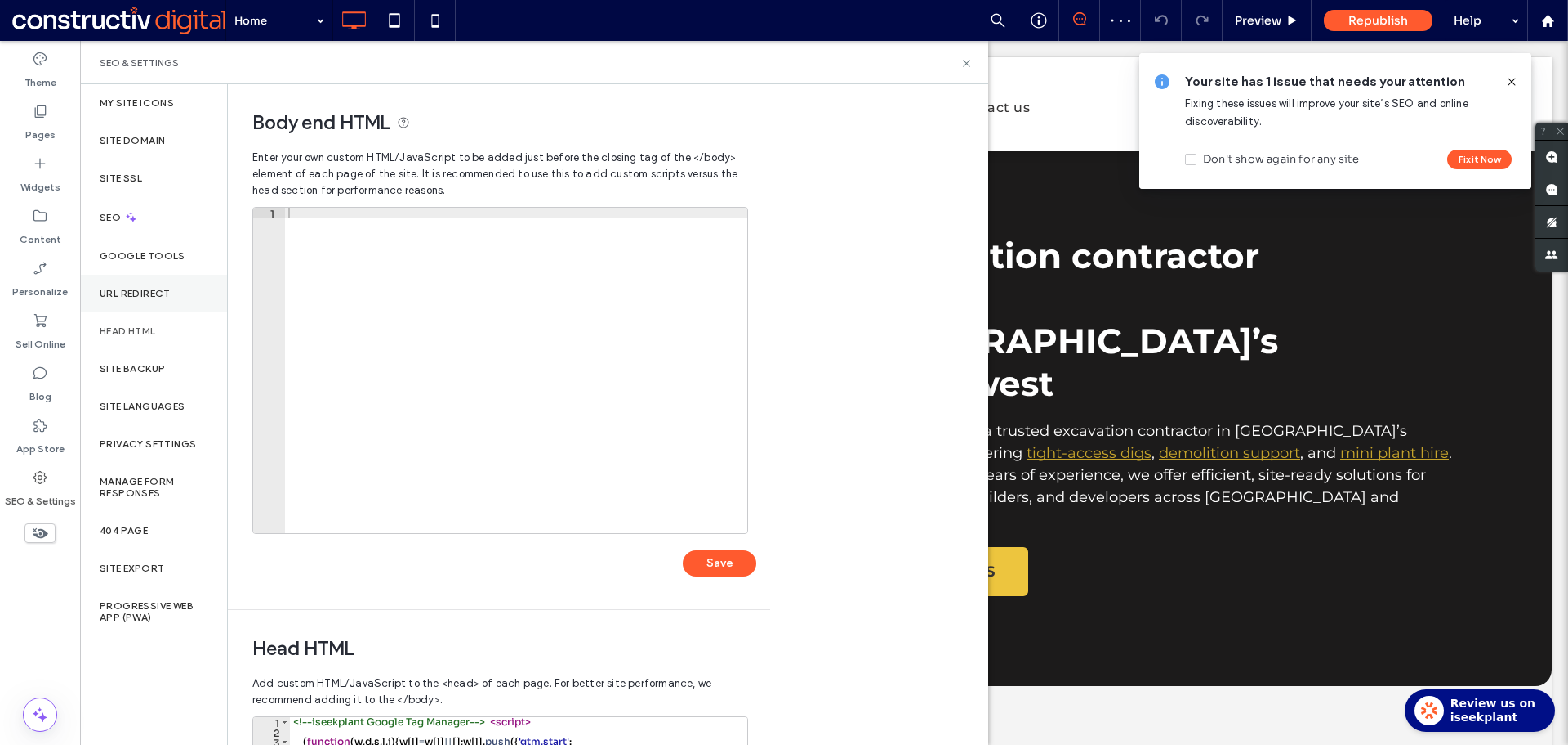
click at [150, 286] on div "URL Redirect" at bounding box center [153, 293] width 147 height 38
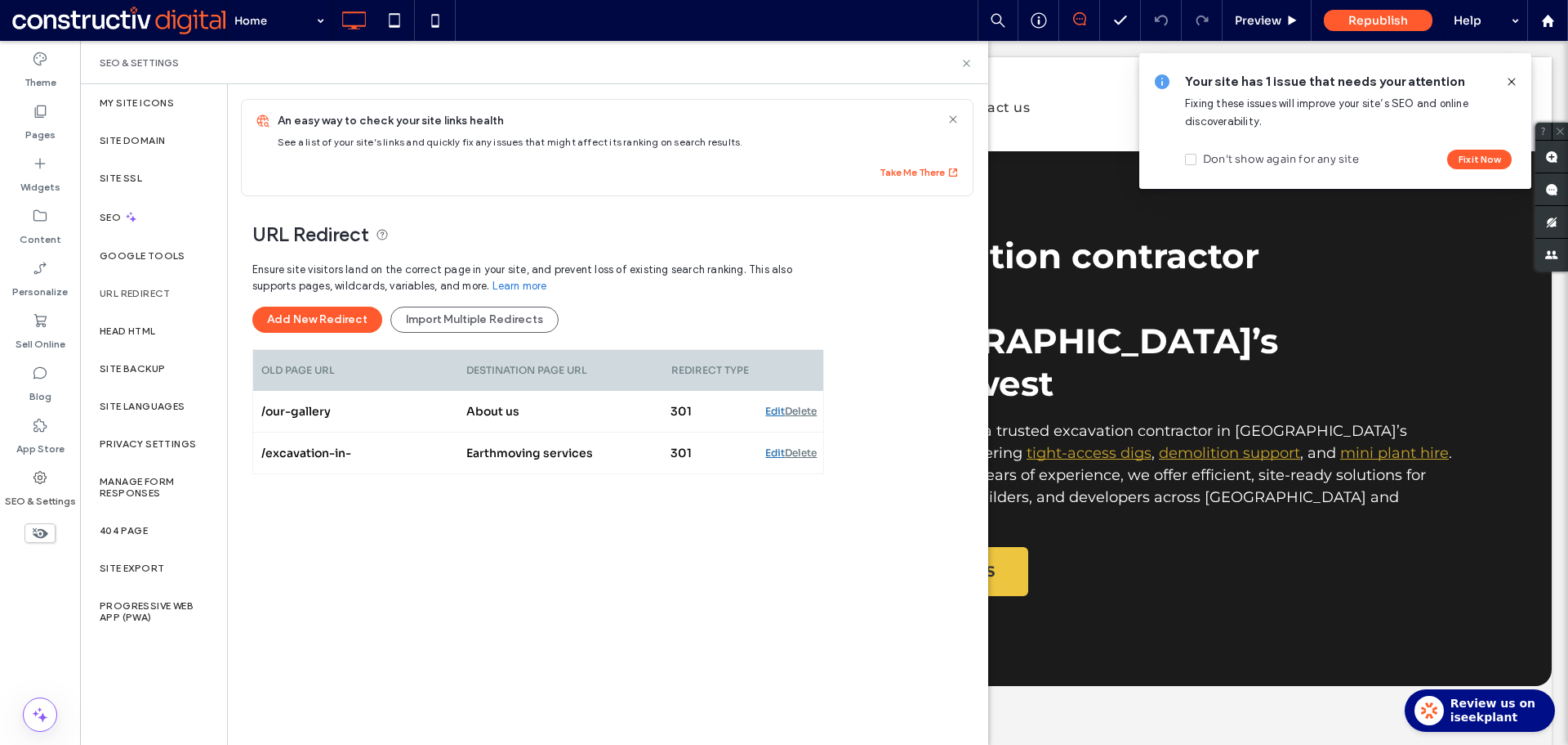
click at [977, 66] on div "SEO & Settings" at bounding box center [533, 62] width 908 height 43
click at [165, 144] on div "Site Domain" at bounding box center [153, 140] width 147 height 38
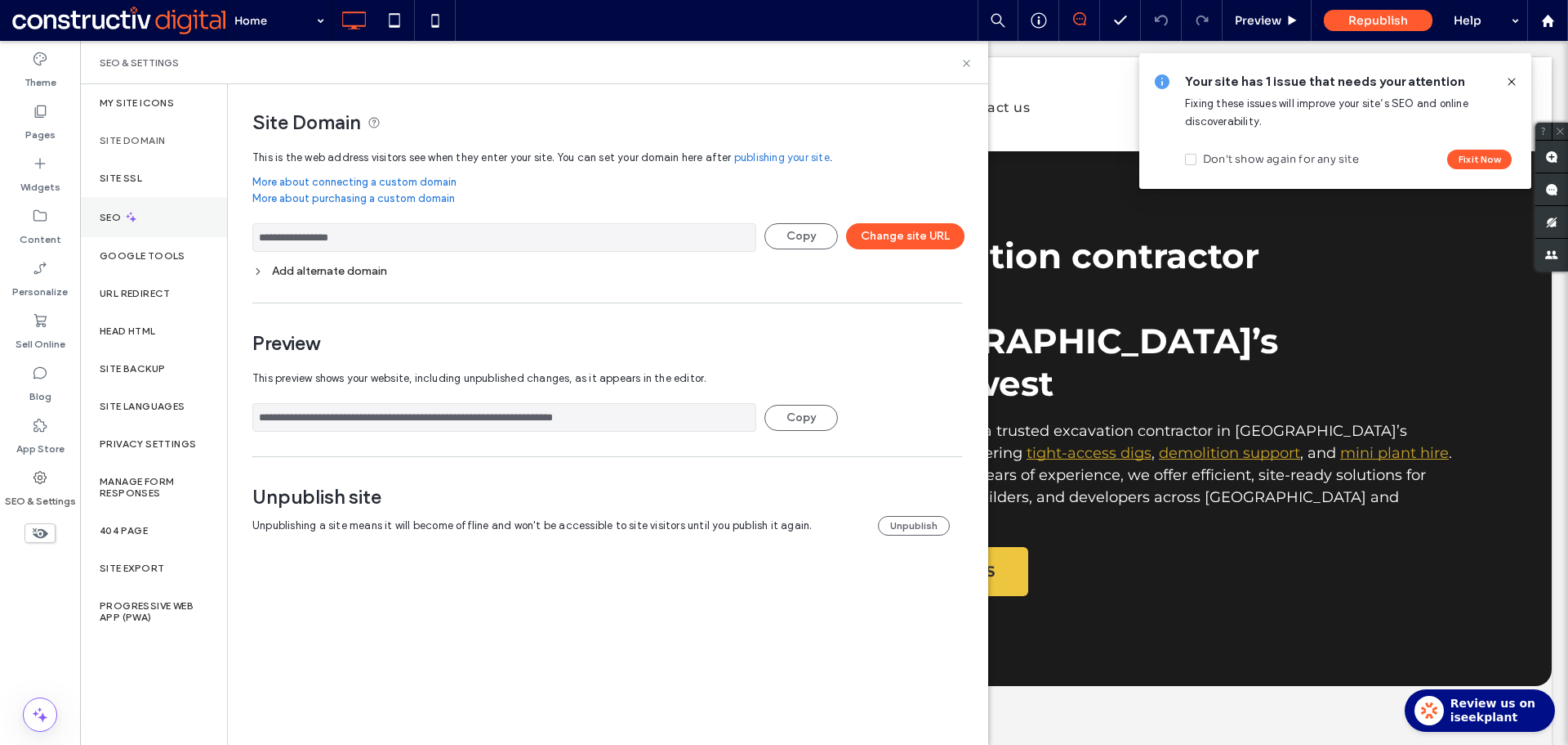
click at [172, 218] on div "SEO" at bounding box center [153, 216] width 147 height 40
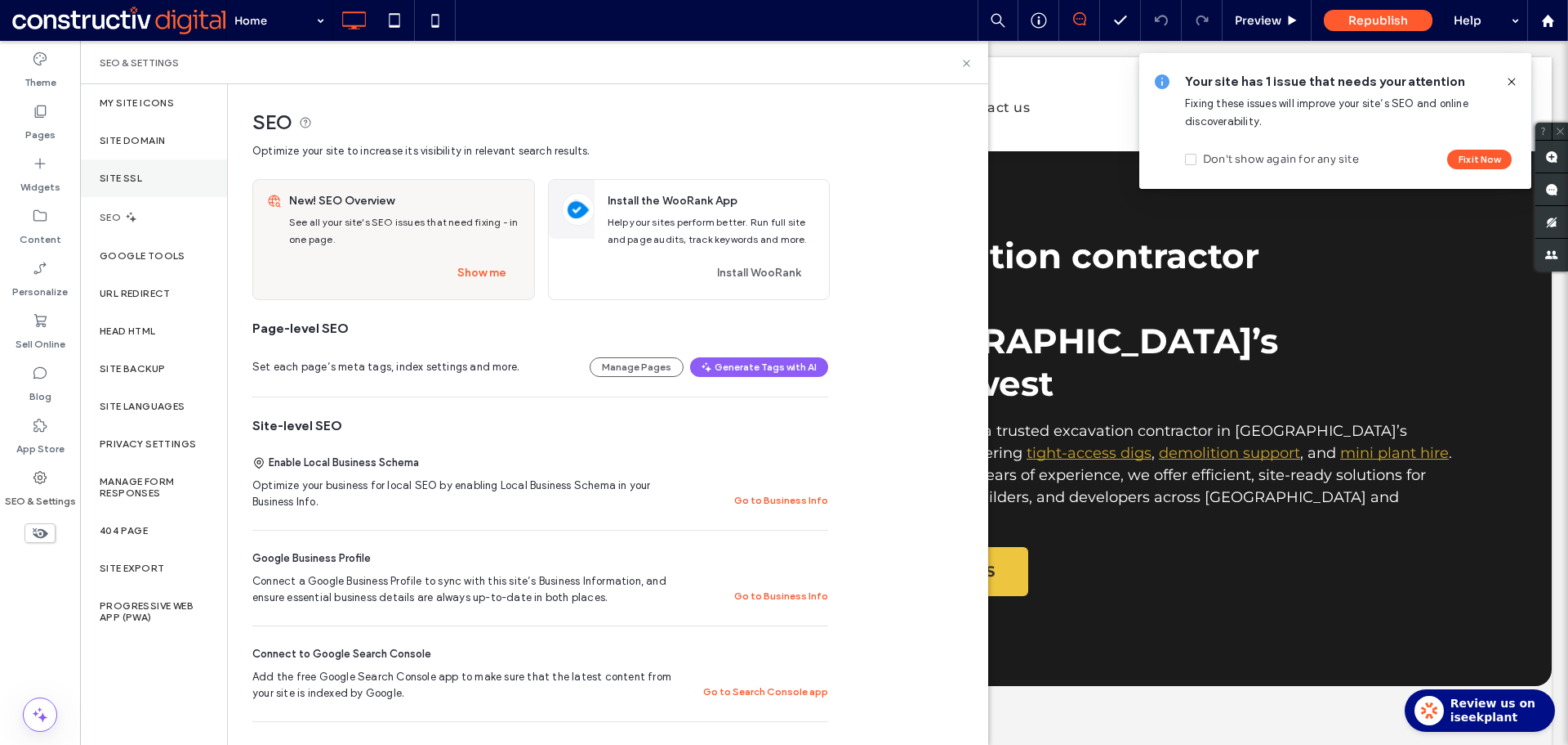
click at [145, 195] on div "Site SSL" at bounding box center [153, 178] width 147 height 38
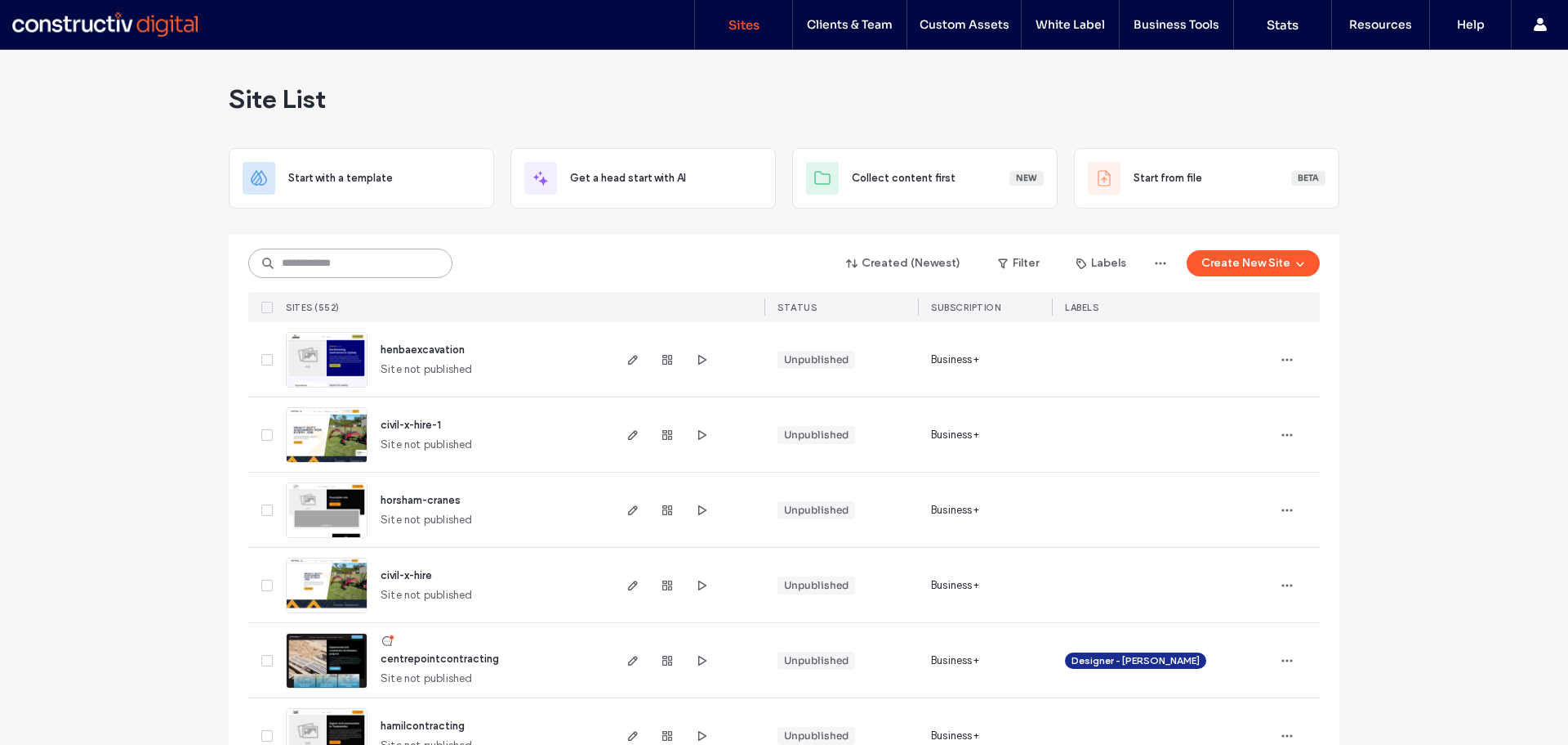
click at [308, 263] on input at bounding box center [350, 263] width 204 height 29
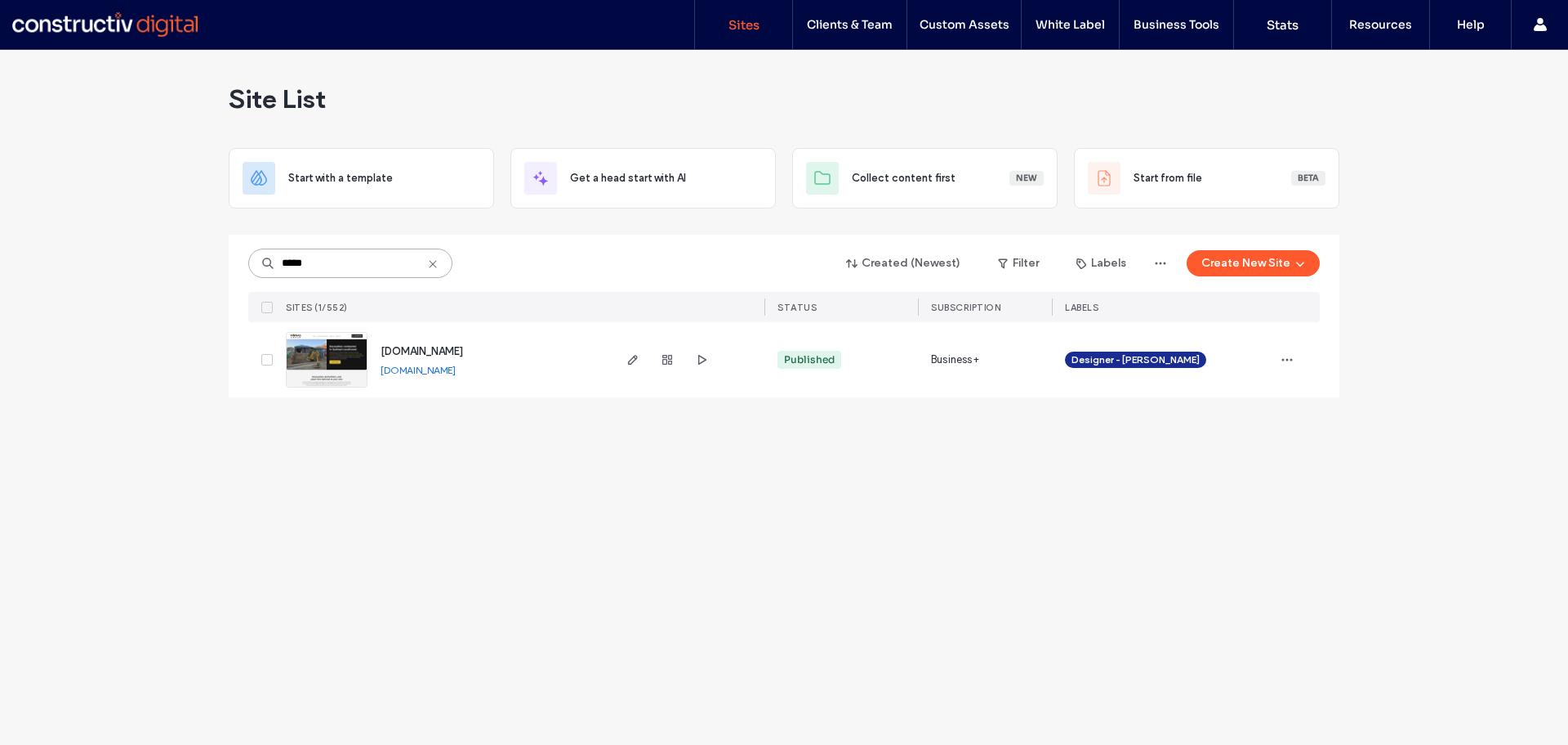
type input "*****"
click at [433, 349] on span "[DOMAIN_NAME]" at bounding box center [421, 351] width 83 height 13
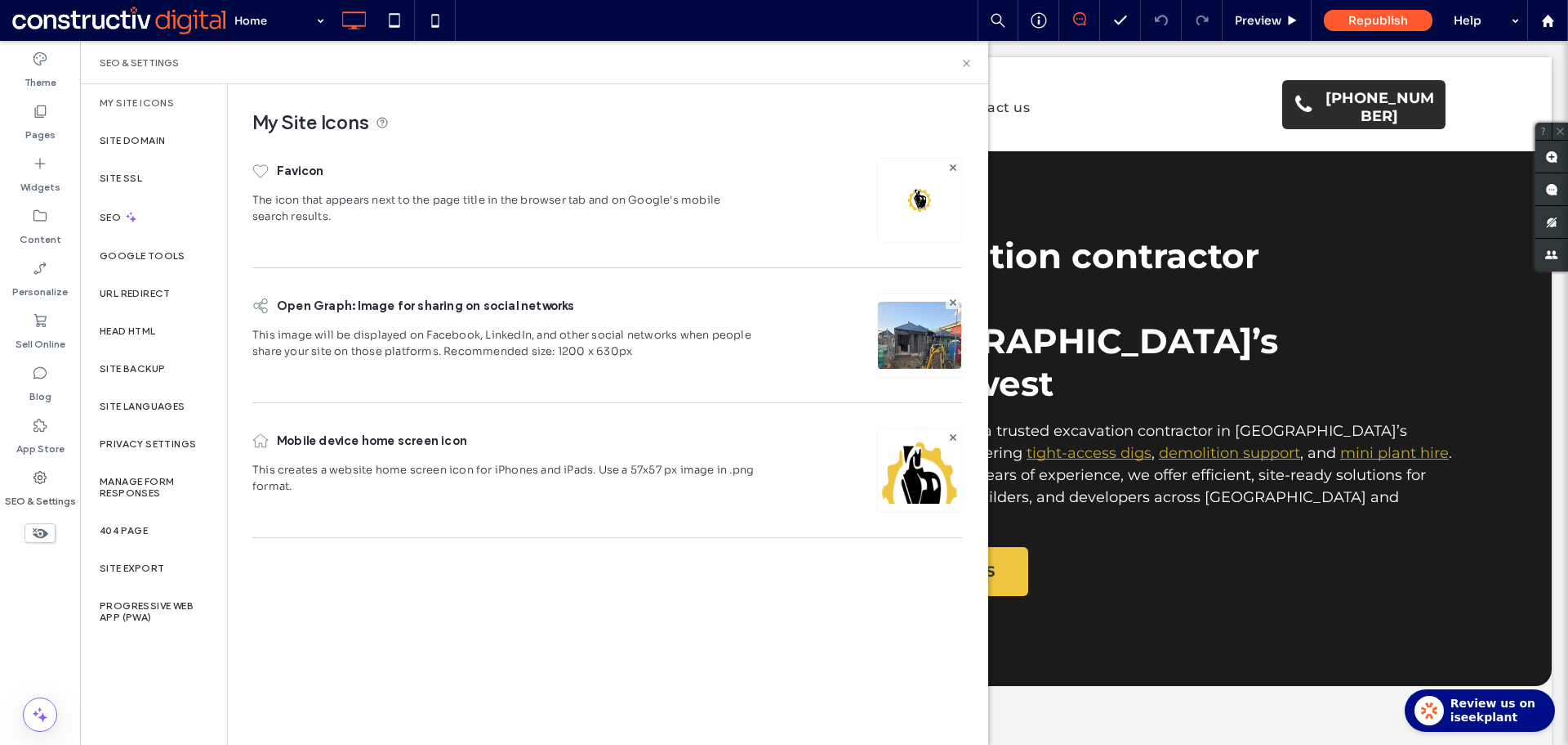
click at [41, 480] on icon at bounding box center [40, 477] width 17 height 17
click at [38, 493] on label "SEO & Settings" at bounding box center [40, 498] width 71 height 23
click at [162, 216] on div "SEO" at bounding box center [153, 216] width 147 height 40
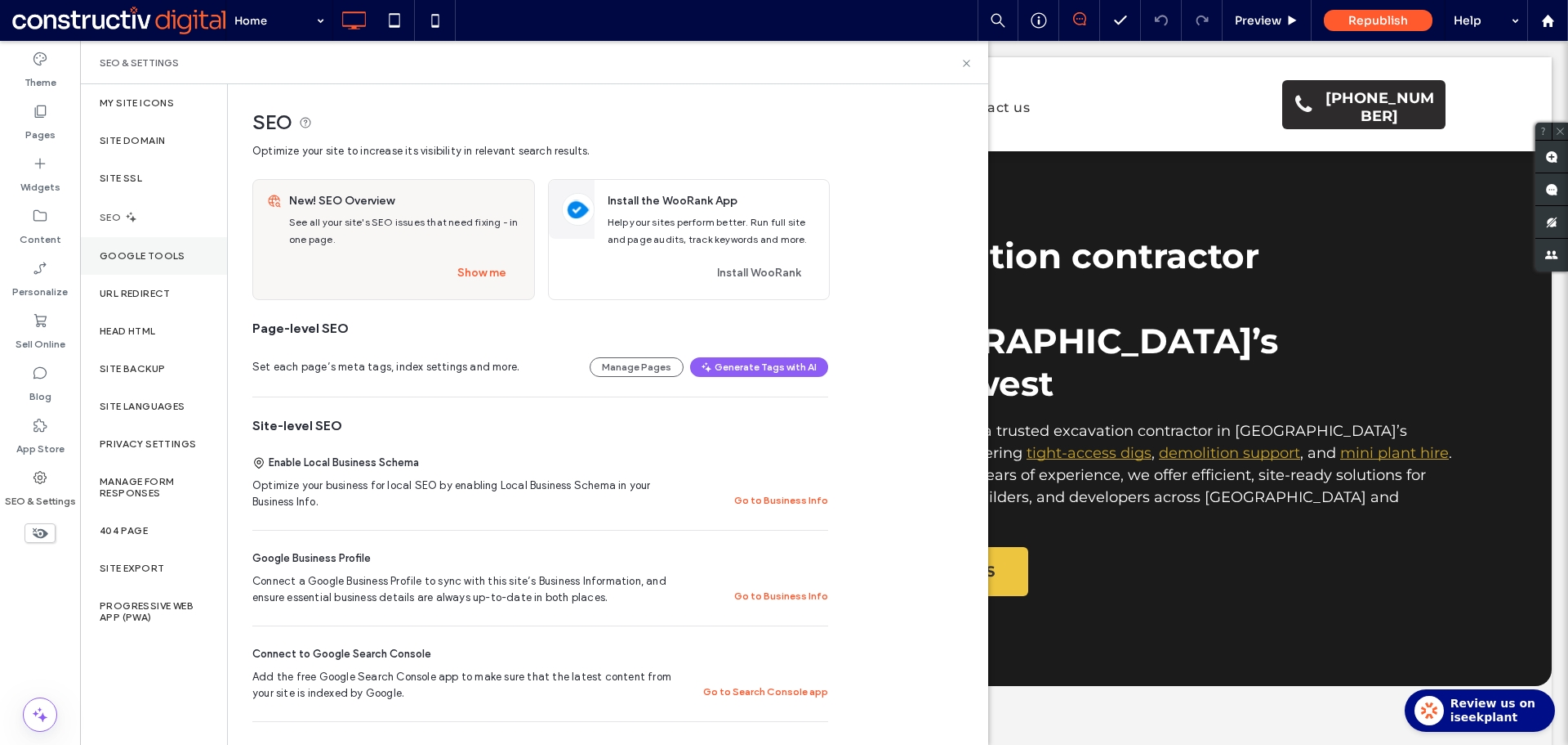
click at [163, 260] on label "Google Tools" at bounding box center [142, 256] width 86 height 12
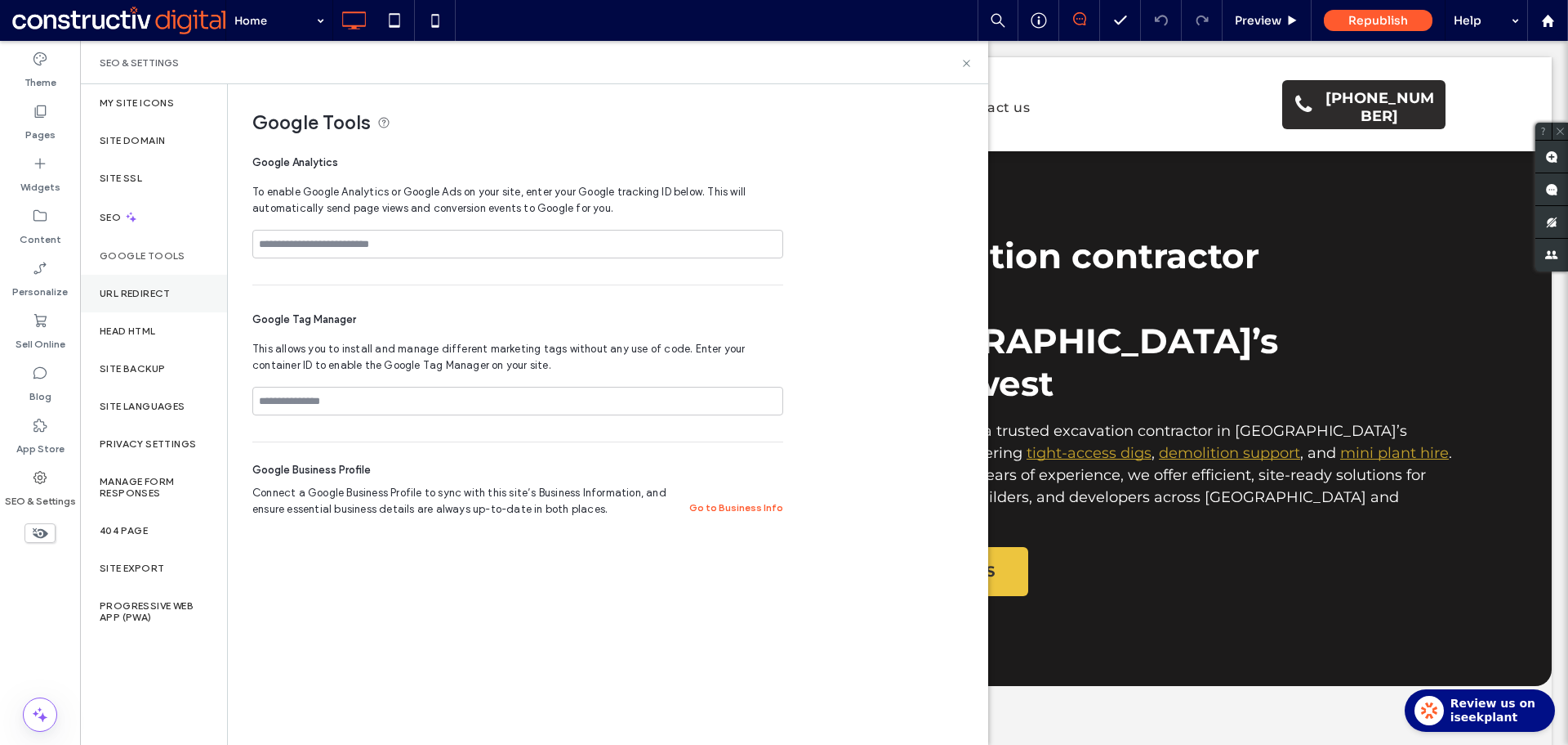
click at [158, 297] on label "URL Redirect" at bounding box center [134, 293] width 71 height 12
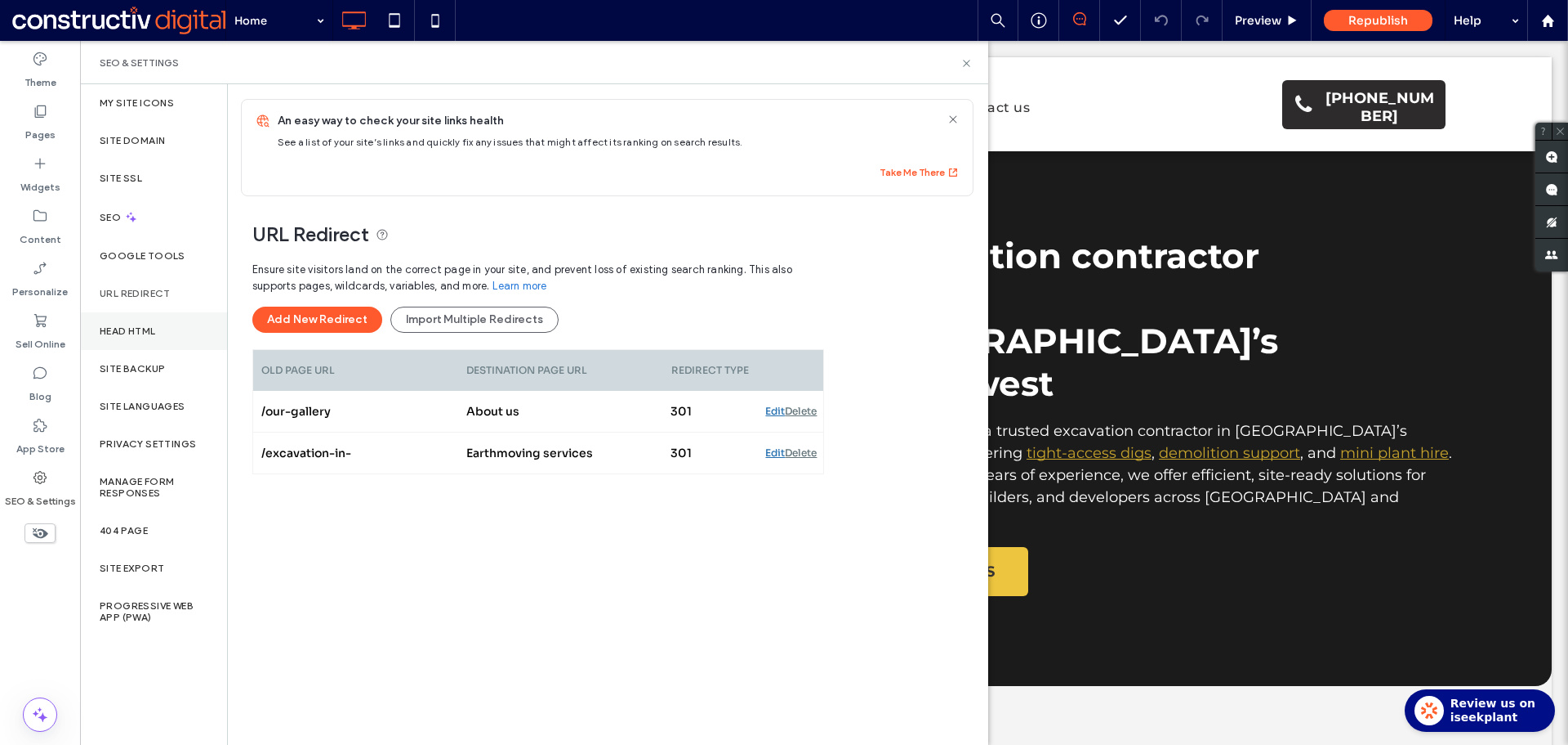
click at [154, 325] on label "Head HTML" at bounding box center [128, 331] width 56 height 12
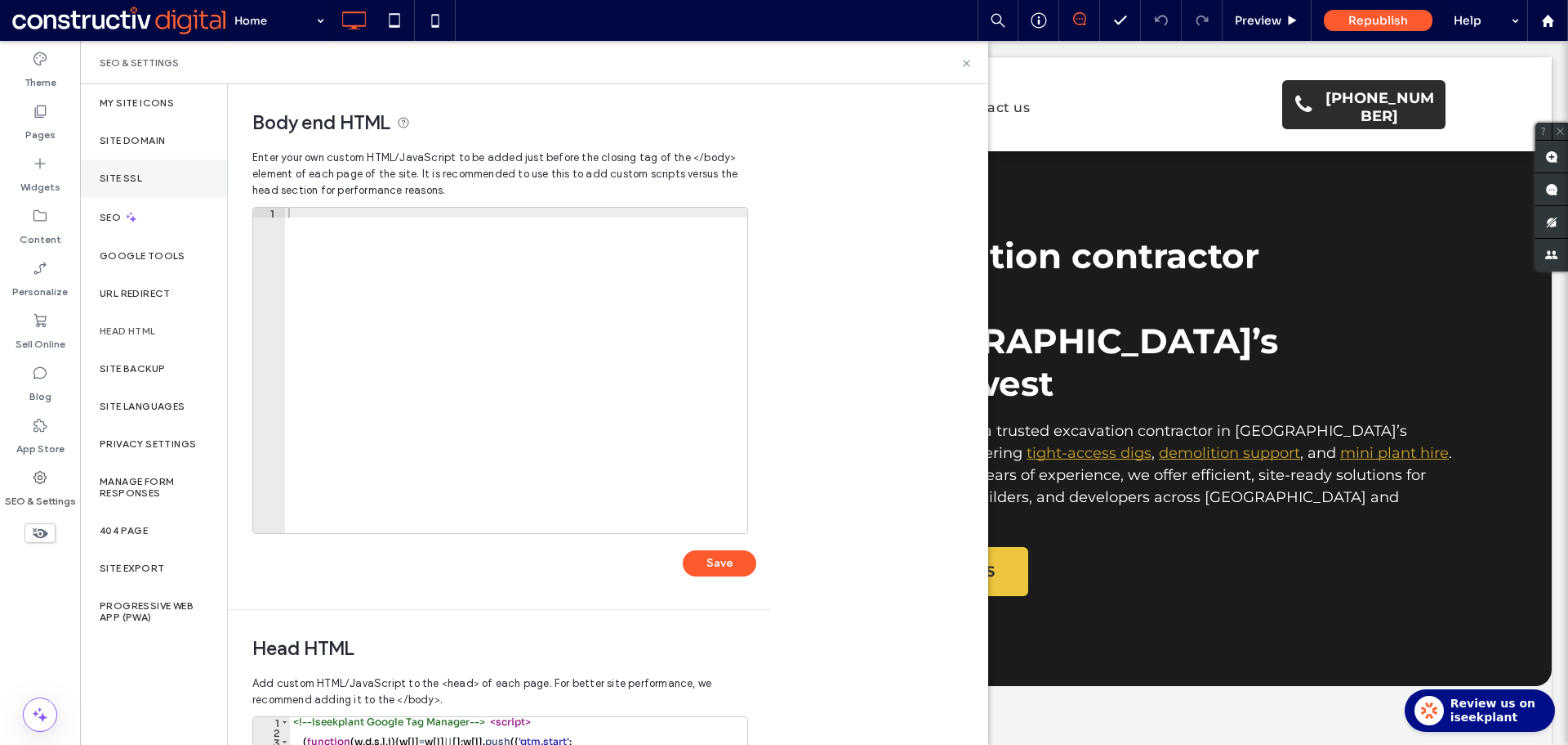
click at [132, 179] on label "Site SSL" at bounding box center [121, 178] width 43 height 12
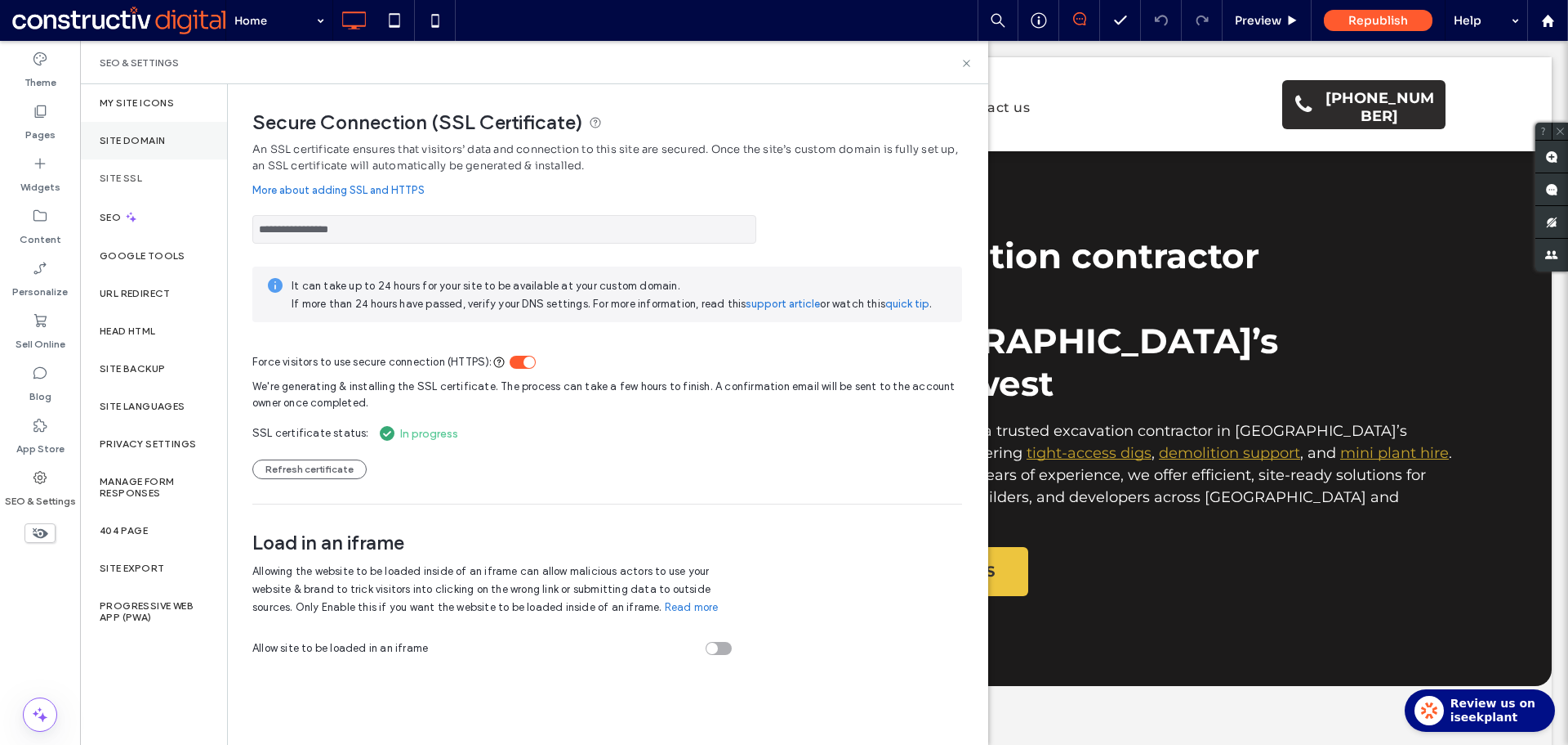
click at [161, 124] on div "Site Domain" at bounding box center [153, 140] width 147 height 38
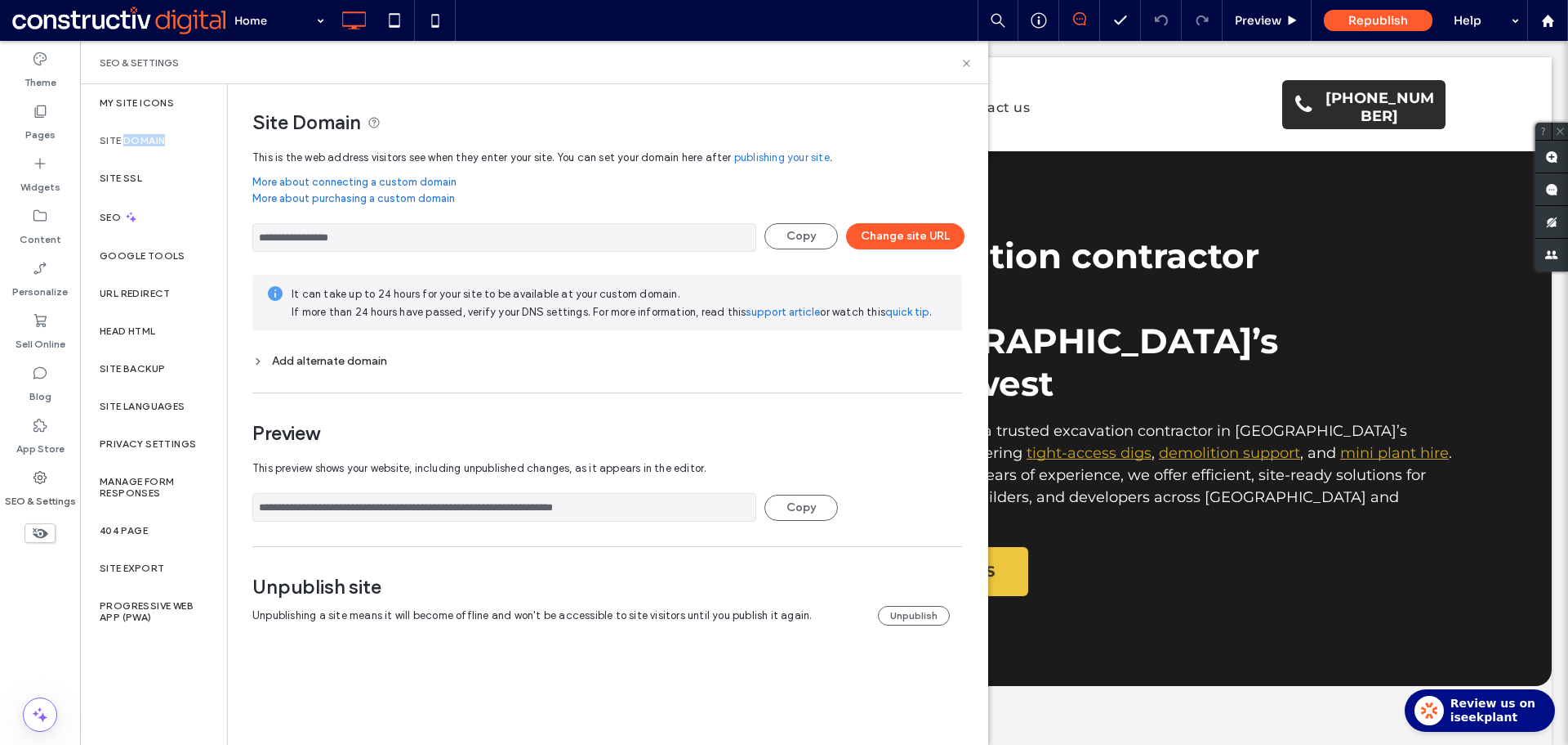
click at [161, 124] on div "Site Domain" at bounding box center [153, 140] width 147 height 38
click at [158, 126] on div "Site Domain" at bounding box center [153, 140] width 147 height 38
click at [157, 236] on div "SEO" at bounding box center [153, 216] width 147 height 40
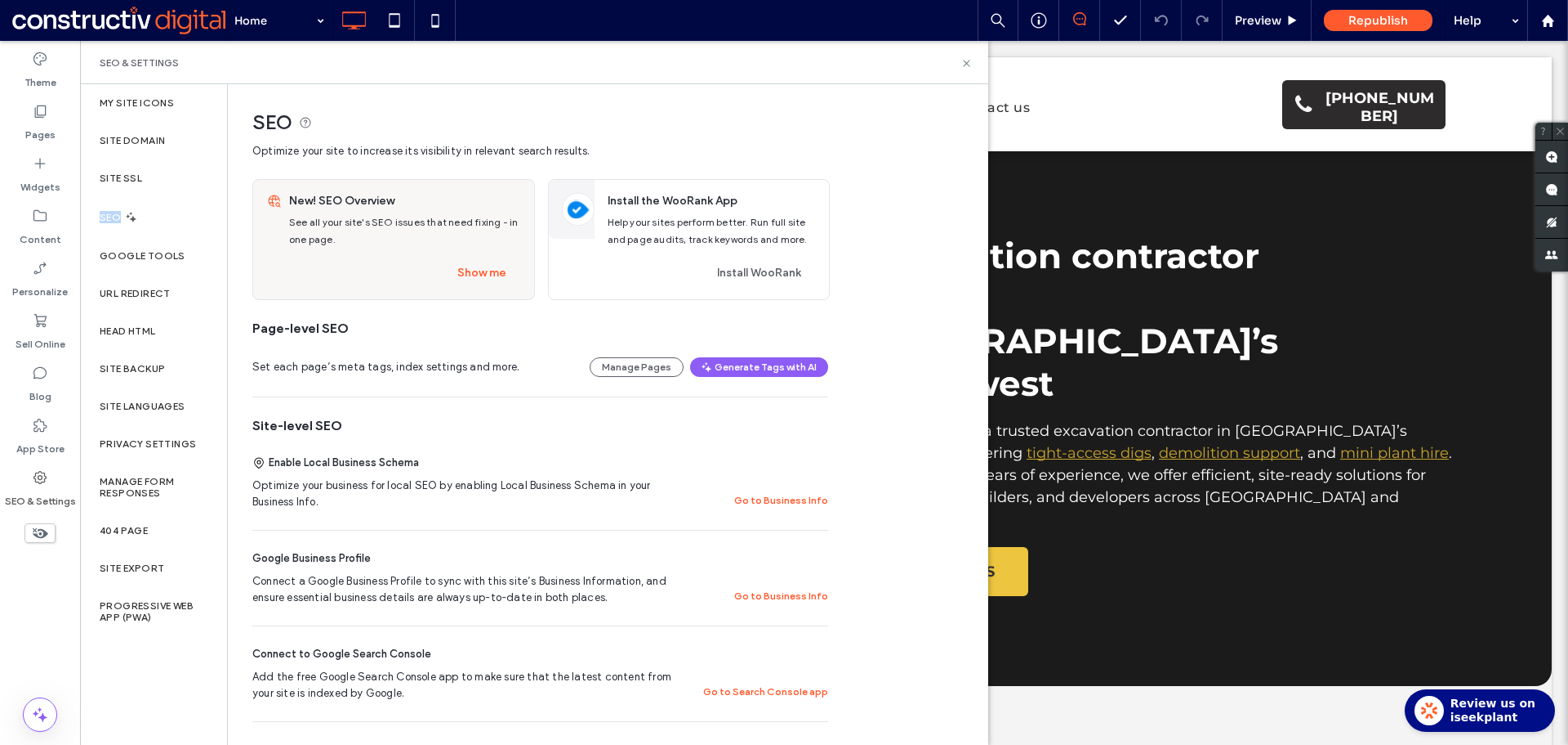
click at [157, 236] on div "SEO" at bounding box center [153, 216] width 147 height 40
click at [155, 256] on label "Google Tools" at bounding box center [142, 256] width 86 height 12
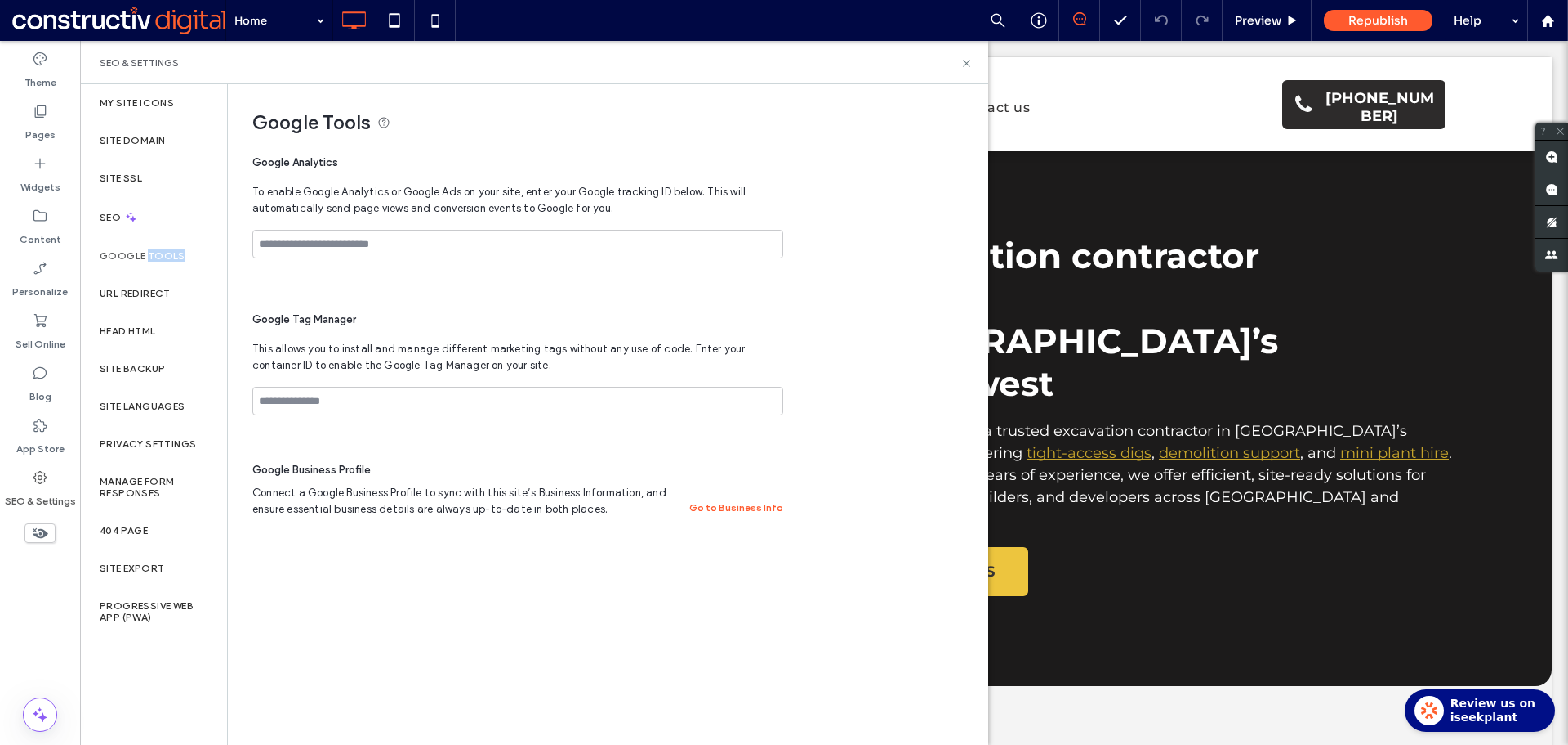
click at [155, 256] on label "Google Tools" at bounding box center [142, 256] width 86 height 12
click at [145, 232] on div "SEO" at bounding box center [153, 216] width 147 height 40
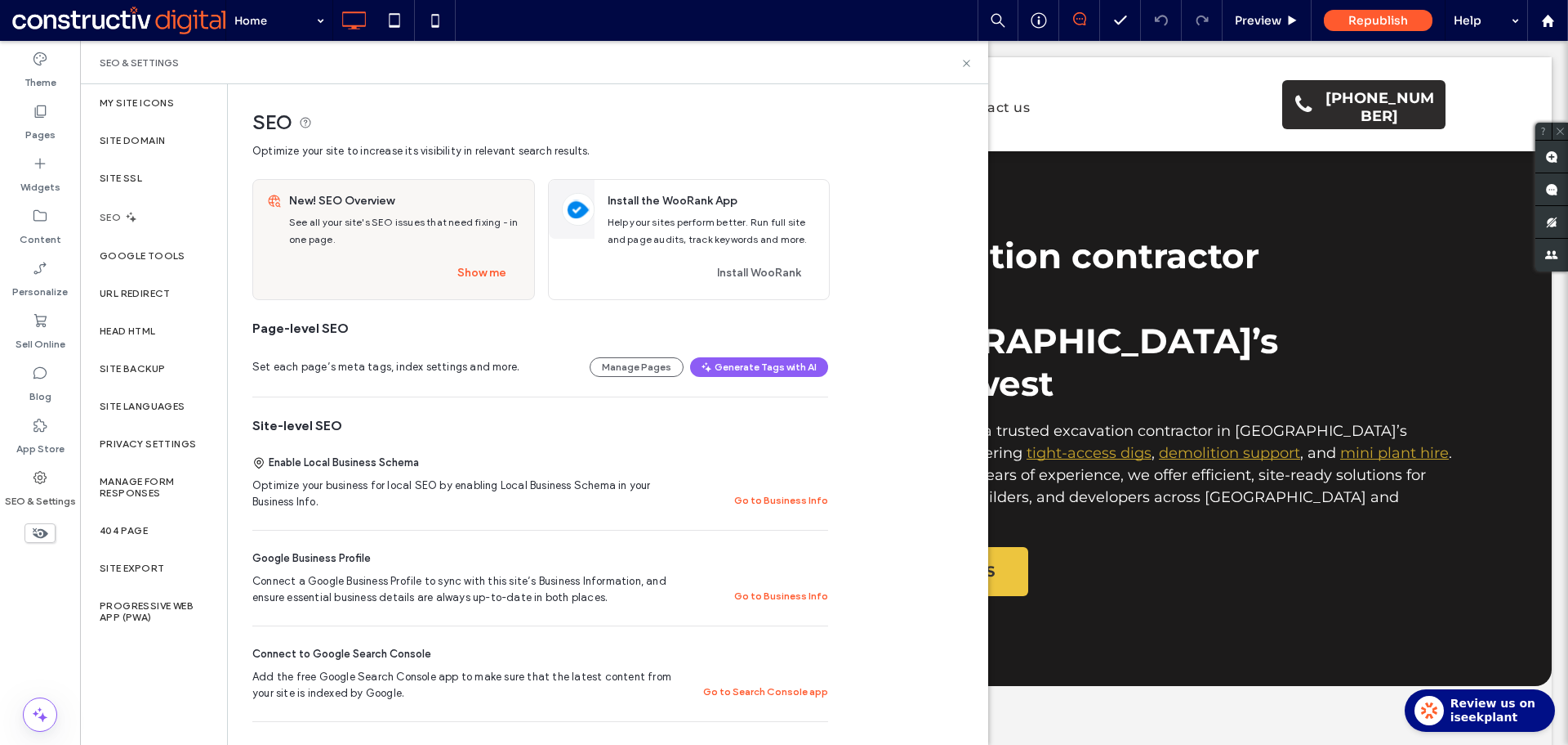
click at [140, 210] on div "SEO" at bounding box center [153, 216] width 147 height 40
click at [140, 198] on div "SEO" at bounding box center [153, 216] width 147 height 40
click at [141, 172] on label "Site SSL" at bounding box center [121, 178] width 43 height 12
